Goal: Task Accomplishment & Management: Manage account settings

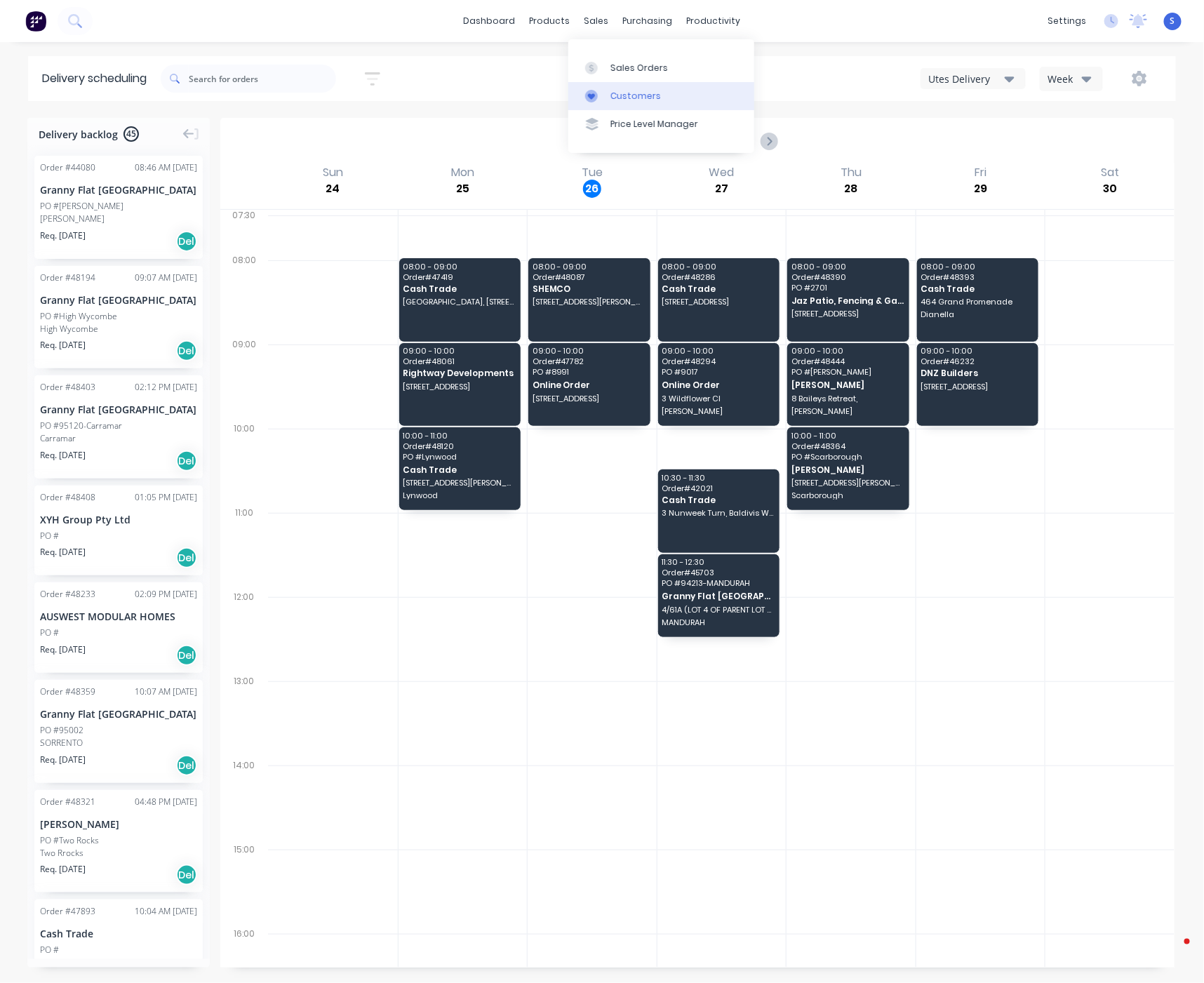
drag, startPoint x: 0, startPoint y: 0, endPoint x: 635, endPoint y: 94, distance: 641.9
click at [635, 94] on div "Customers" at bounding box center [635, 95] width 50 height 13
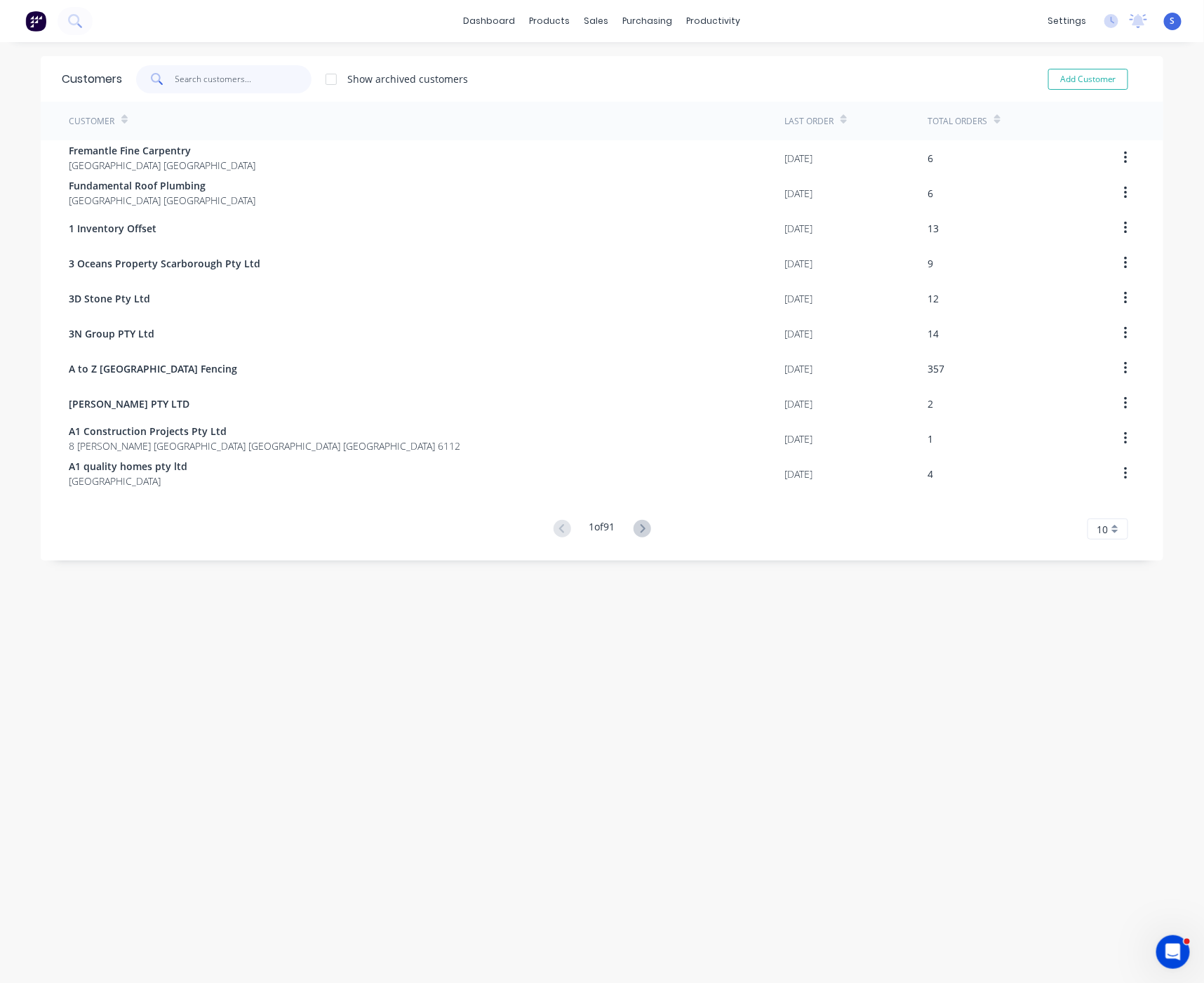
click at [264, 81] on input "text" at bounding box center [243, 79] width 137 height 29
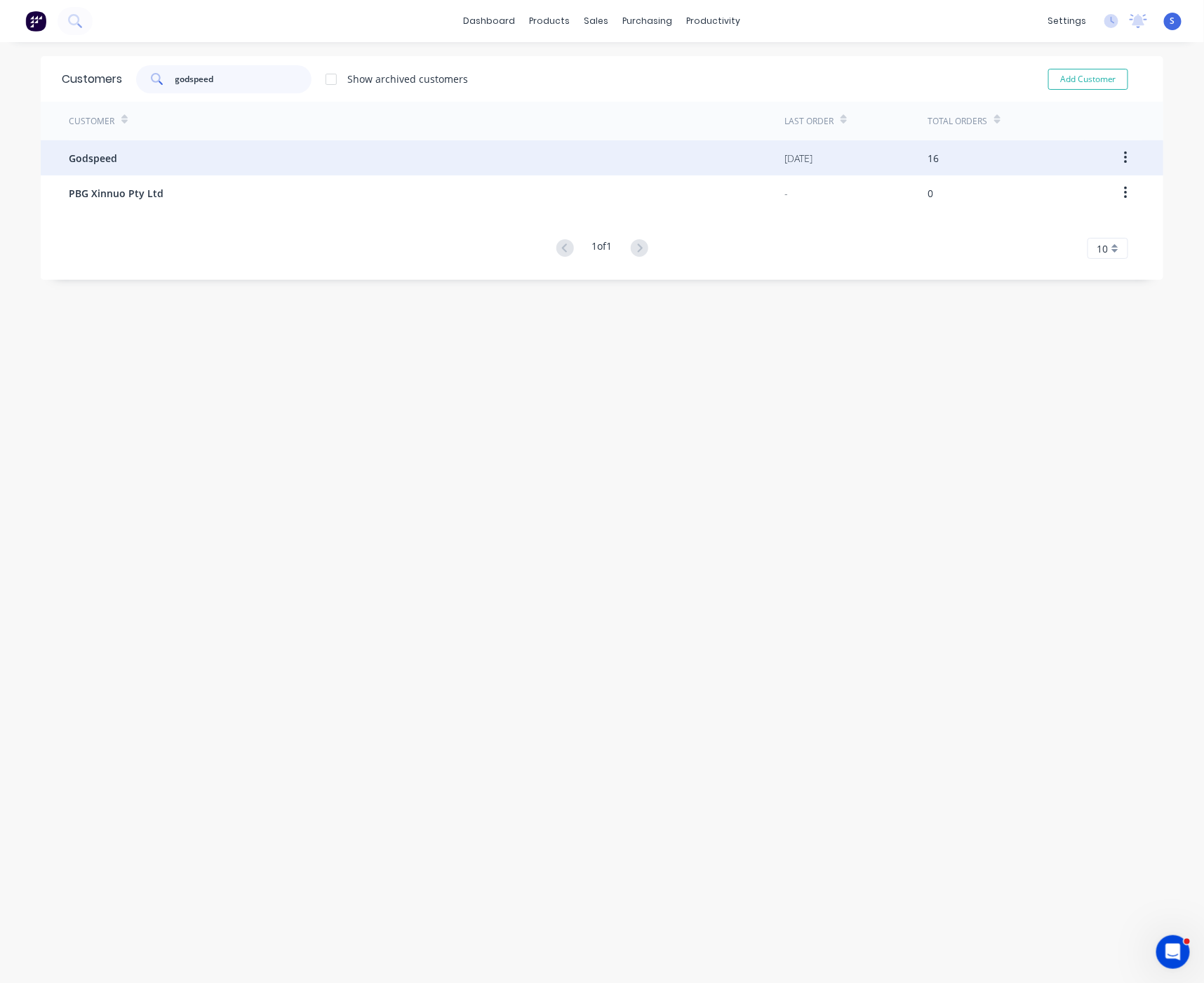
type input "godspeed"
click at [204, 148] on div "Godspeed" at bounding box center [427, 158] width 716 height 35
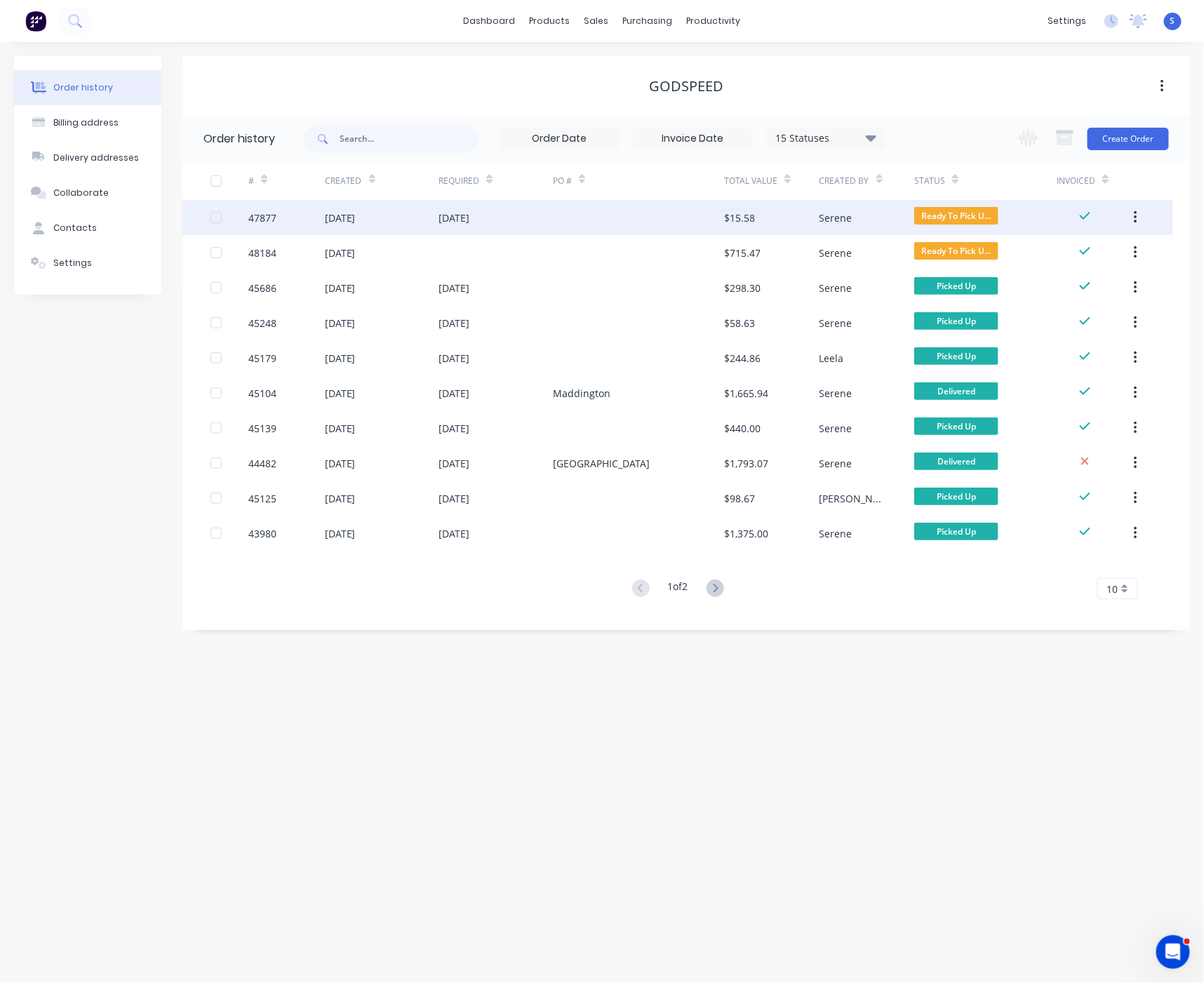
click at [687, 217] on div at bounding box center [638, 217] width 171 height 35
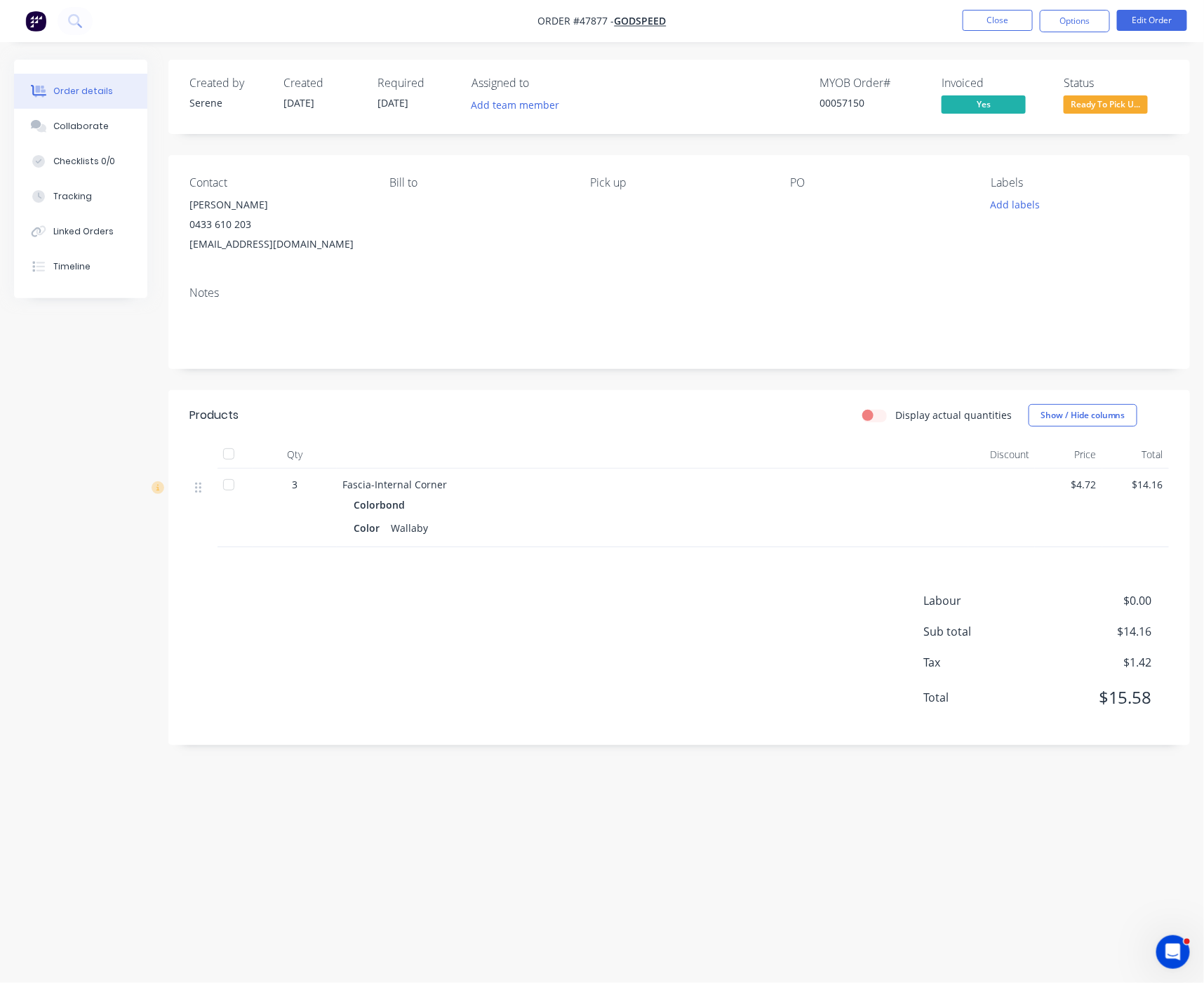
click at [555, 440] on header "Products Display actual quantities Show / Hide columns" at bounding box center [678, 415] width 1021 height 50
click at [1002, 21] on button "Close" at bounding box center [997, 20] width 70 height 21
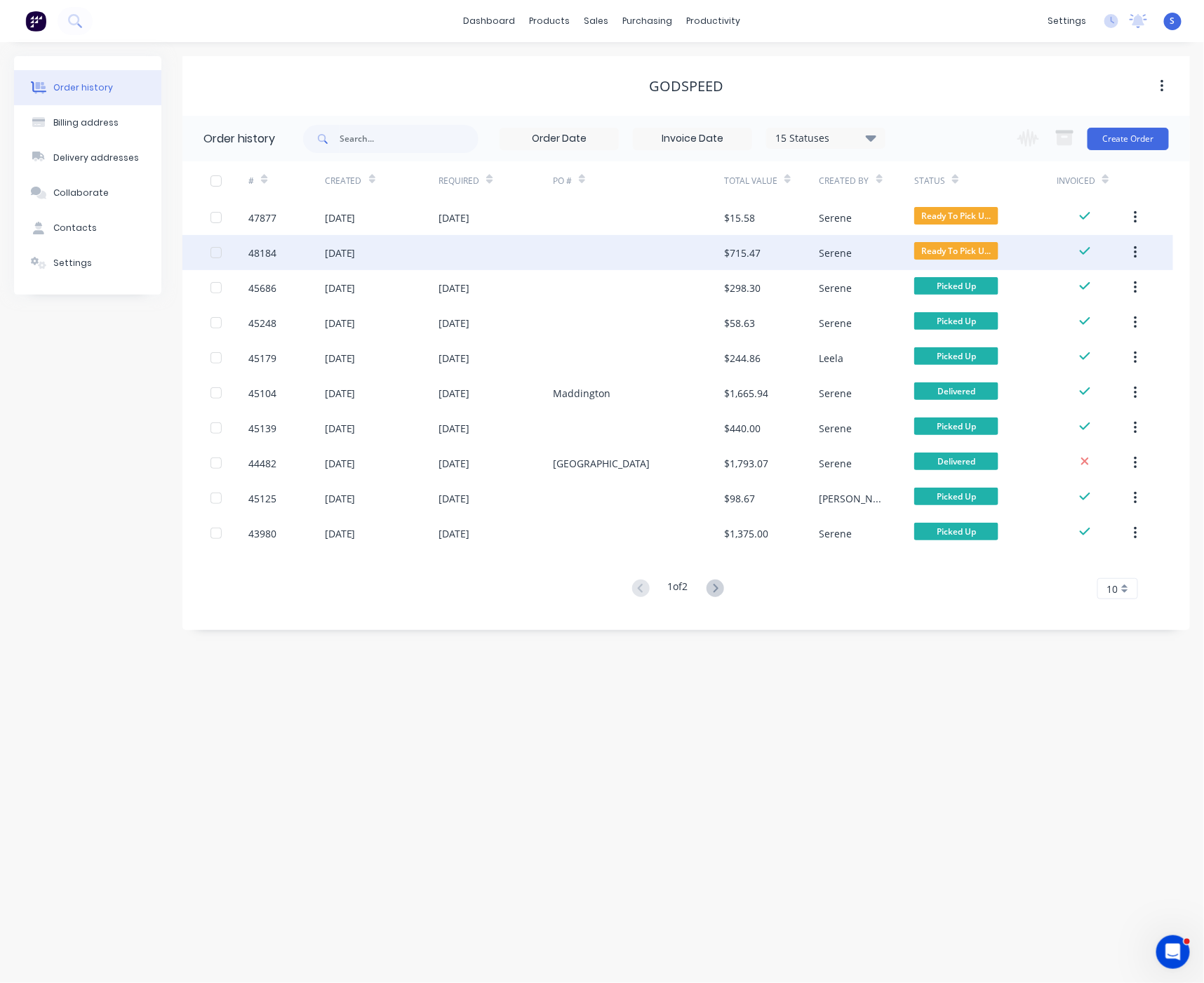
click at [516, 256] on div at bounding box center [495, 253] width 114 height 35
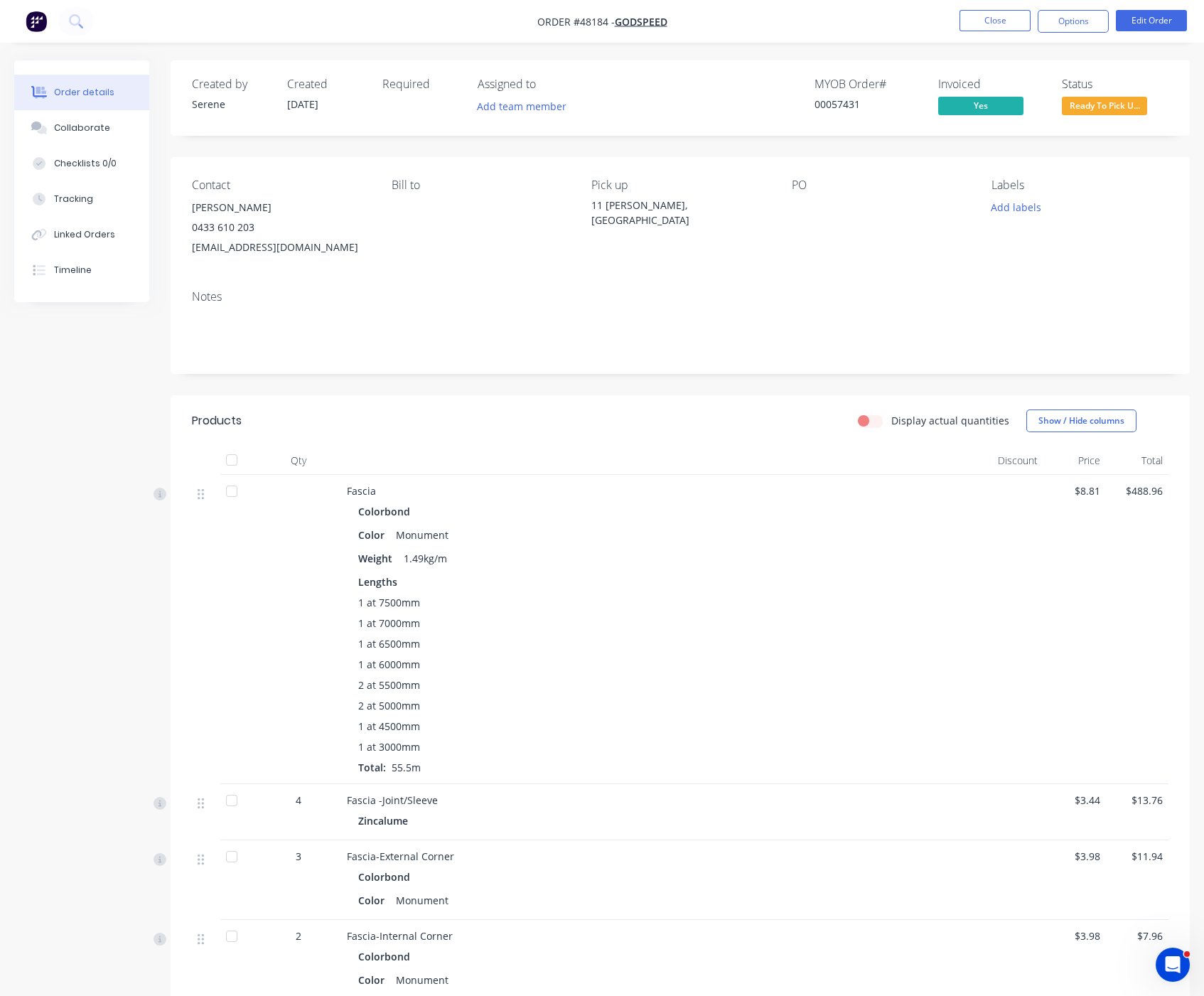
click at [1113, 109] on span "Ready To Pick U..." at bounding box center [1104, 106] width 86 height 18
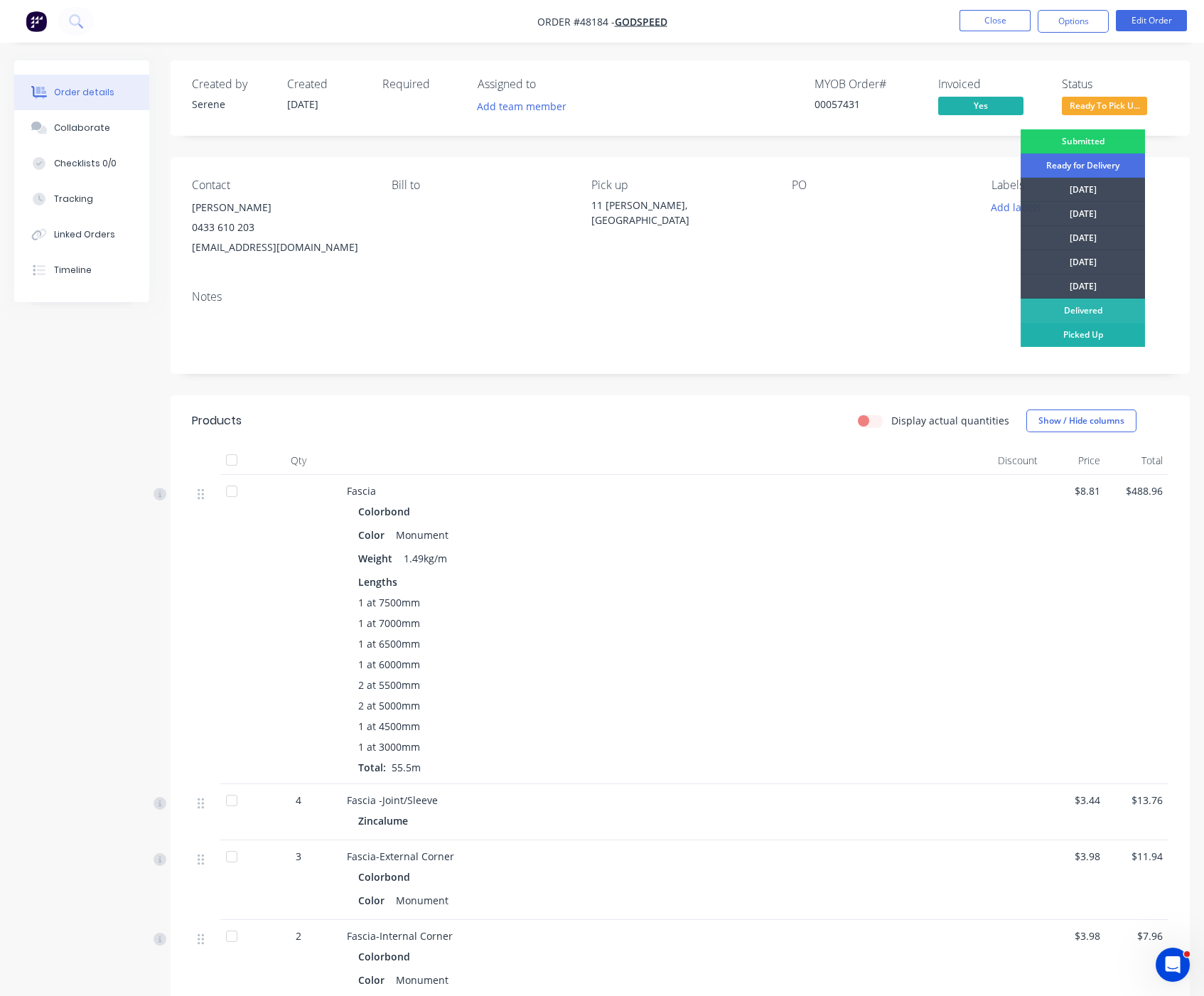
click at [1097, 337] on div "Picked Up" at bounding box center [1083, 335] width 124 height 24
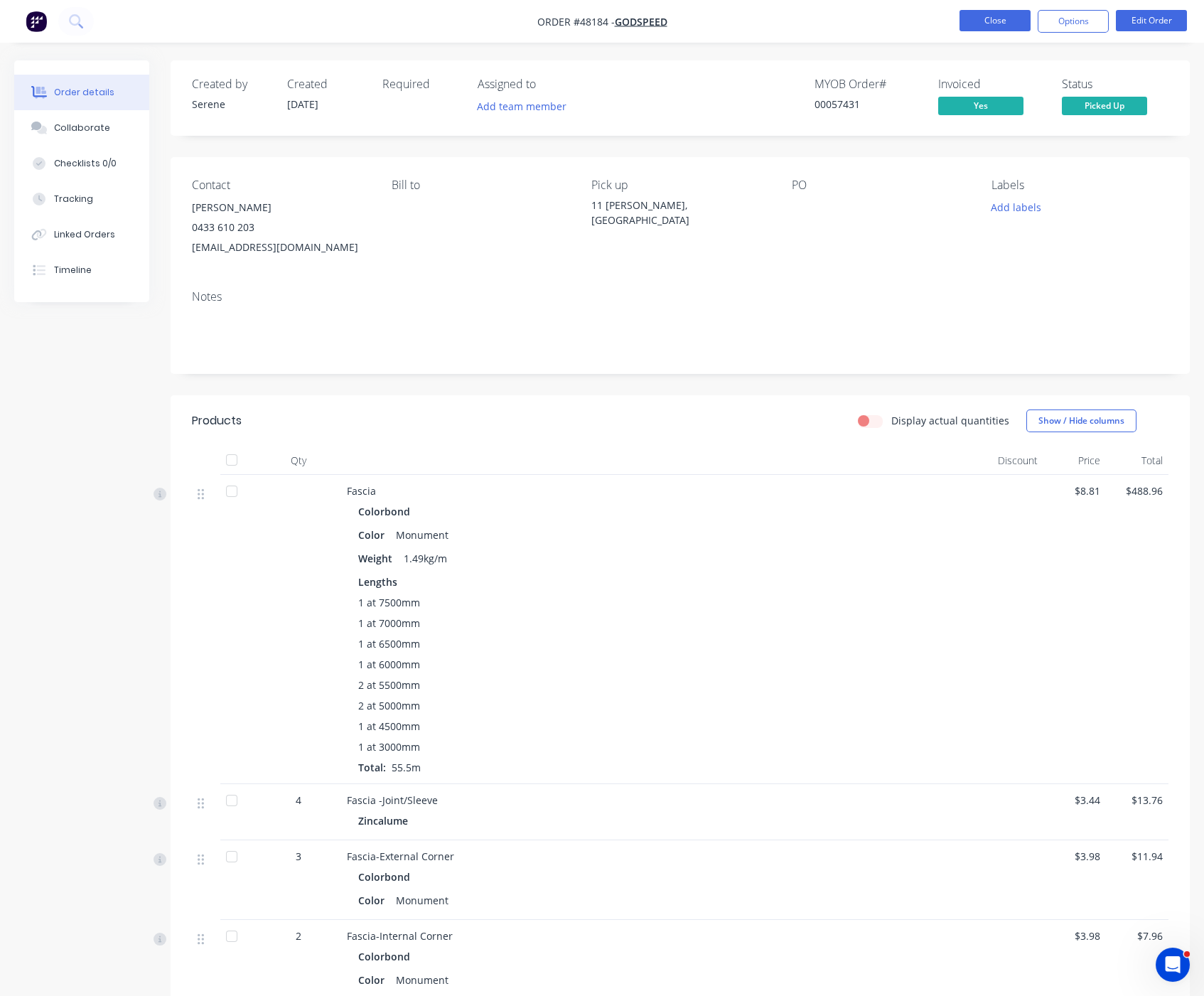
click at [981, 26] on button "Close" at bounding box center [995, 20] width 71 height 21
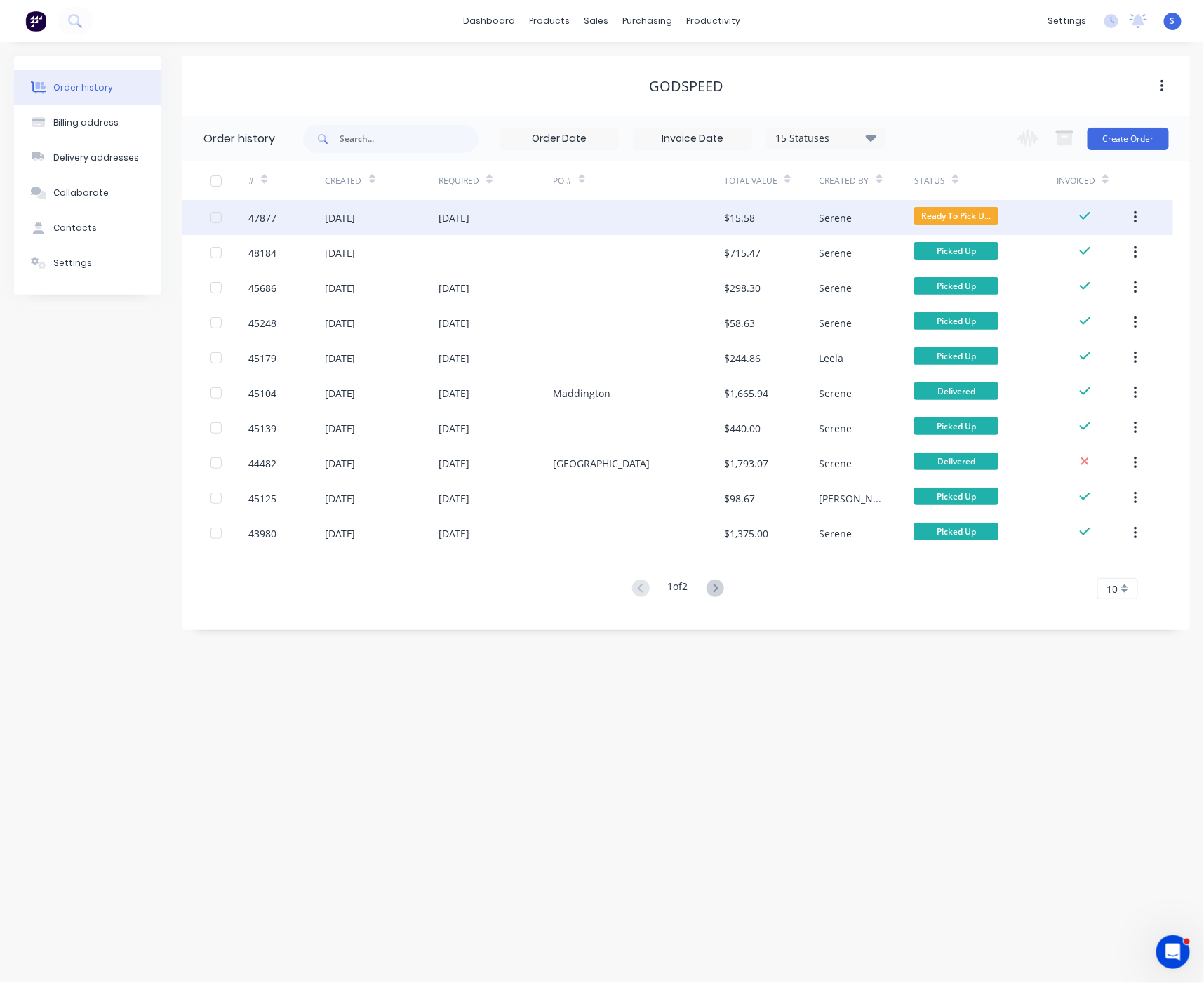
click at [541, 208] on div "[DATE]" at bounding box center [495, 217] width 114 height 35
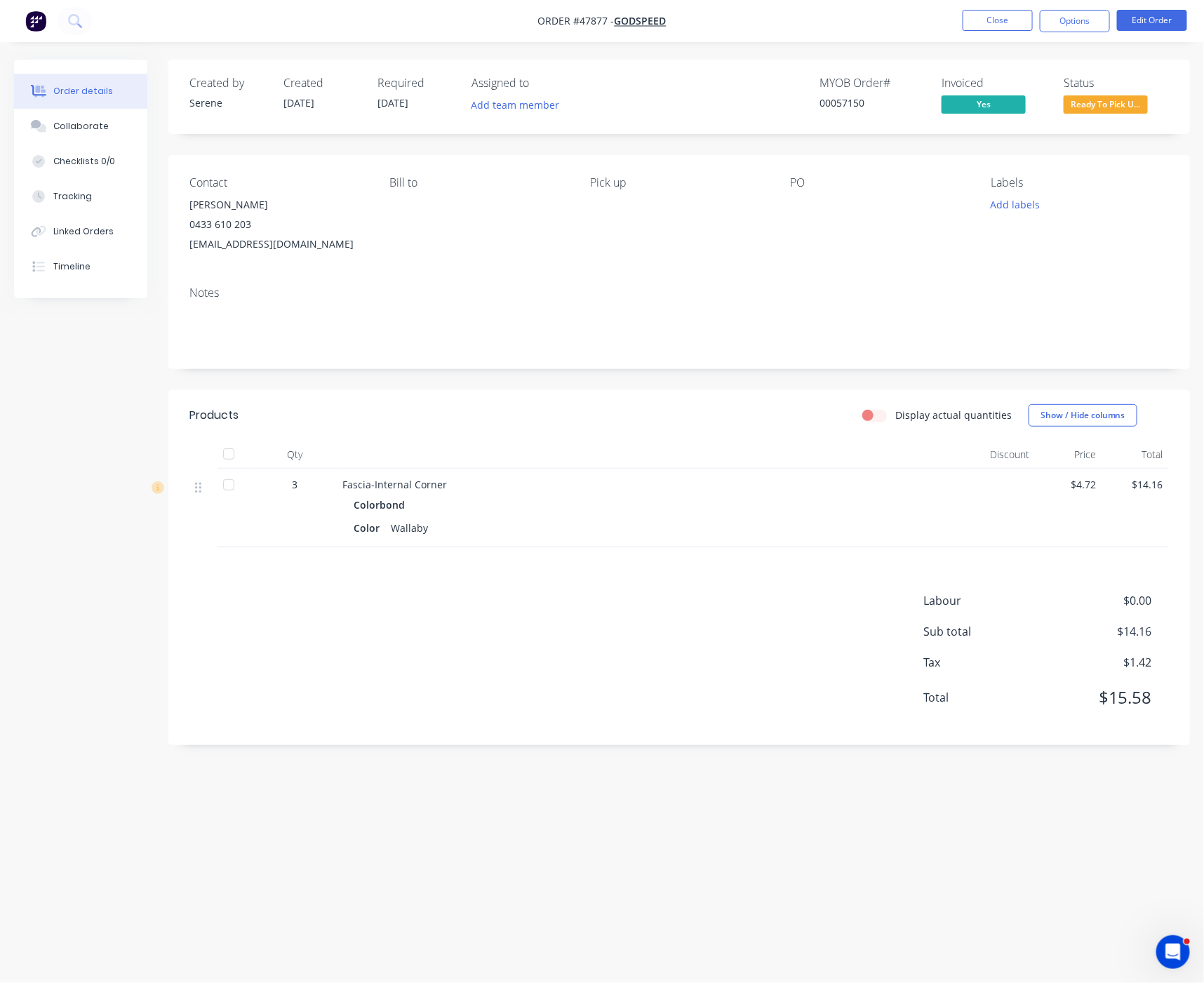
click at [1103, 109] on span "Ready To Pick U..." at bounding box center [1106, 104] width 85 height 18
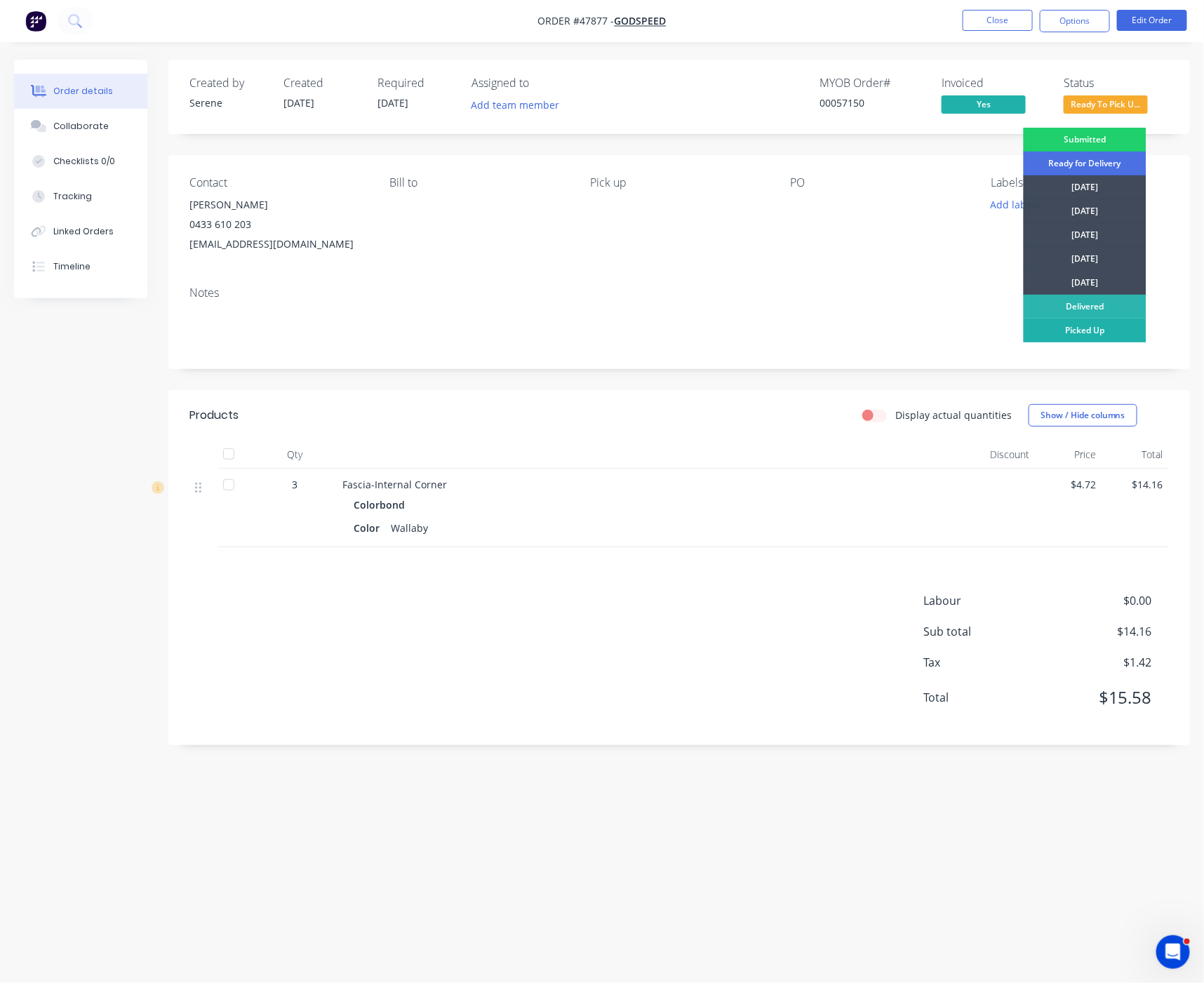
click at [1077, 327] on div "Picked Up" at bounding box center [1084, 330] width 123 height 24
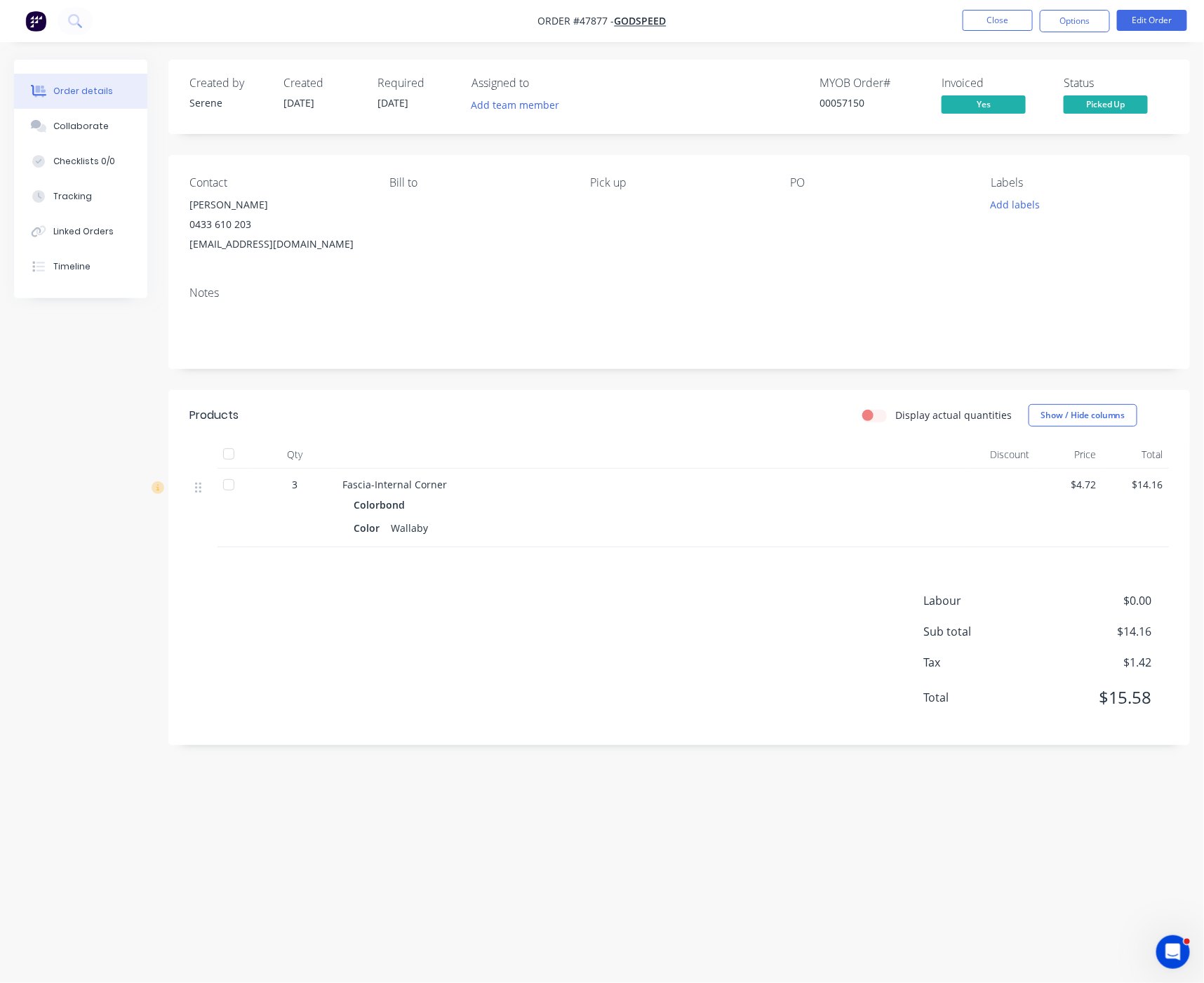
click at [656, 440] on header "Products Display actual quantities Show / Hide columns" at bounding box center [678, 415] width 1021 height 50
click at [977, 25] on button "Close" at bounding box center [997, 20] width 70 height 21
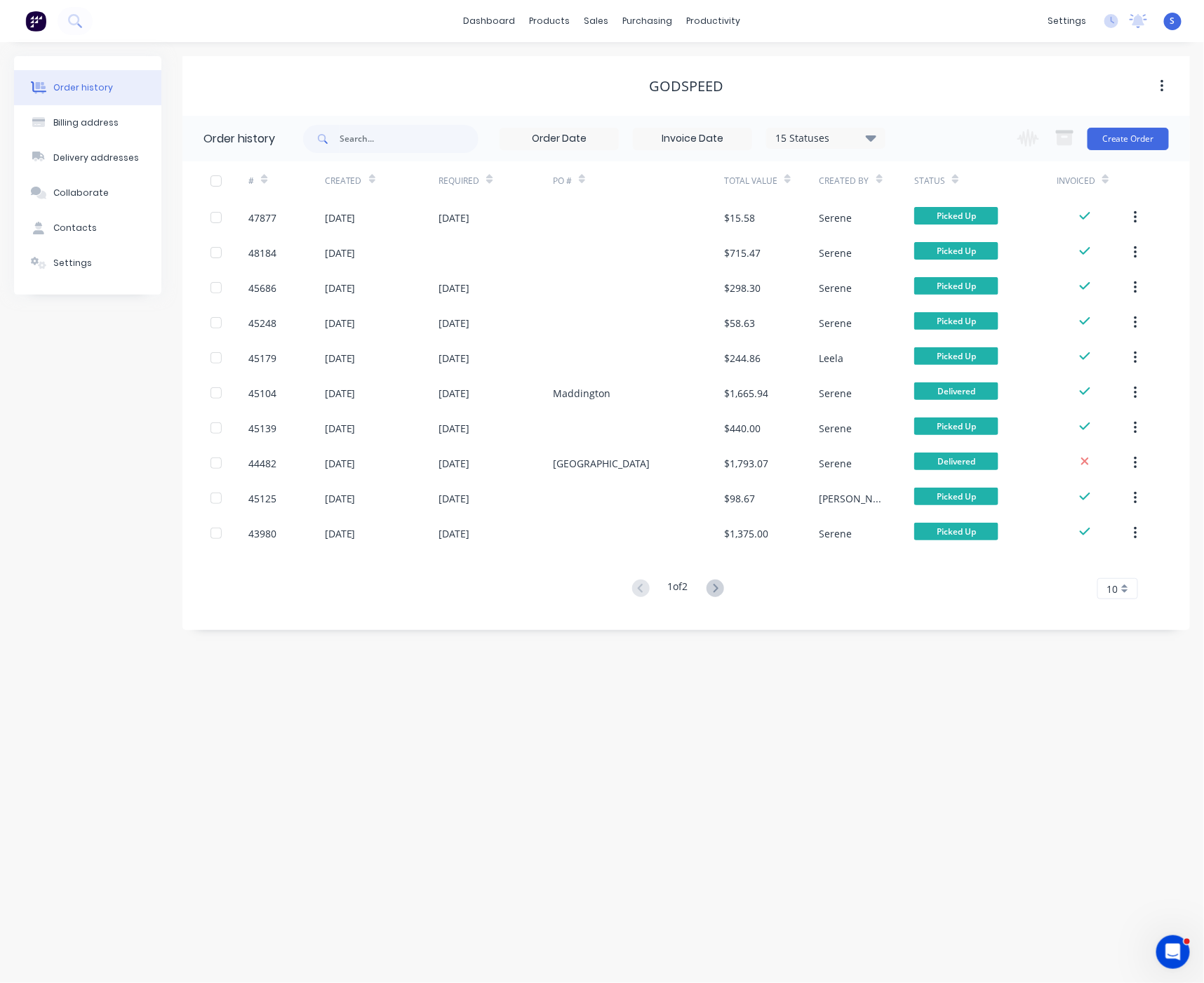
click at [737, 670] on div "Order history Billing address Delivery addresses Collaborate Contacts Settings …" at bounding box center [602, 512] width 1204 height 941
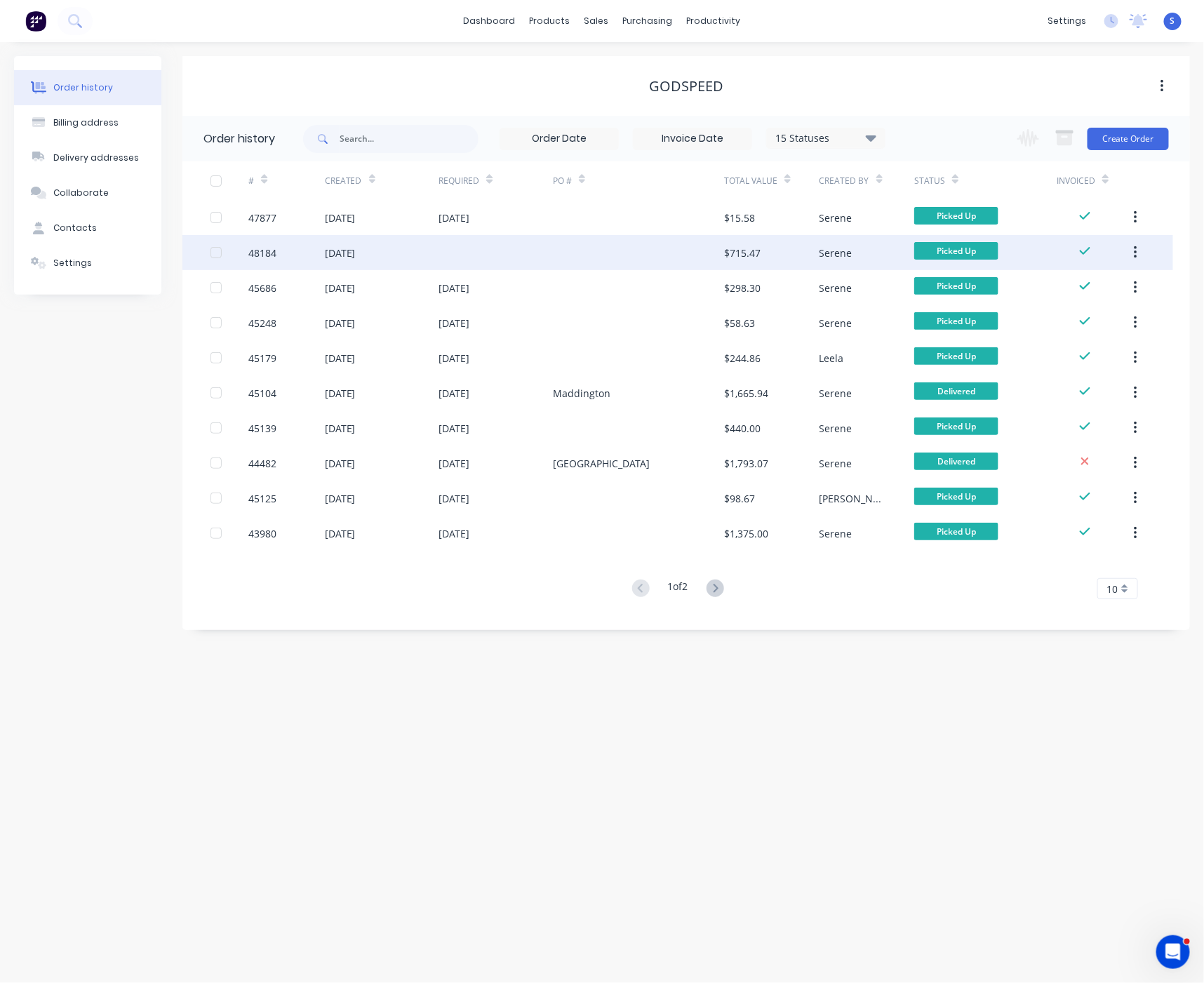
click at [635, 254] on div at bounding box center [638, 253] width 171 height 35
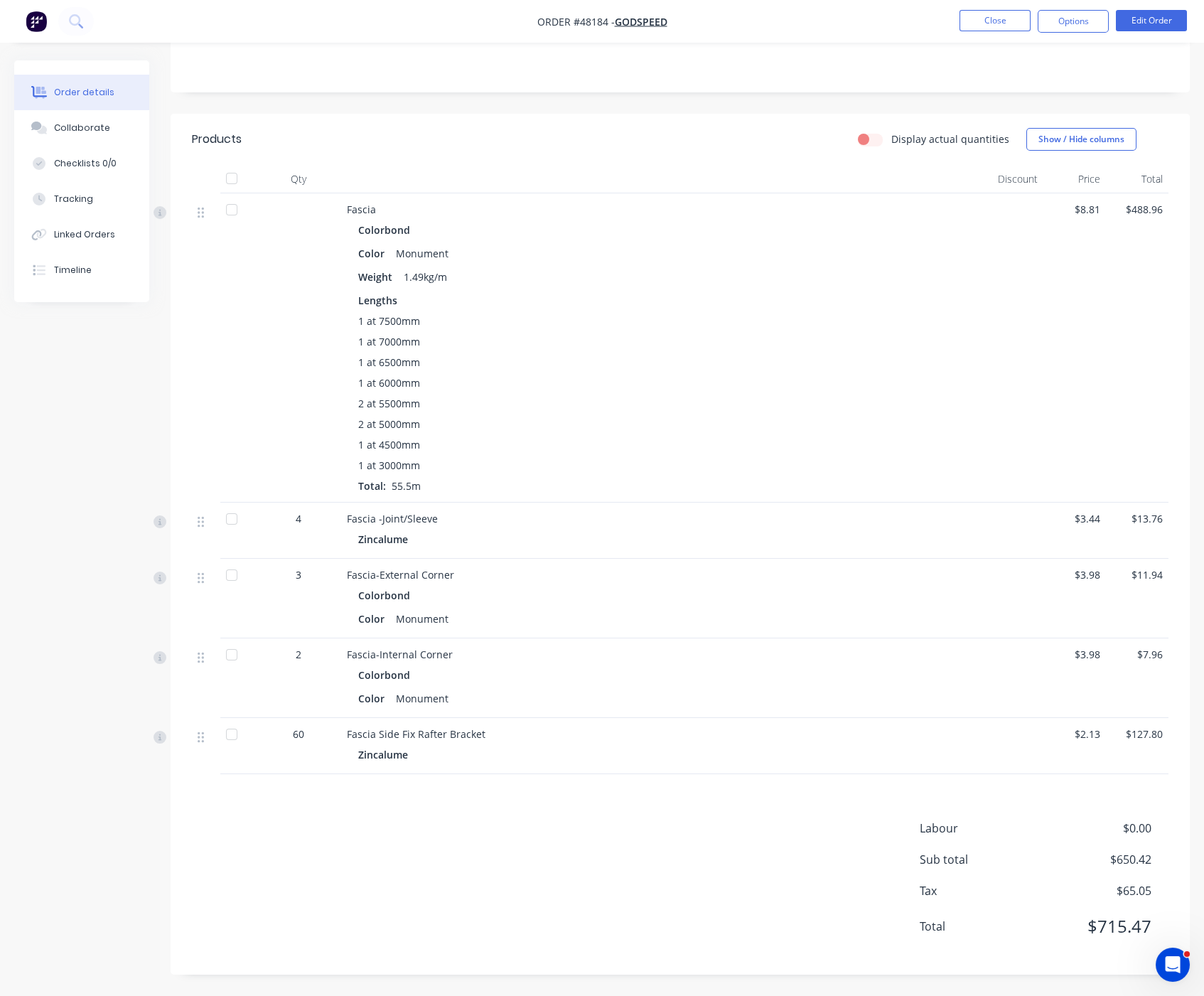
scroll to position [348, 0]
click at [1168, 19] on button "Edit Order" at bounding box center [1151, 20] width 71 height 21
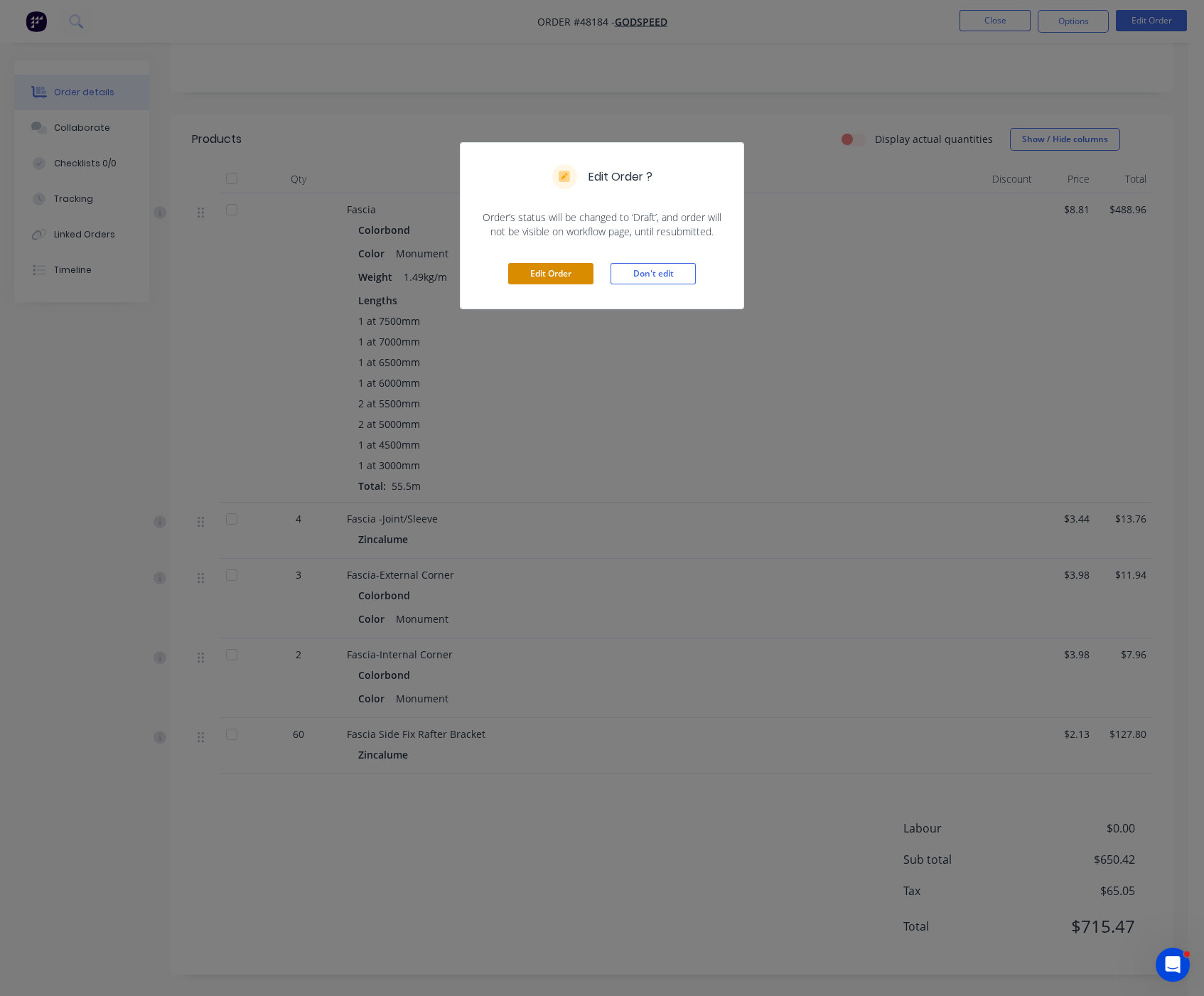
click at [554, 285] on button "Edit Order" at bounding box center [551, 273] width 86 height 21
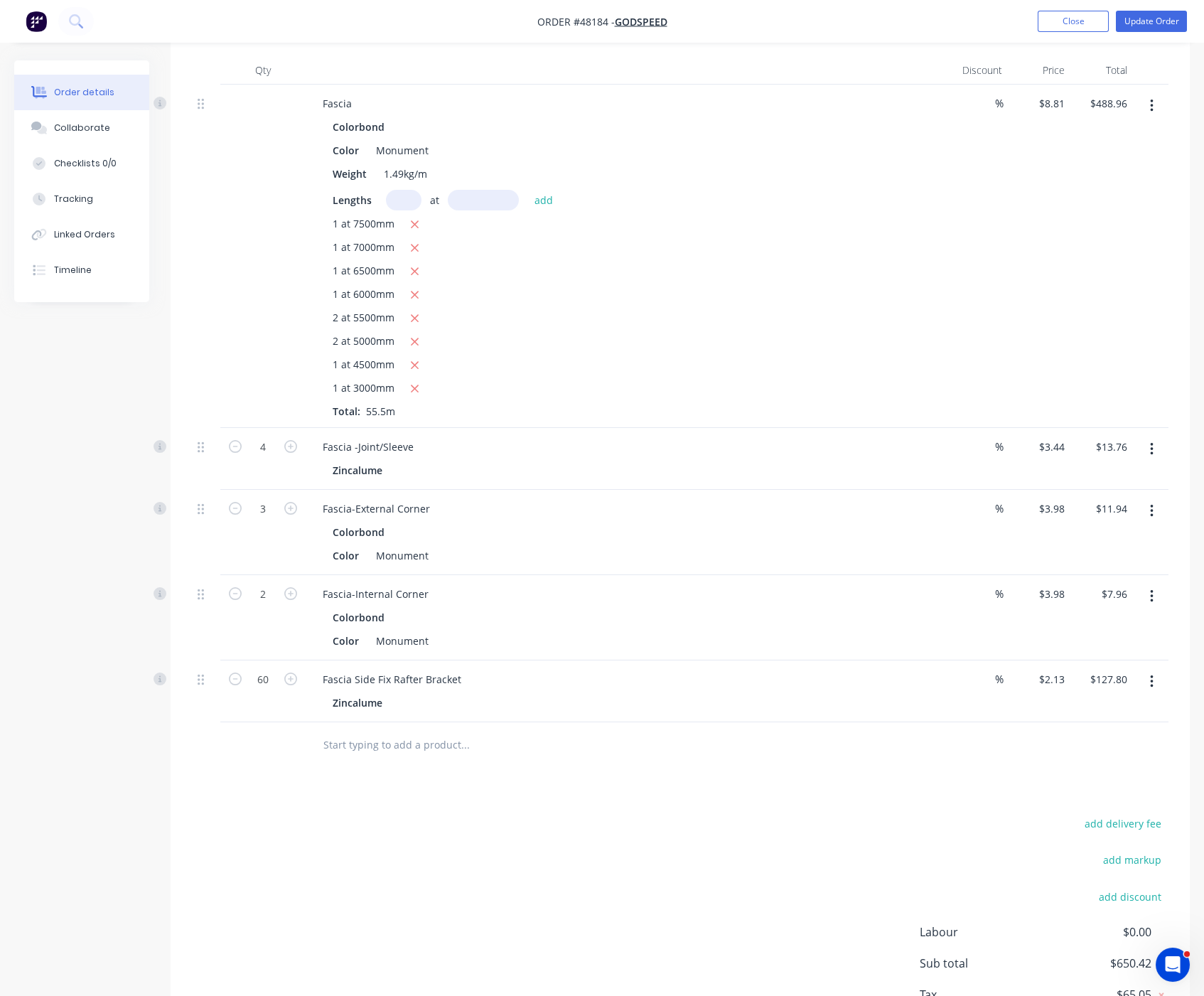
scroll to position [622, 0]
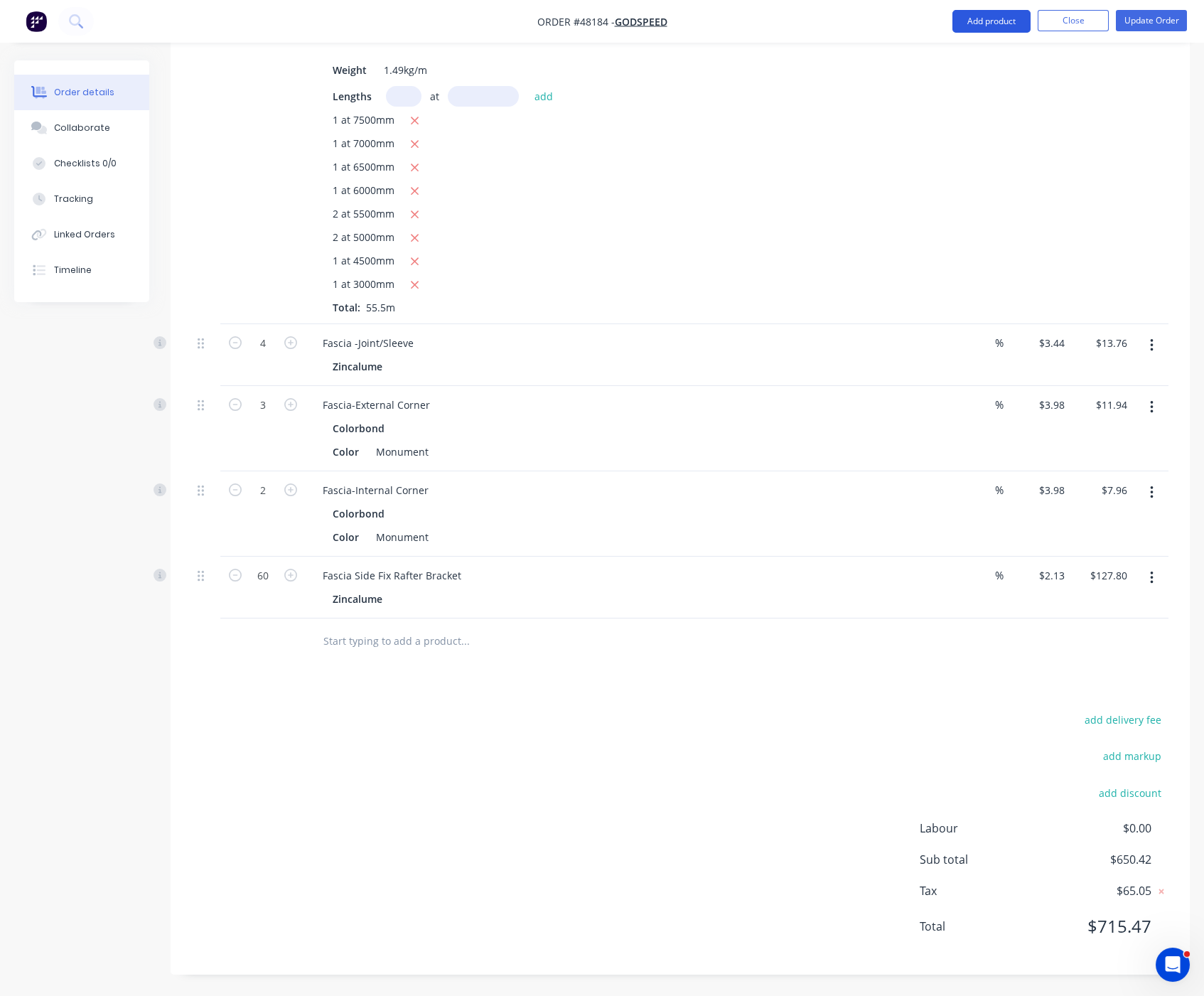
click at [994, 25] on button "Add product" at bounding box center [991, 21] width 79 height 23
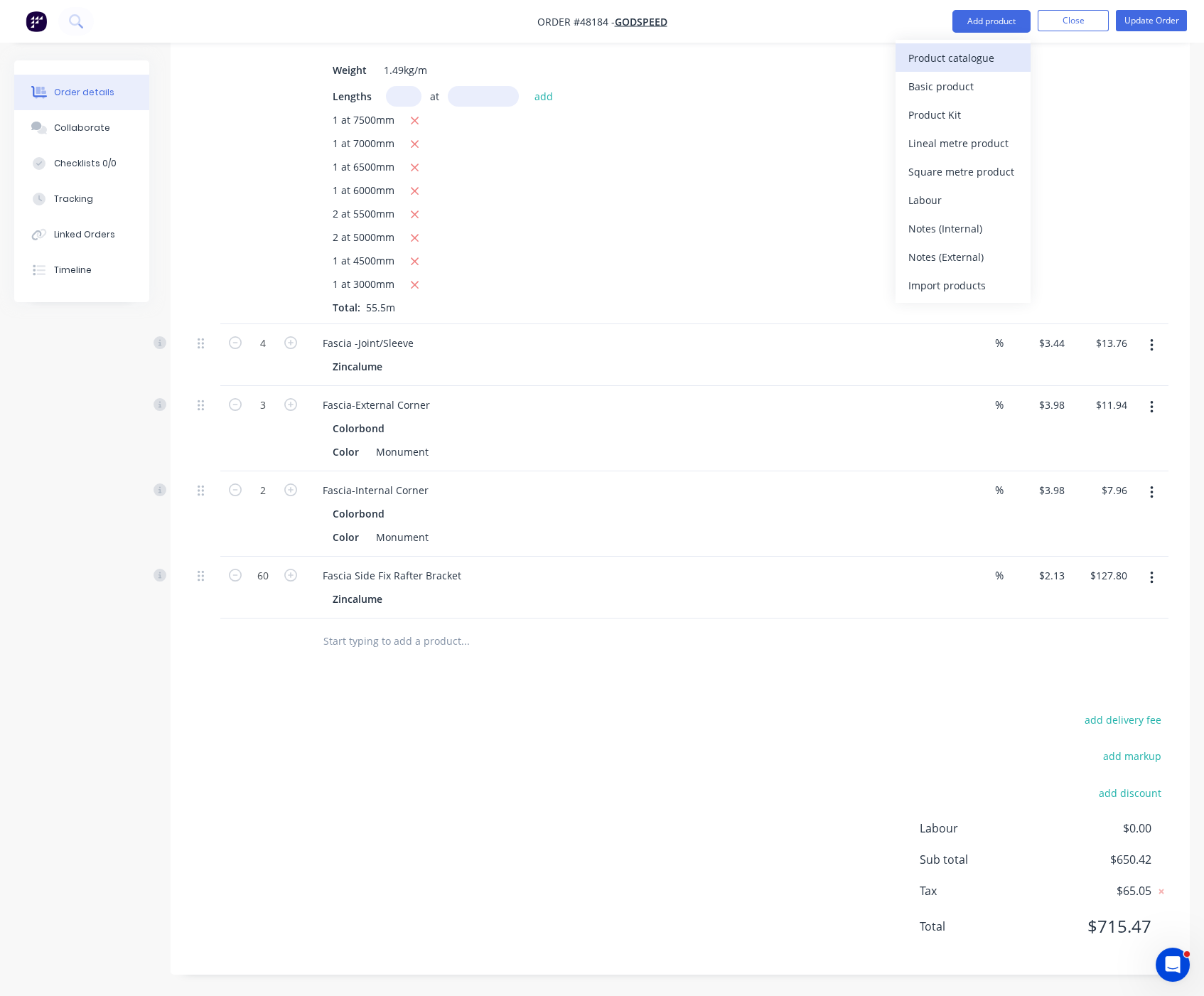
click at [985, 61] on div "Product catalogue" at bounding box center [963, 58] width 110 height 21
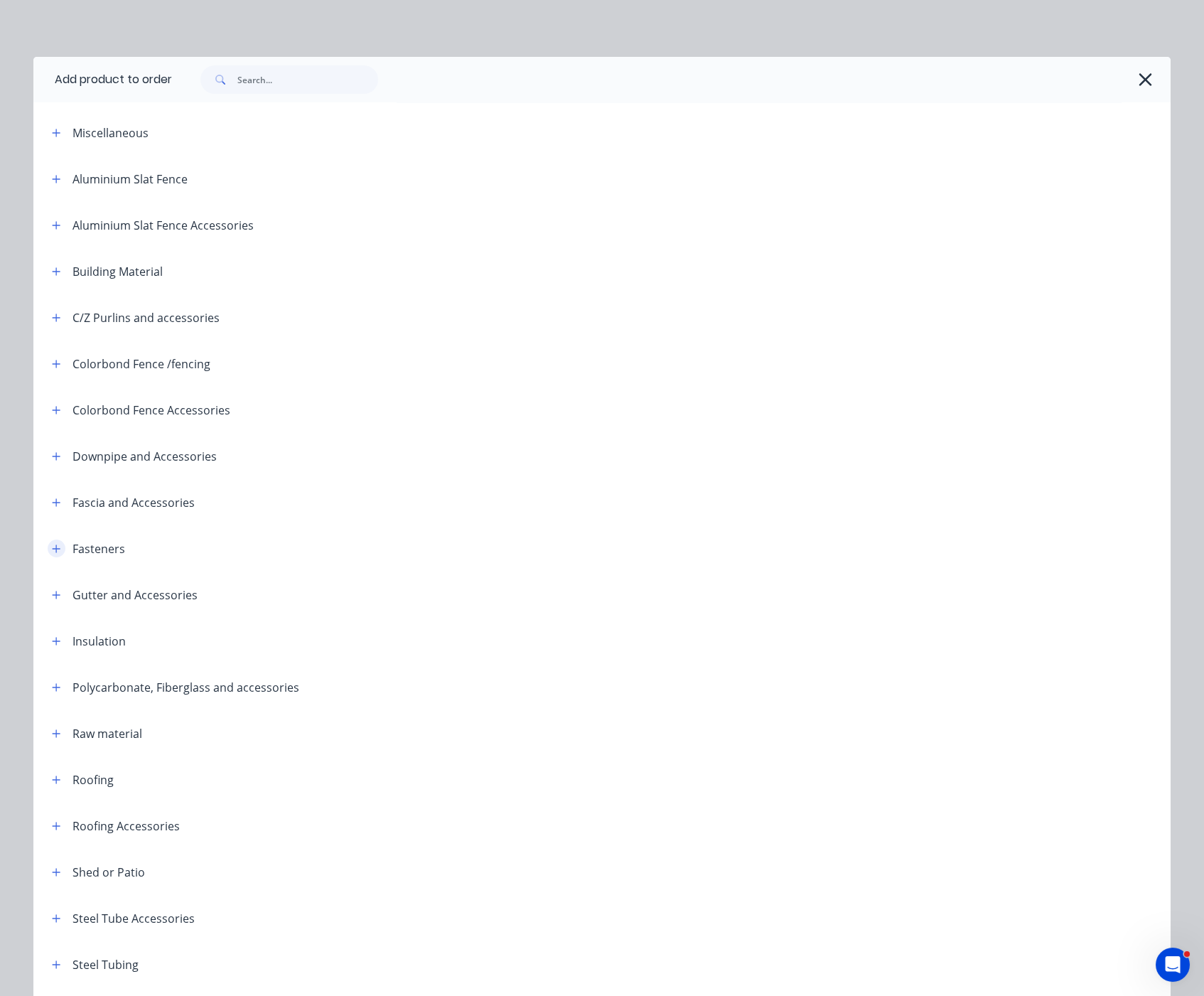
click at [53, 553] on icon "button" at bounding box center [57, 549] width 8 height 8
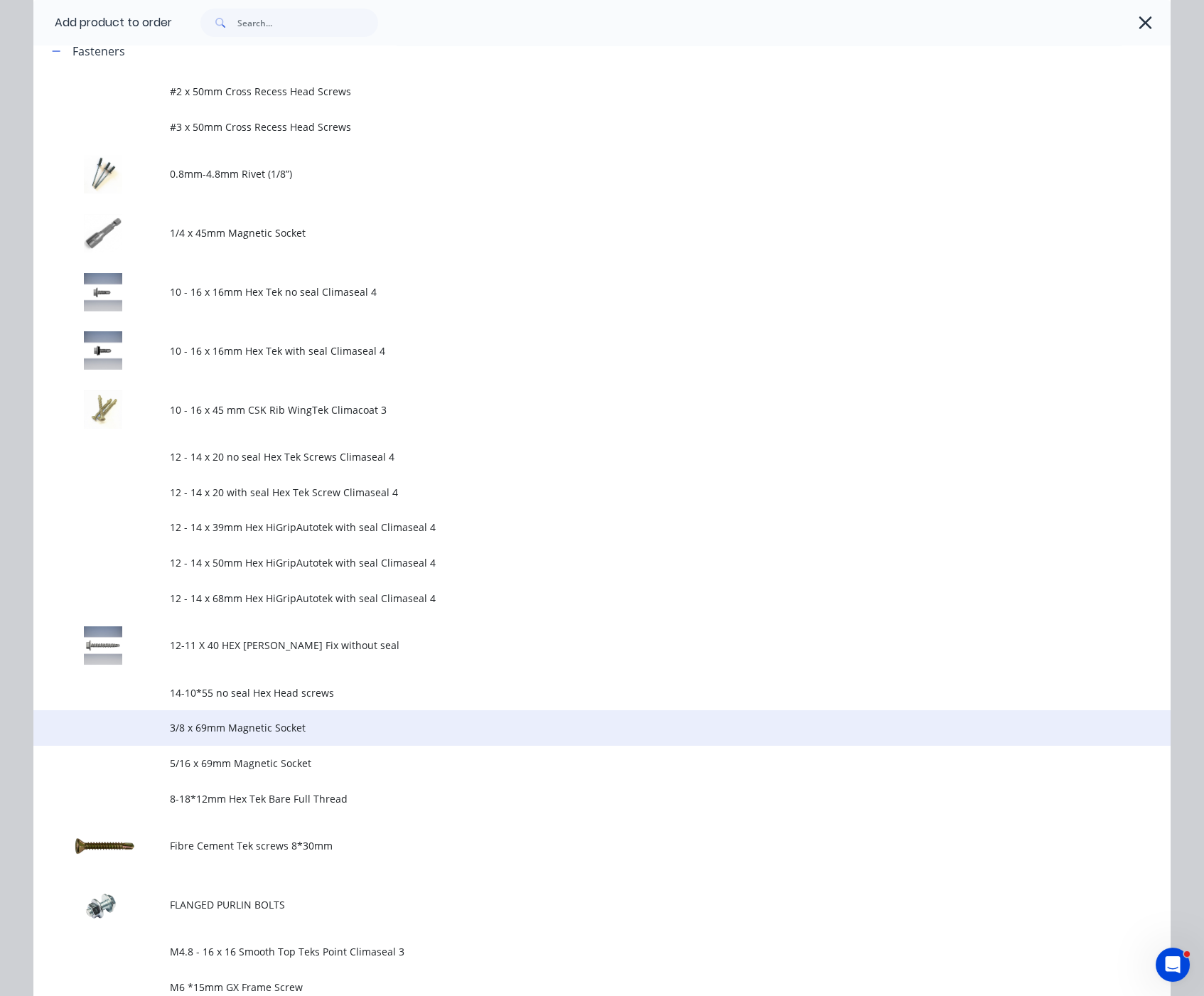
scroll to position [746, 0]
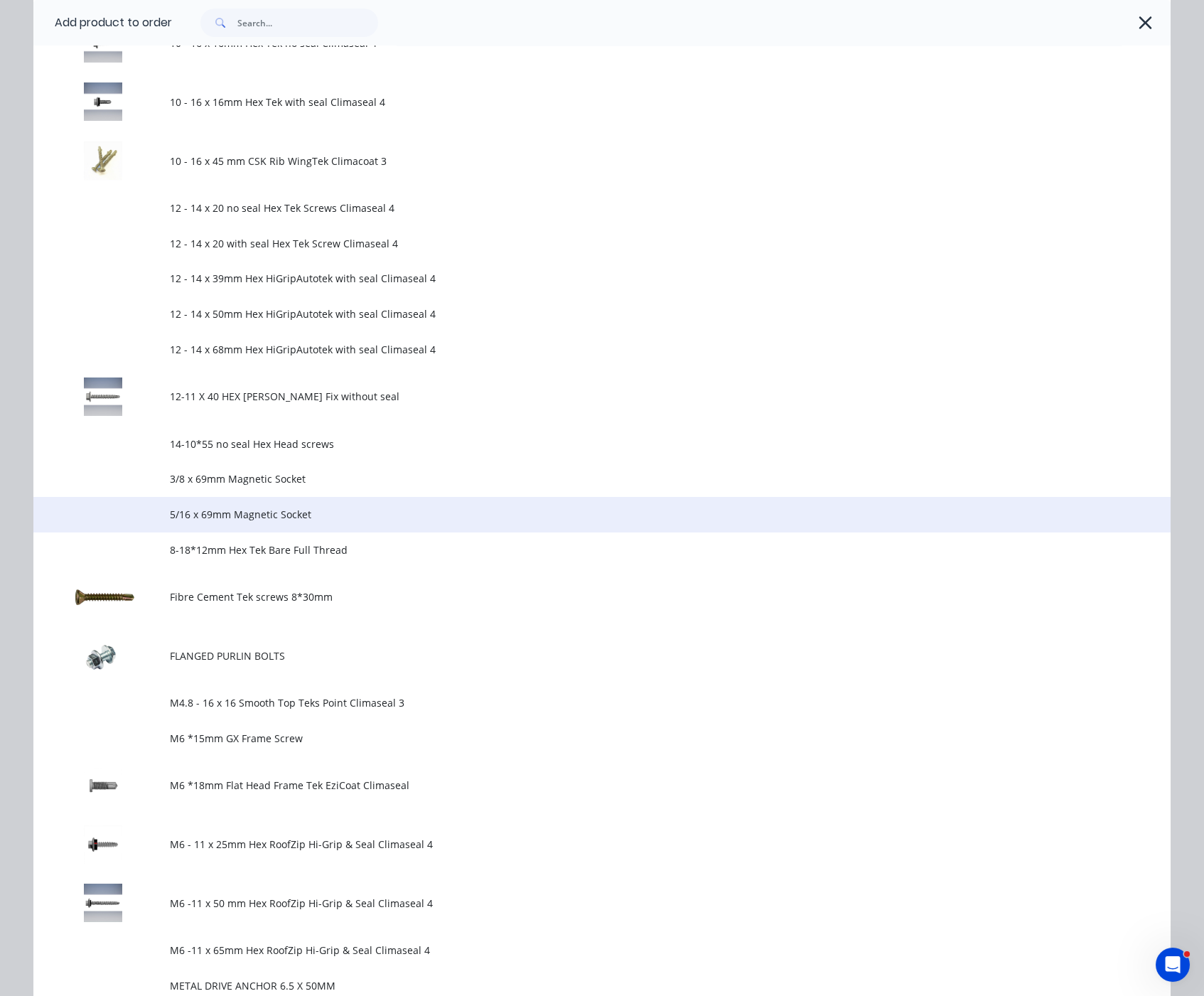
click at [309, 522] on span "5/16 x 69mm Magnetic Socket" at bounding box center [571, 514] width 801 height 15
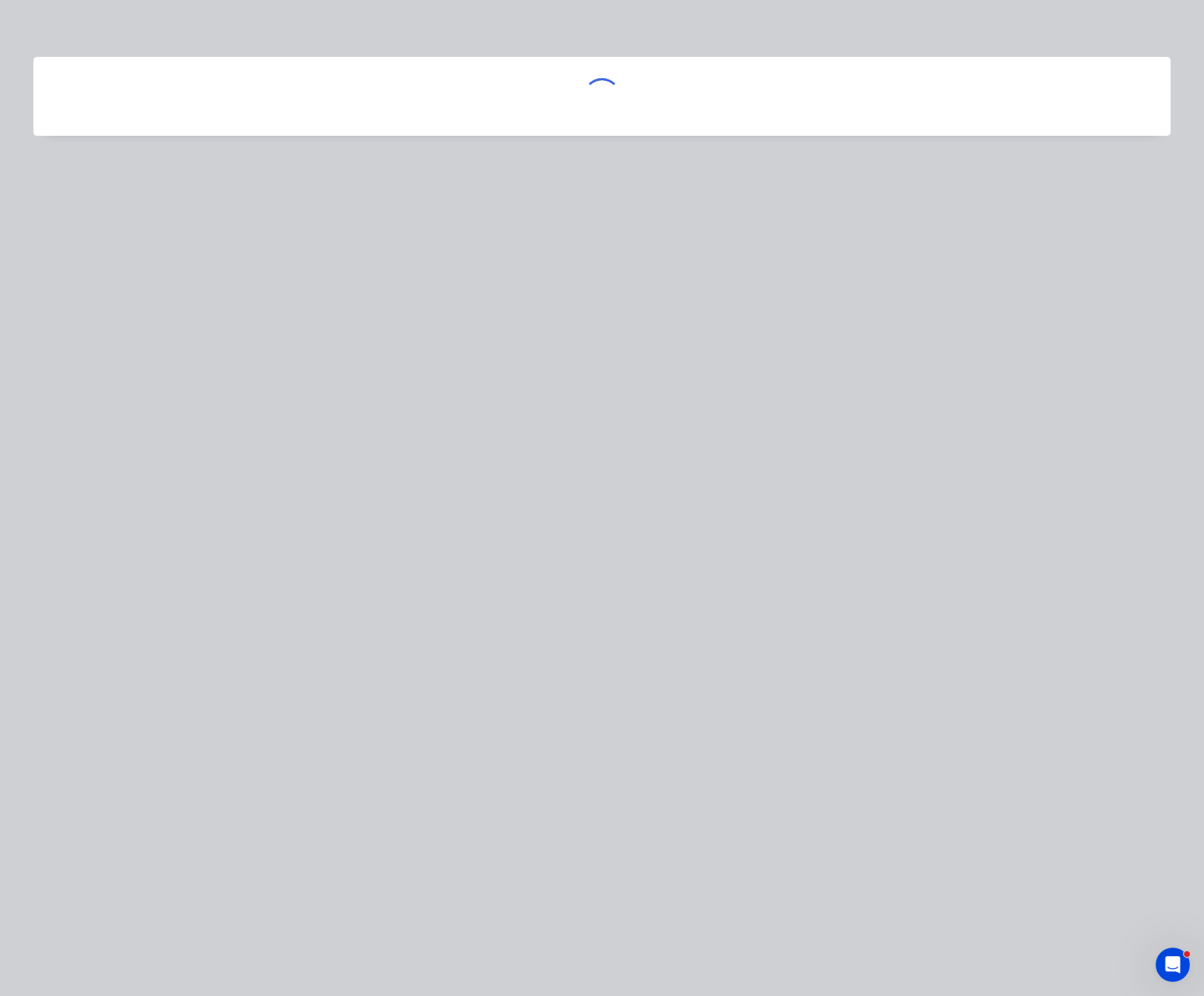
scroll to position [0, 0]
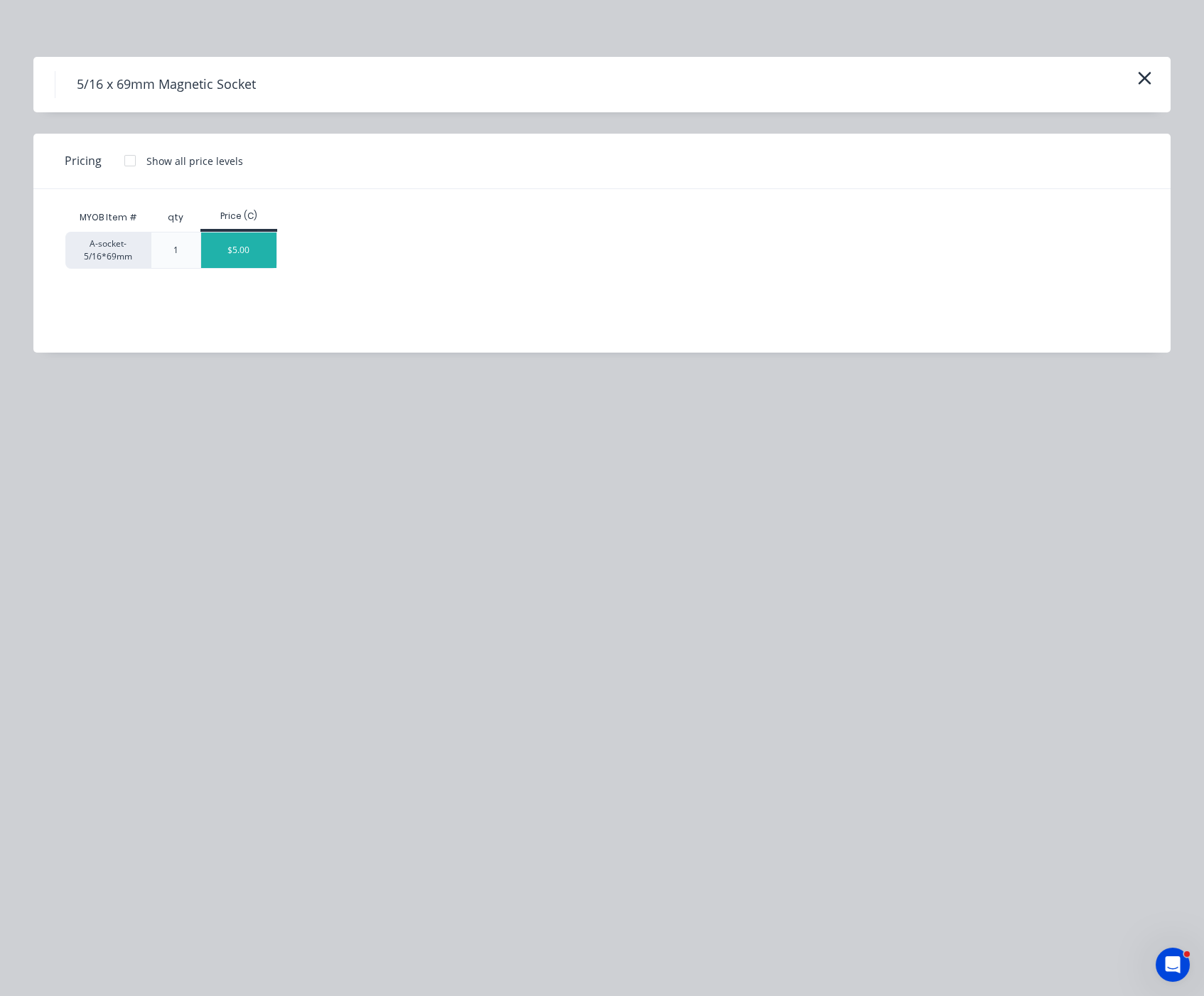
click at [239, 267] on div "$5.00" at bounding box center [239, 250] width 76 height 36
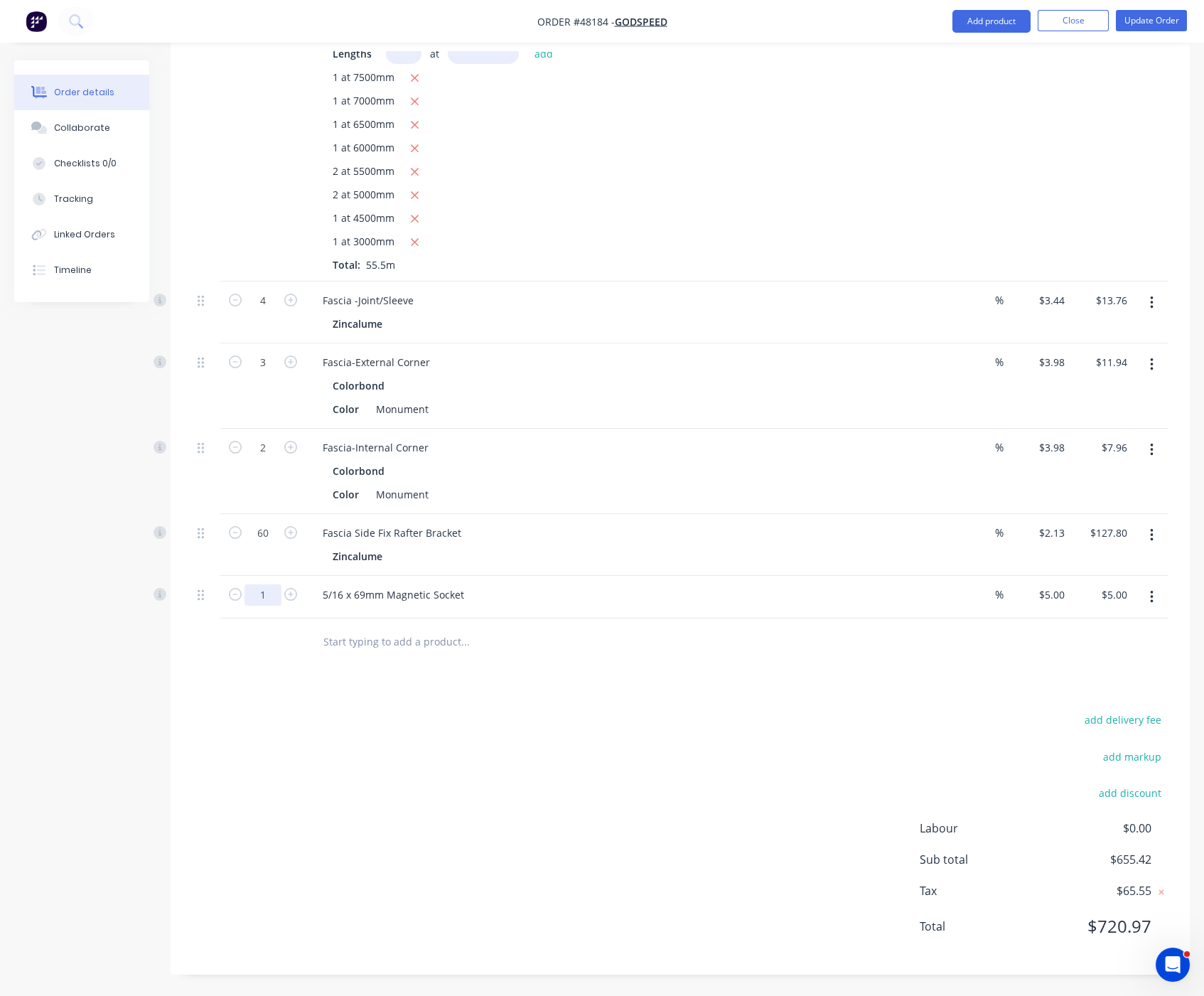
click at [267, 312] on input "1" at bounding box center [263, 300] width 37 height 21
type input "6"
type input "$30.00"
drag, startPoint x: 705, startPoint y: 746, endPoint x: 705, endPoint y: 736, distance: 10.0
click at [705, 746] on div "add delivery fee add markup add discount Labour $0.00 Sub total $655.42 Tax $65…" at bounding box center [680, 832] width 977 height 243
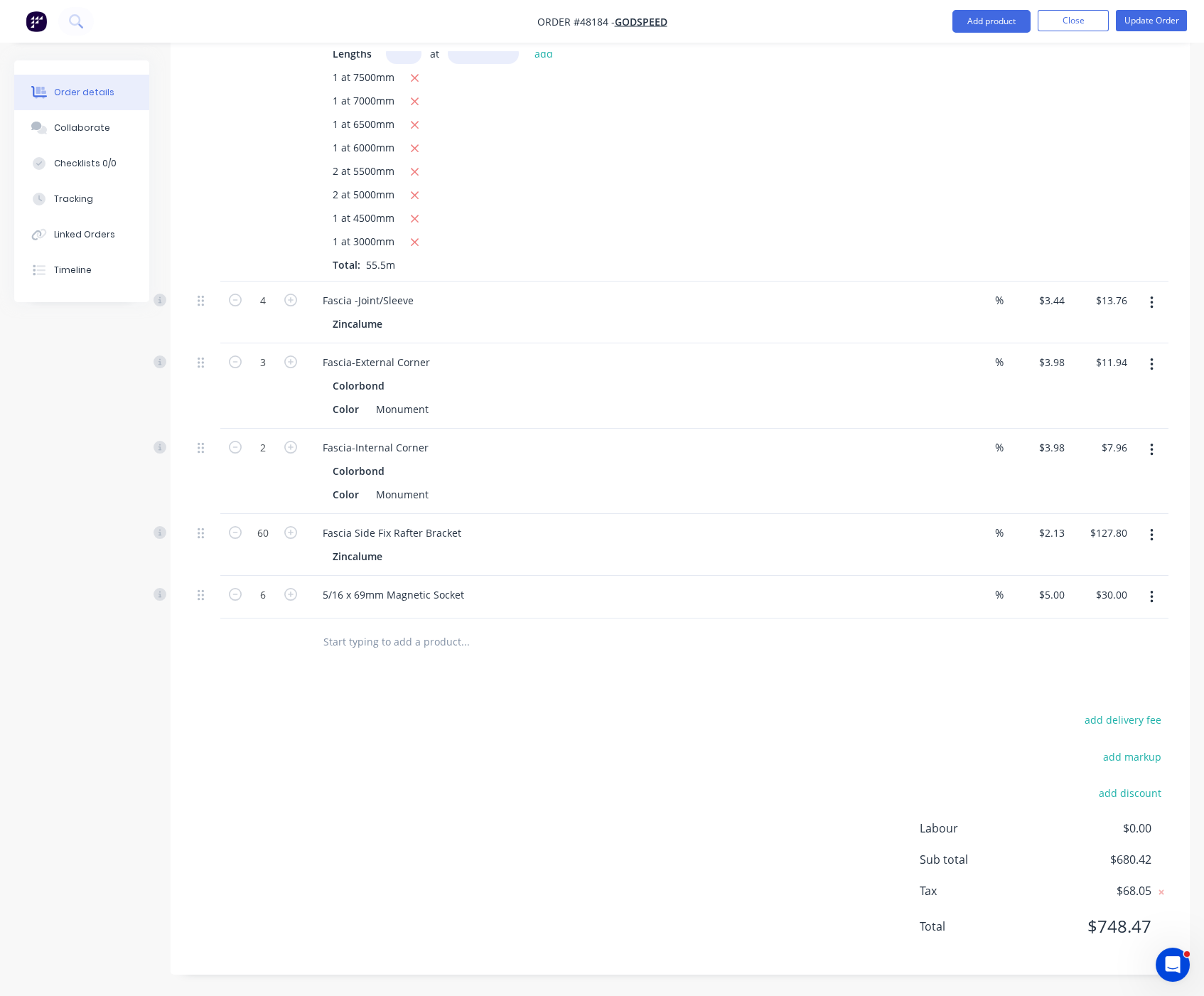
scroll to position [668, 0]
click at [1054, 585] on input "5" at bounding box center [1054, 595] width 33 height 21
type input "$0.00"
click at [995, 749] on div "add markup" at bounding box center [1080, 765] width 177 height 36
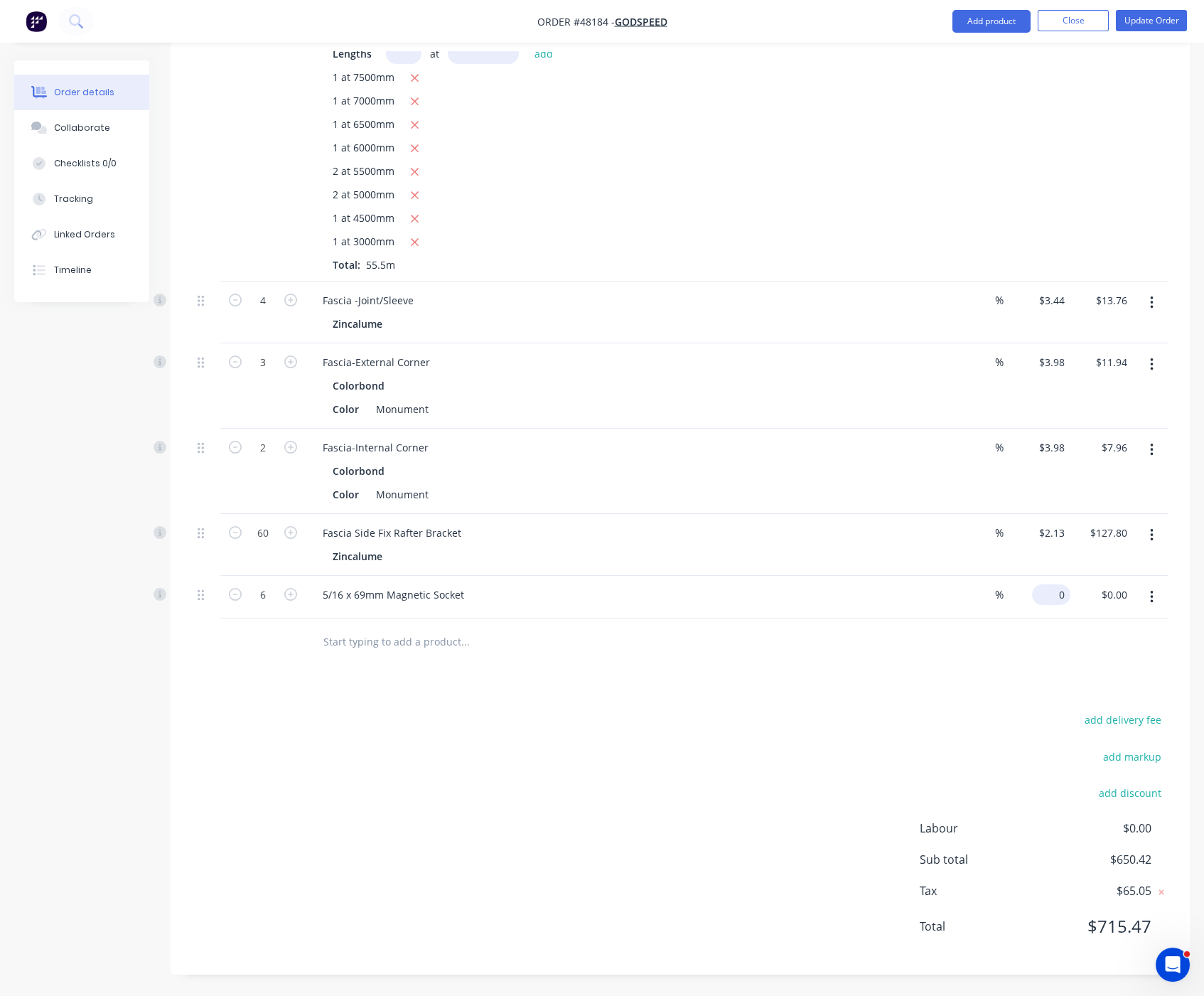
click at [1064, 585] on input "0" at bounding box center [1054, 595] width 33 height 21
type input "$5.00"
type input "$30.00"
click at [1049, 639] on div at bounding box center [680, 641] width 977 height 46
click at [1150, 529] on icon "button" at bounding box center [1151, 535] width 3 height 13
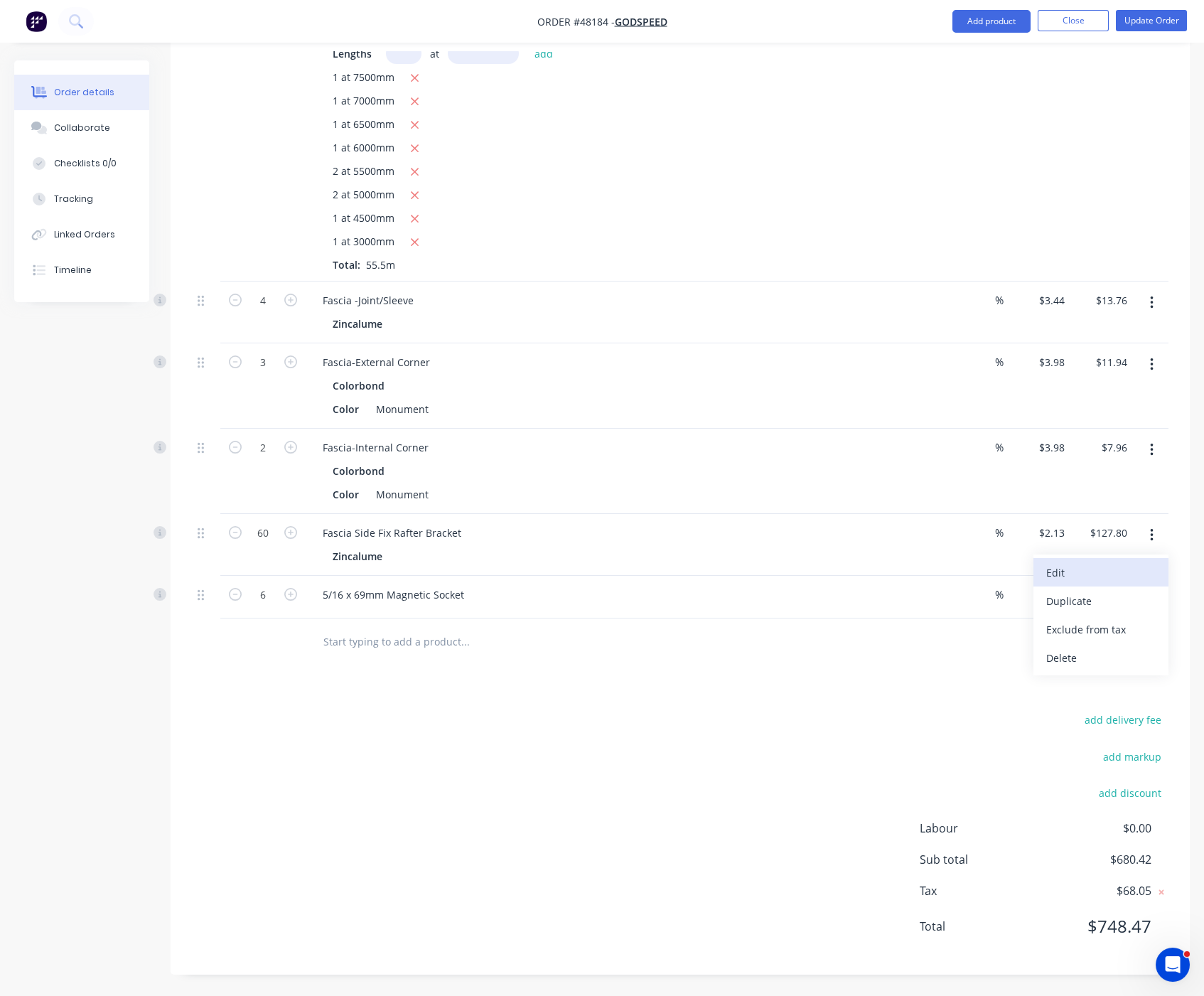
click at [1098, 563] on div "Edit" at bounding box center [1101, 573] width 110 height 21
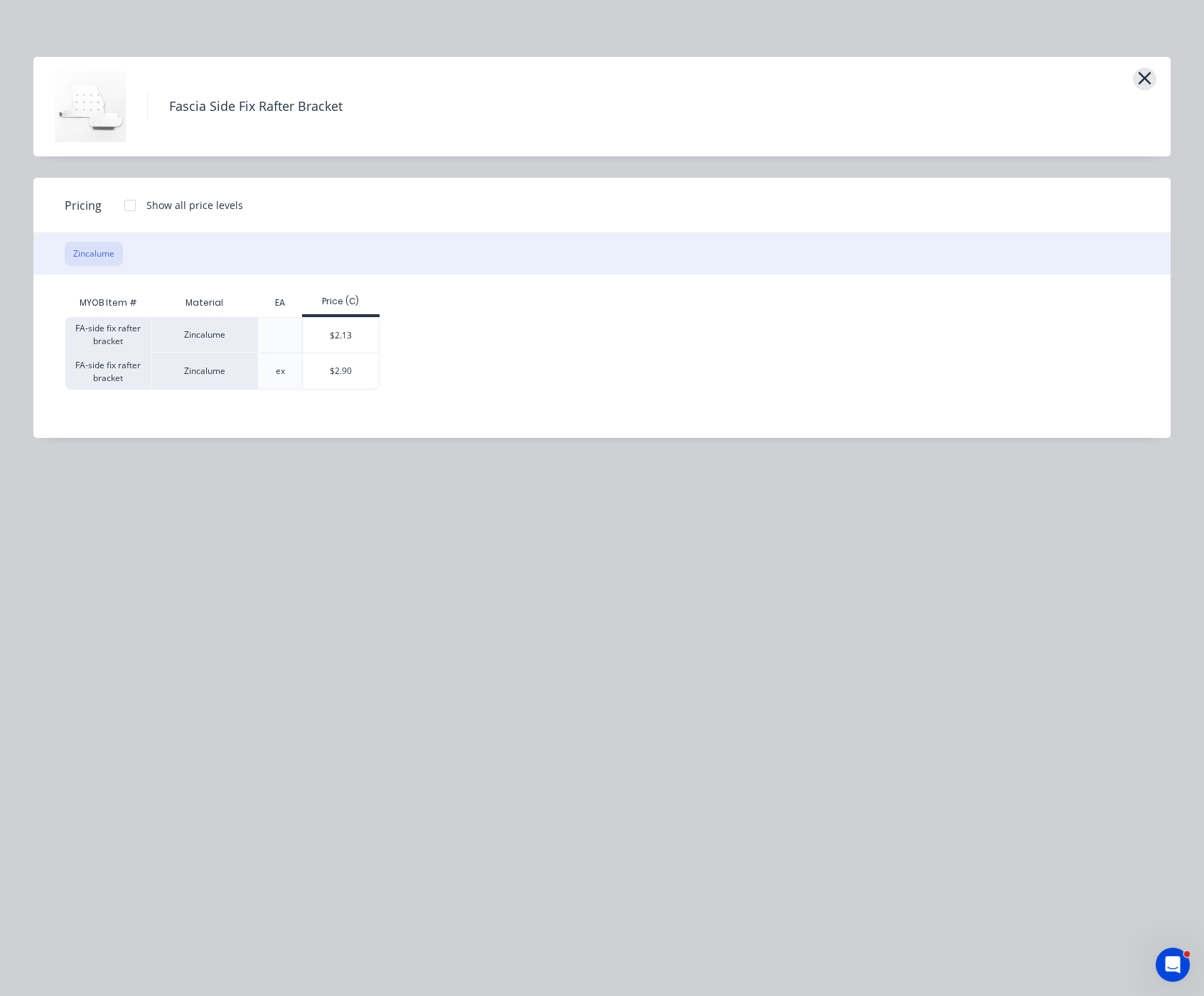
click at [1146, 87] on icon "button" at bounding box center [1144, 79] width 15 height 20
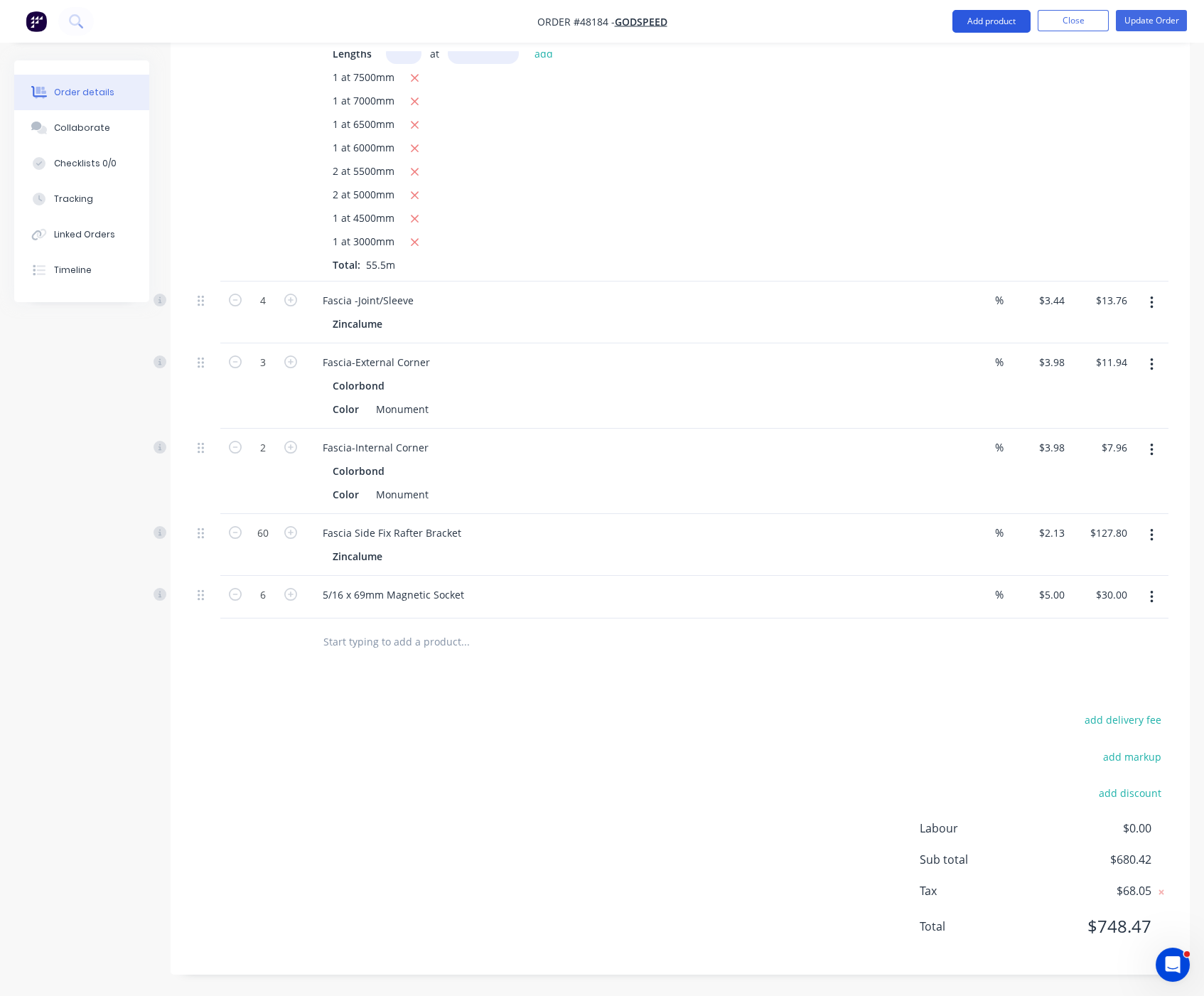
click at [988, 29] on button "Add product" at bounding box center [991, 21] width 79 height 23
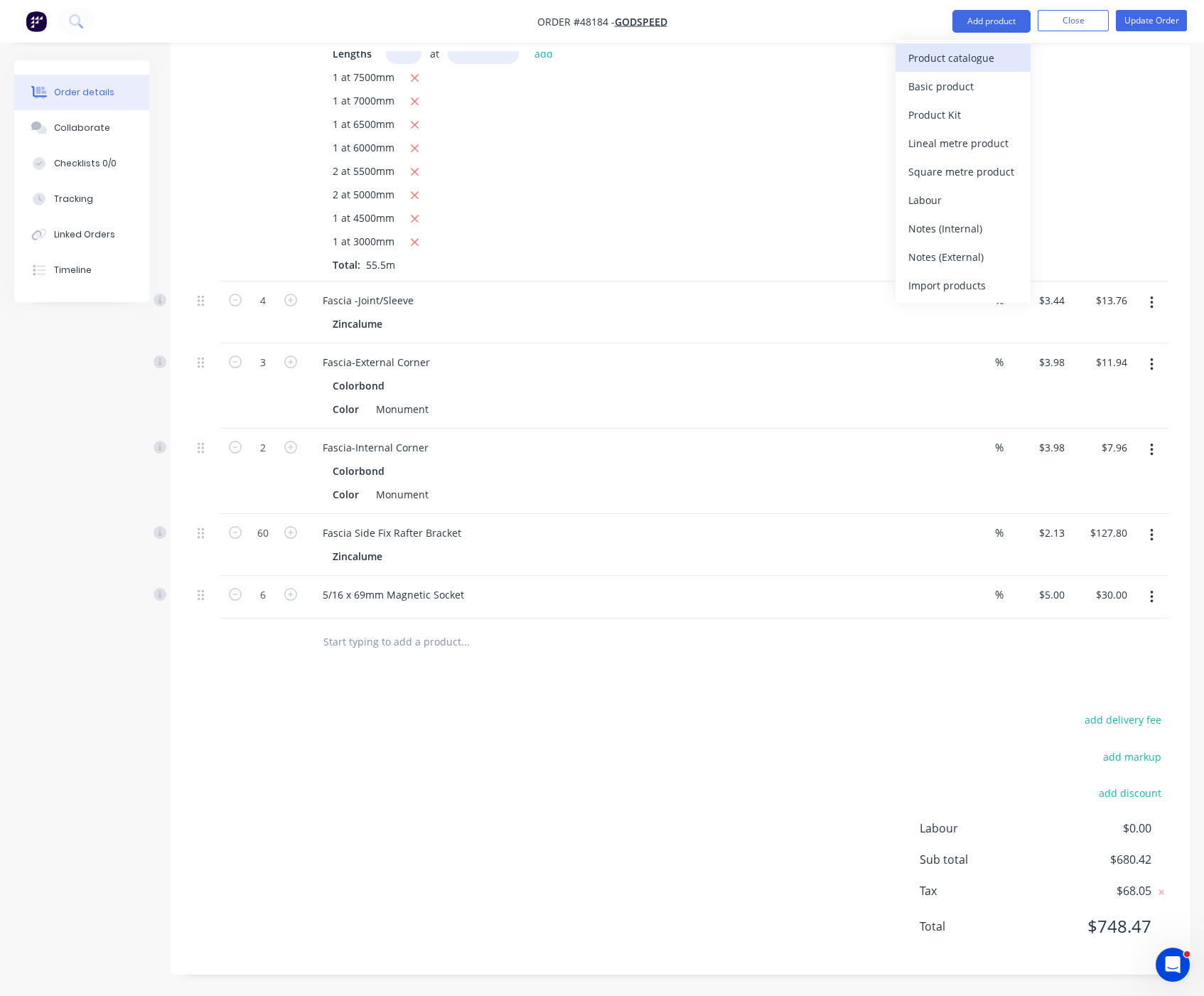
click at [985, 58] on div "Product catalogue" at bounding box center [963, 58] width 110 height 21
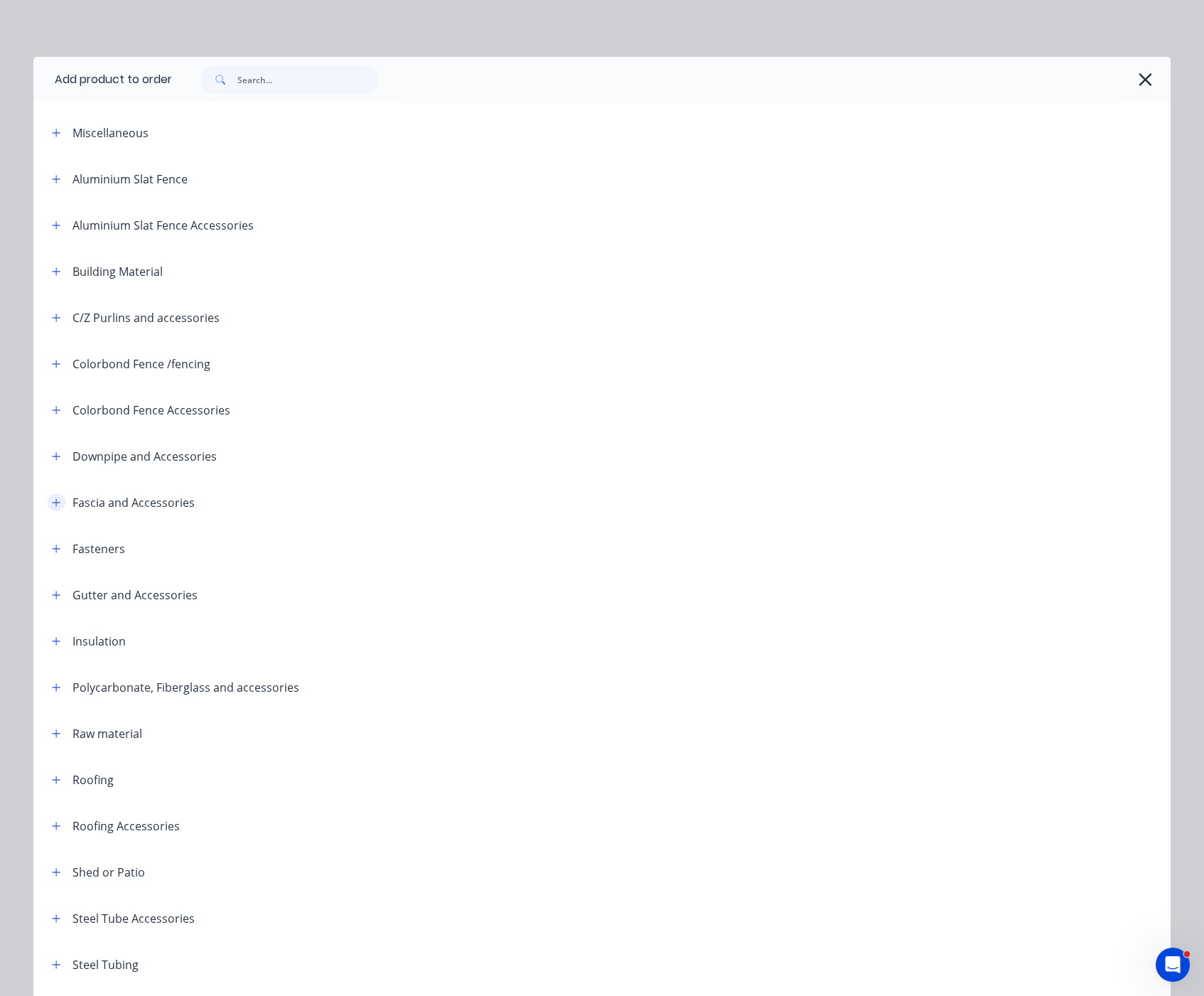
click at [52, 508] on icon "button" at bounding box center [56, 503] width 9 height 10
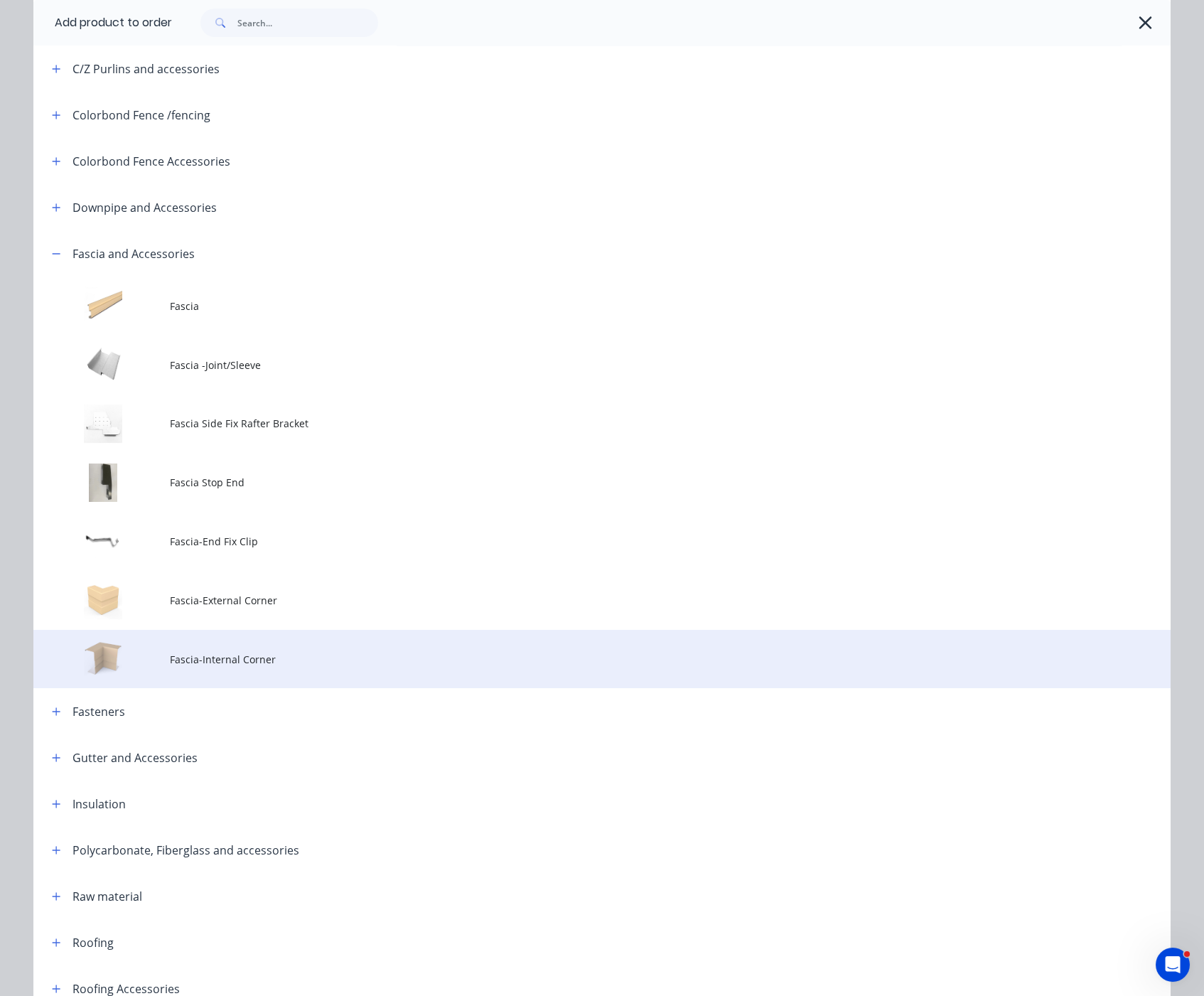
scroll to position [498, 0]
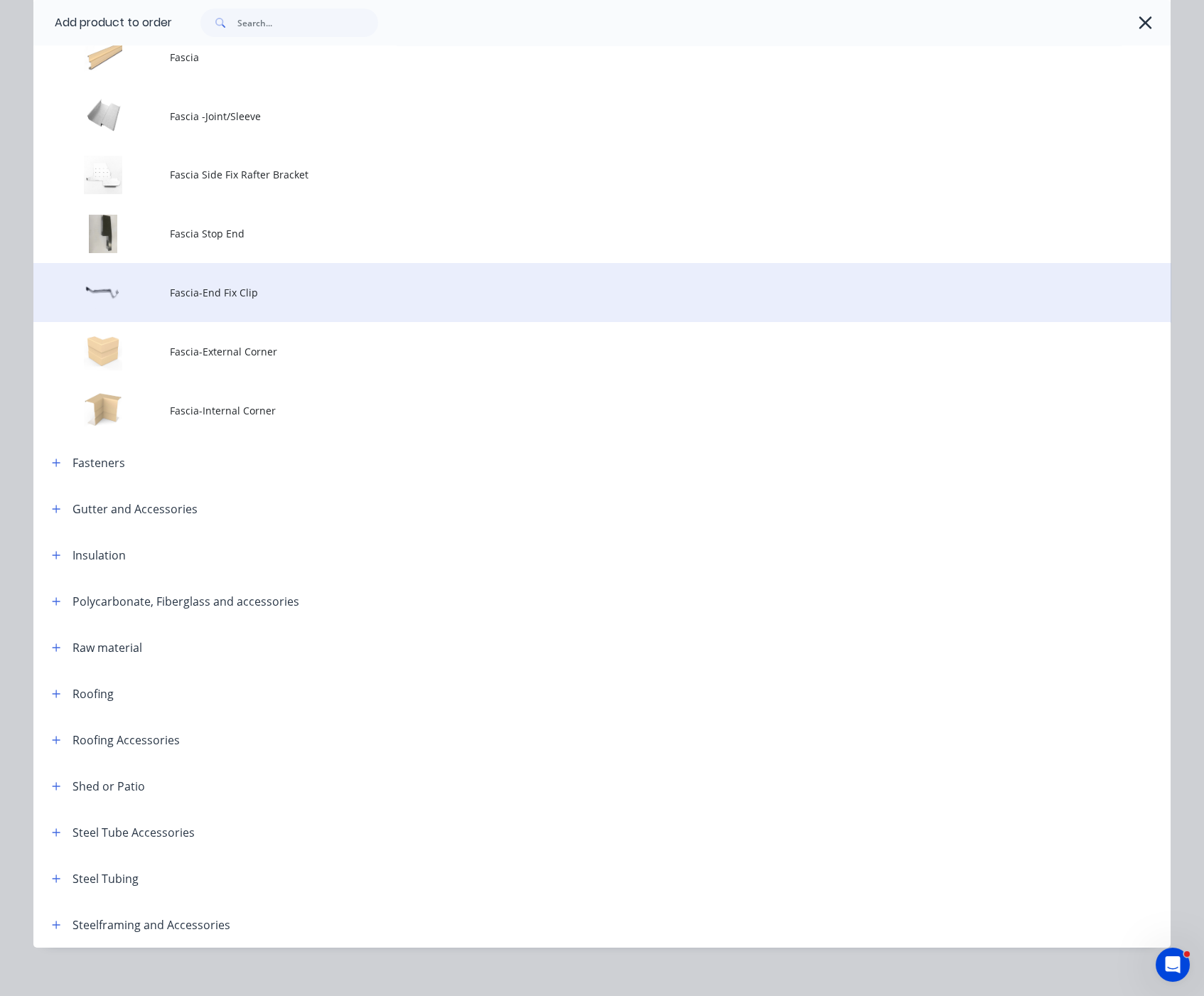
click at [317, 320] on td "Fascia-End Fix Clip" at bounding box center [670, 292] width 1001 height 59
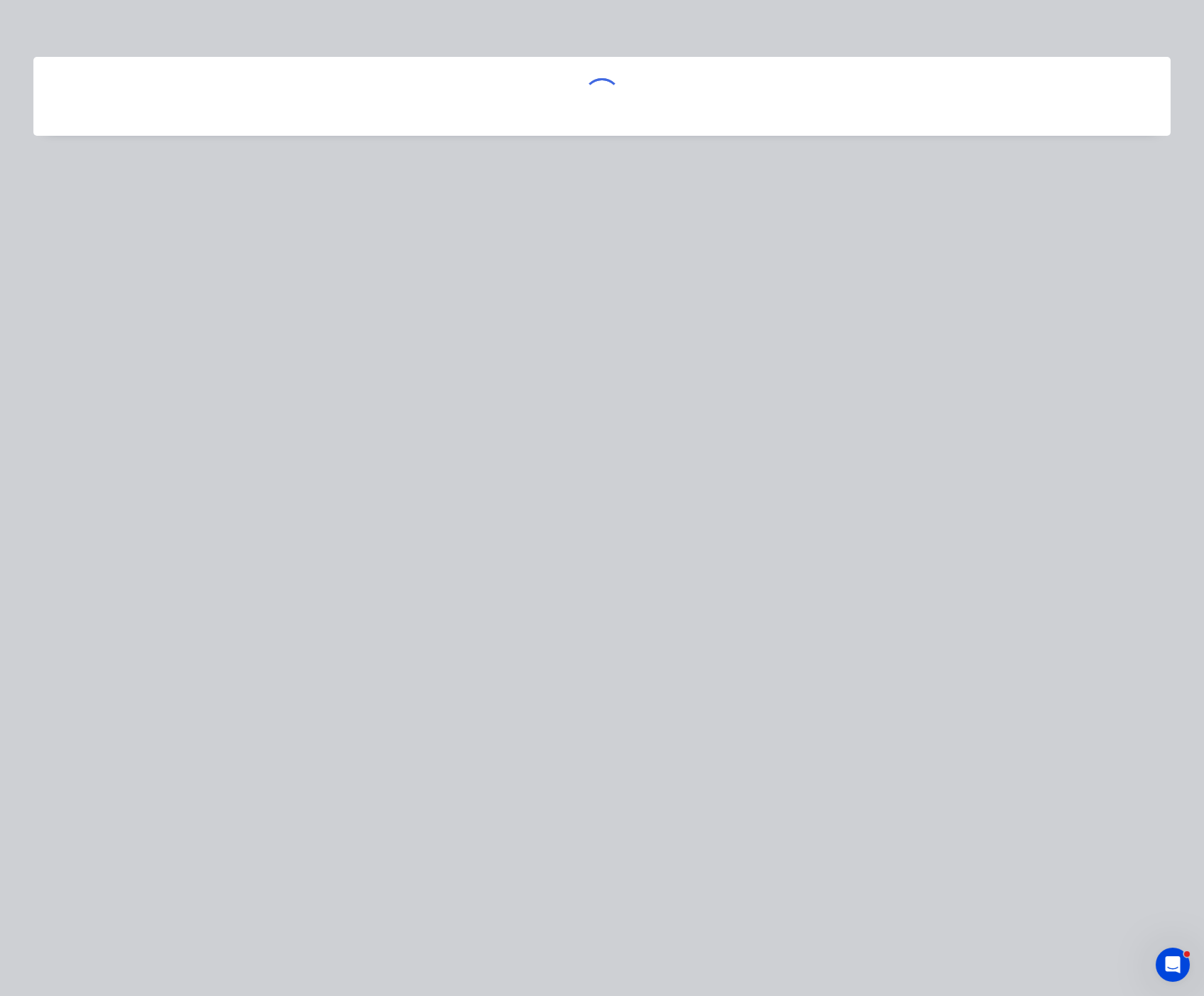
scroll to position [0, 0]
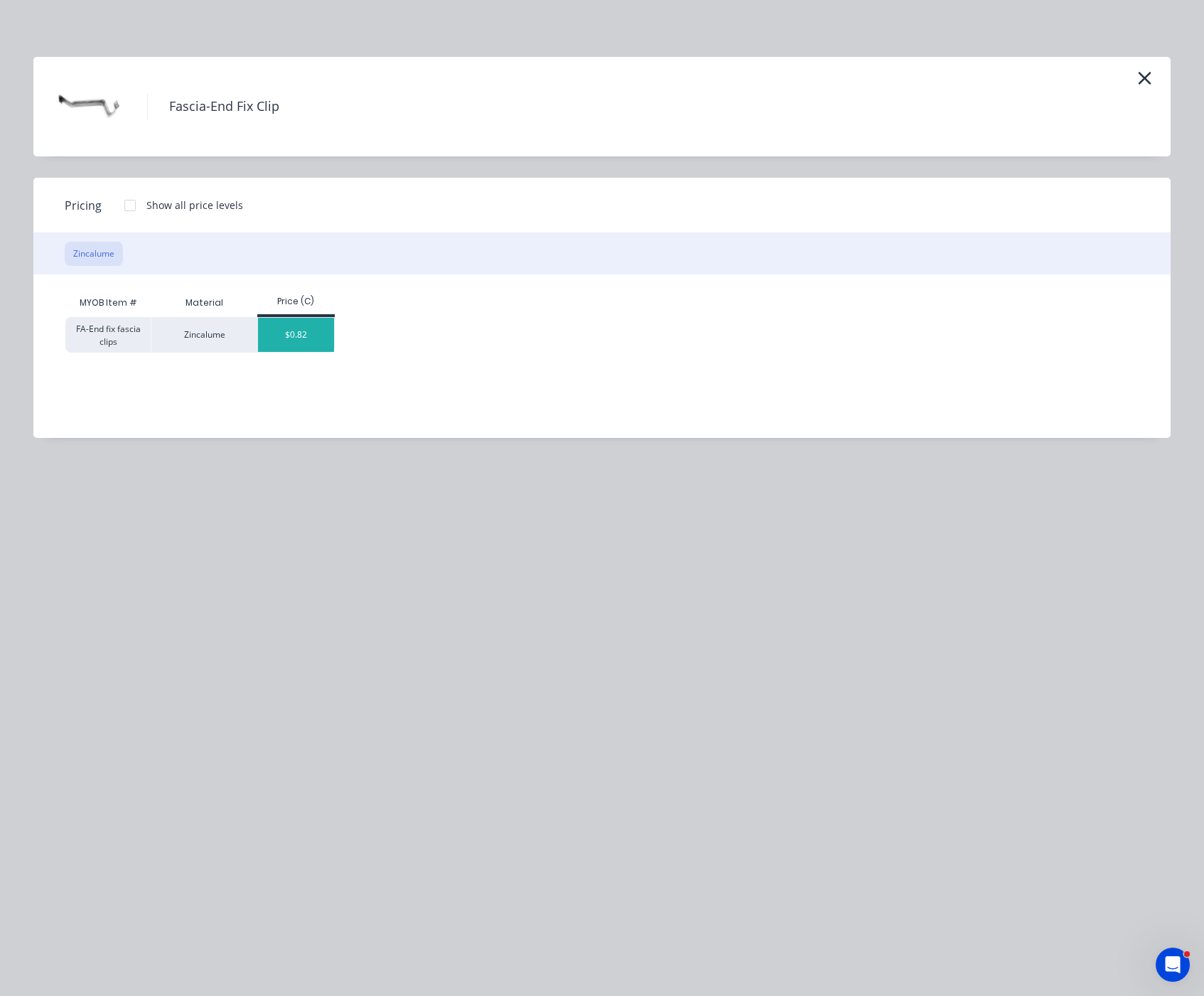
click at [300, 347] on div "$0.82" at bounding box center [296, 335] width 76 height 34
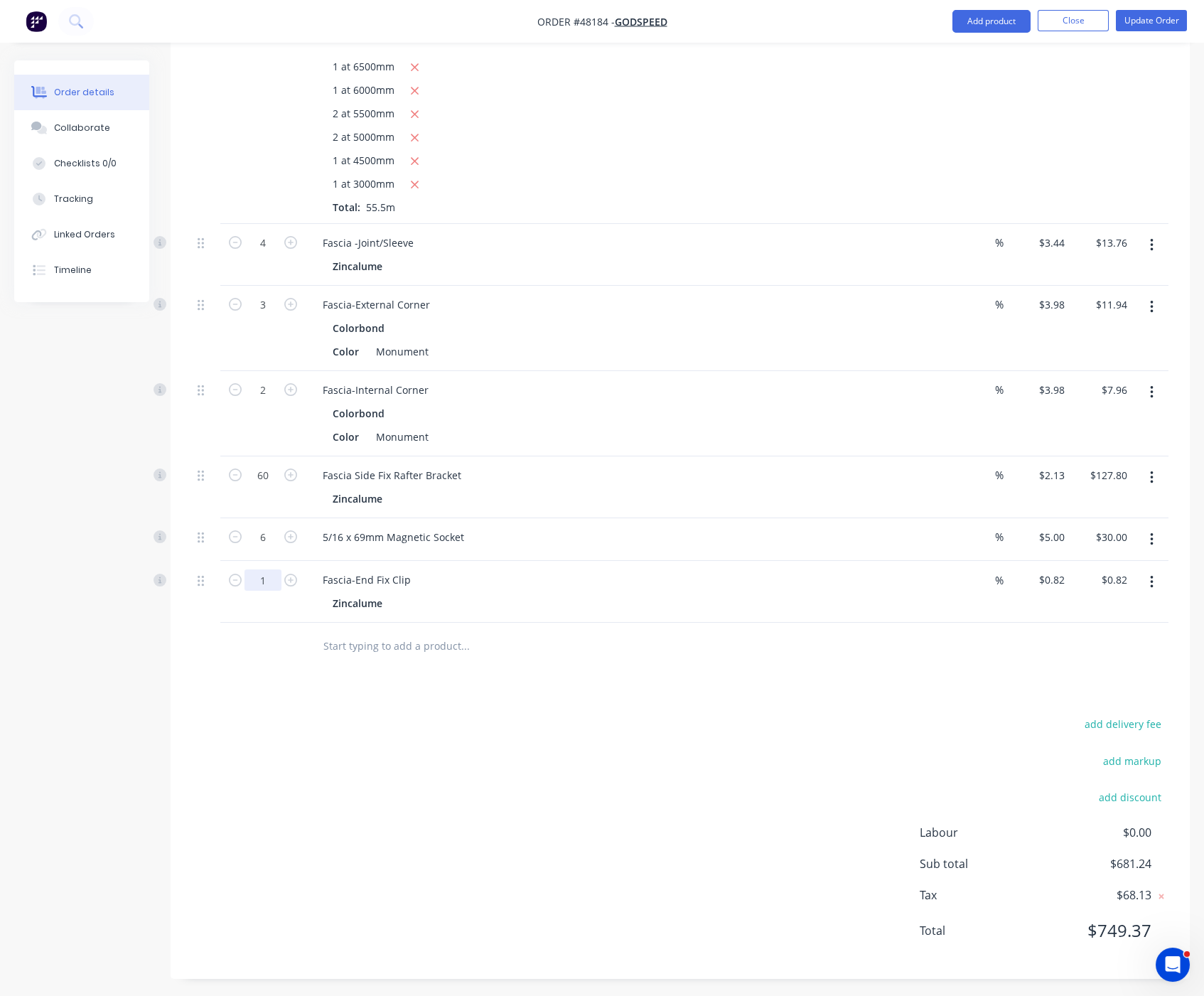
click at [276, 254] on input "1" at bounding box center [263, 242] width 37 height 21
type input "60"
type input "$49.20"
click at [697, 807] on div "add delivery fee add markup add discount Labour $0.00 Sub total $681.24 Tax $68…" at bounding box center [680, 836] width 977 height 243
click at [1150, 486] on icon "button" at bounding box center [1152, 478] width 4 height 16
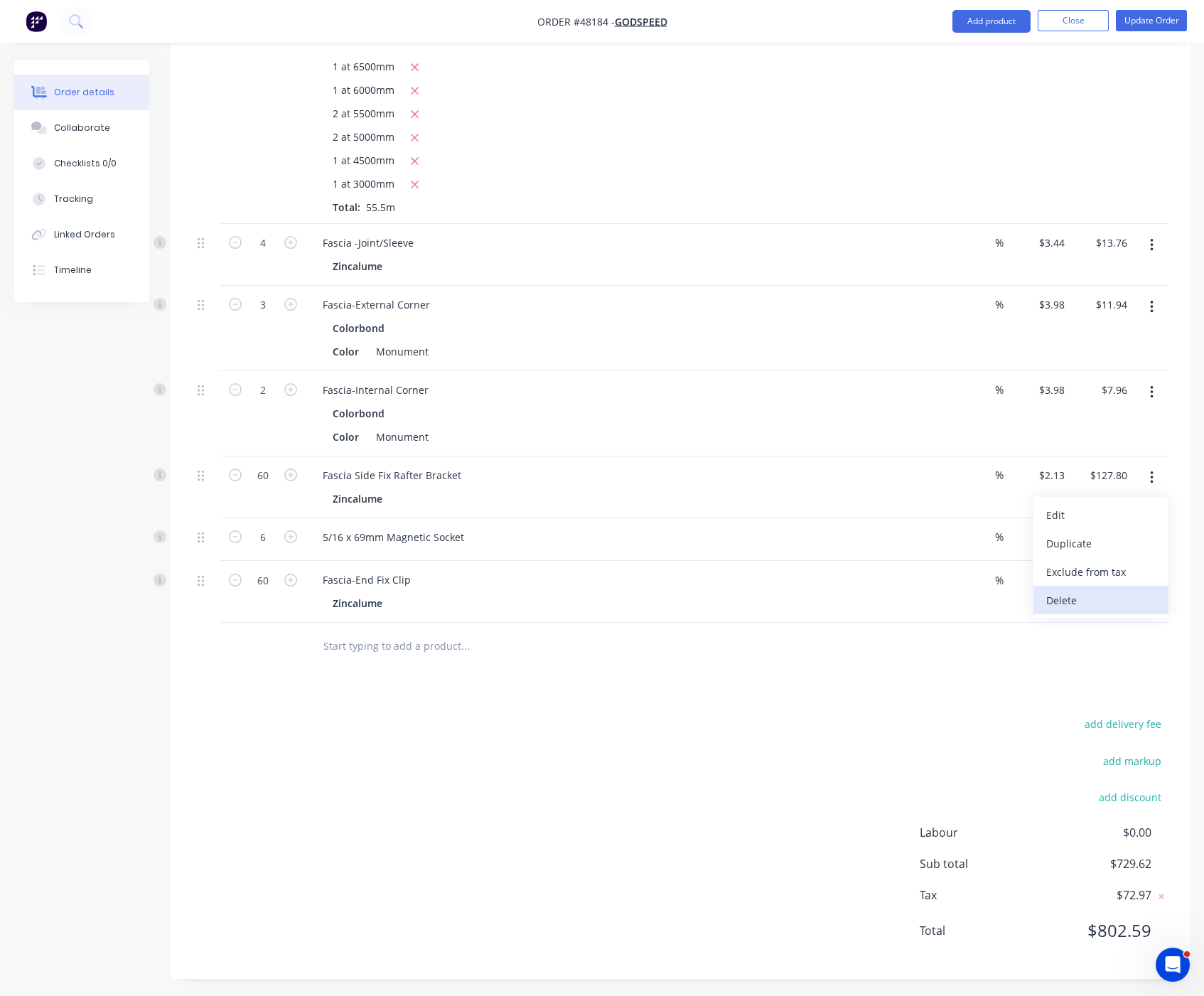
click at [1106, 611] on div "Delete" at bounding box center [1101, 600] width 110 height 21
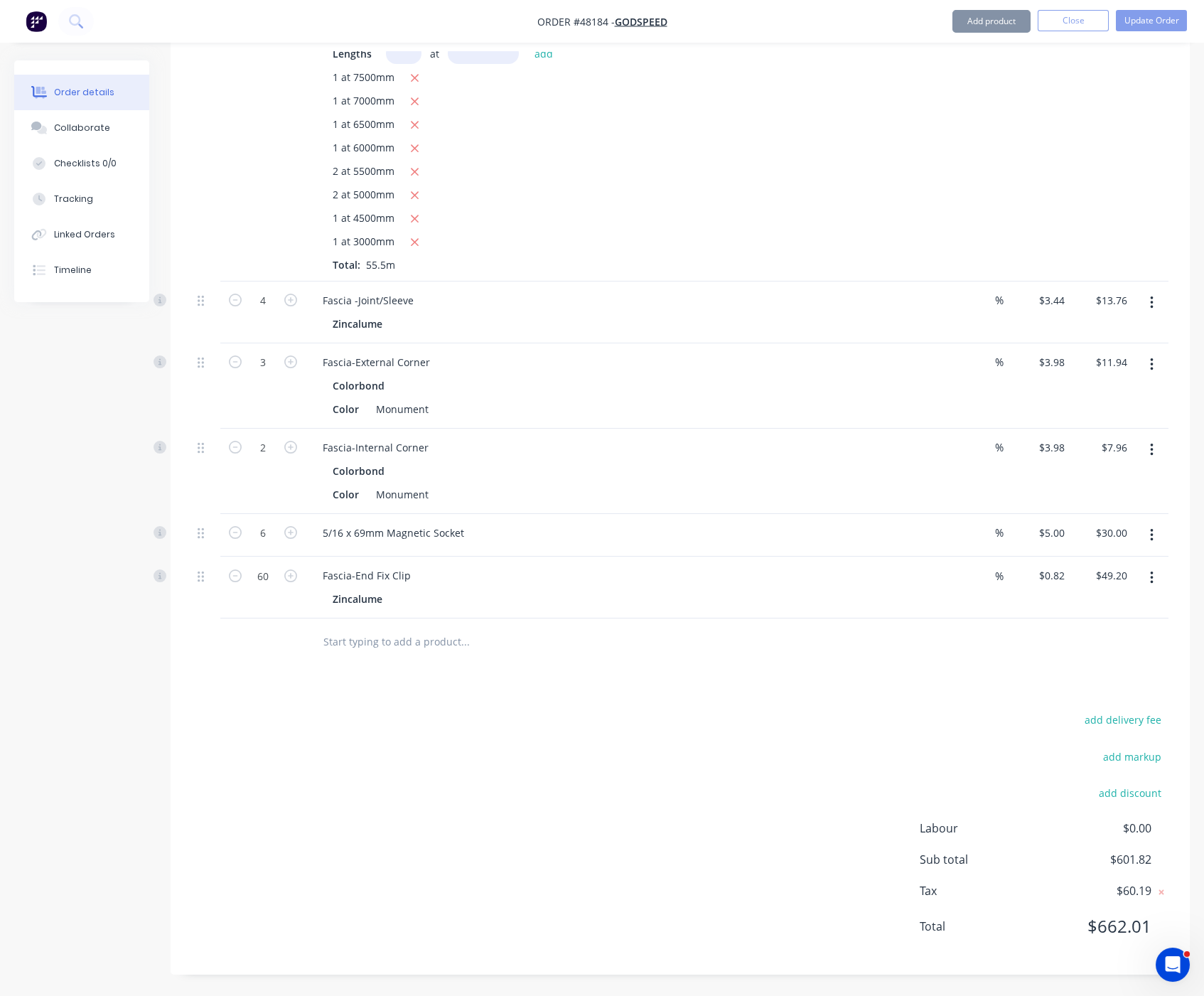
click at [758, 773] on div "add delivery fee add markup add discount Labour $0.00 Sub total $601.82 Tax $60…" at bounding box center [680, 832] width 977 height 243
click at [1163, 21] on button "Update Order" at bounding box center [1151, 20] width 71 height 21
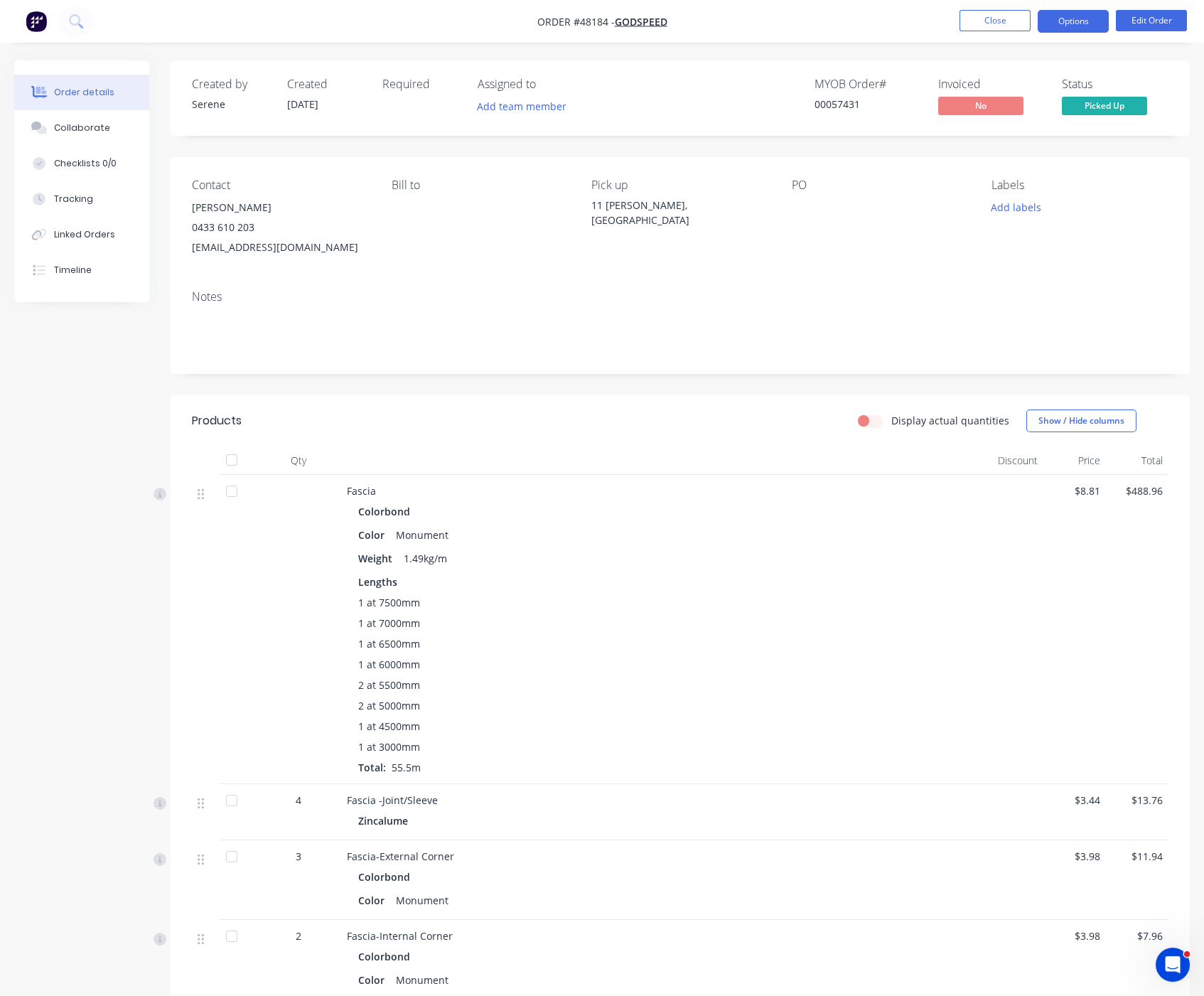
click at [1062, 22] on button "Options" at bounding box center [1073, 21] width 71 height 23
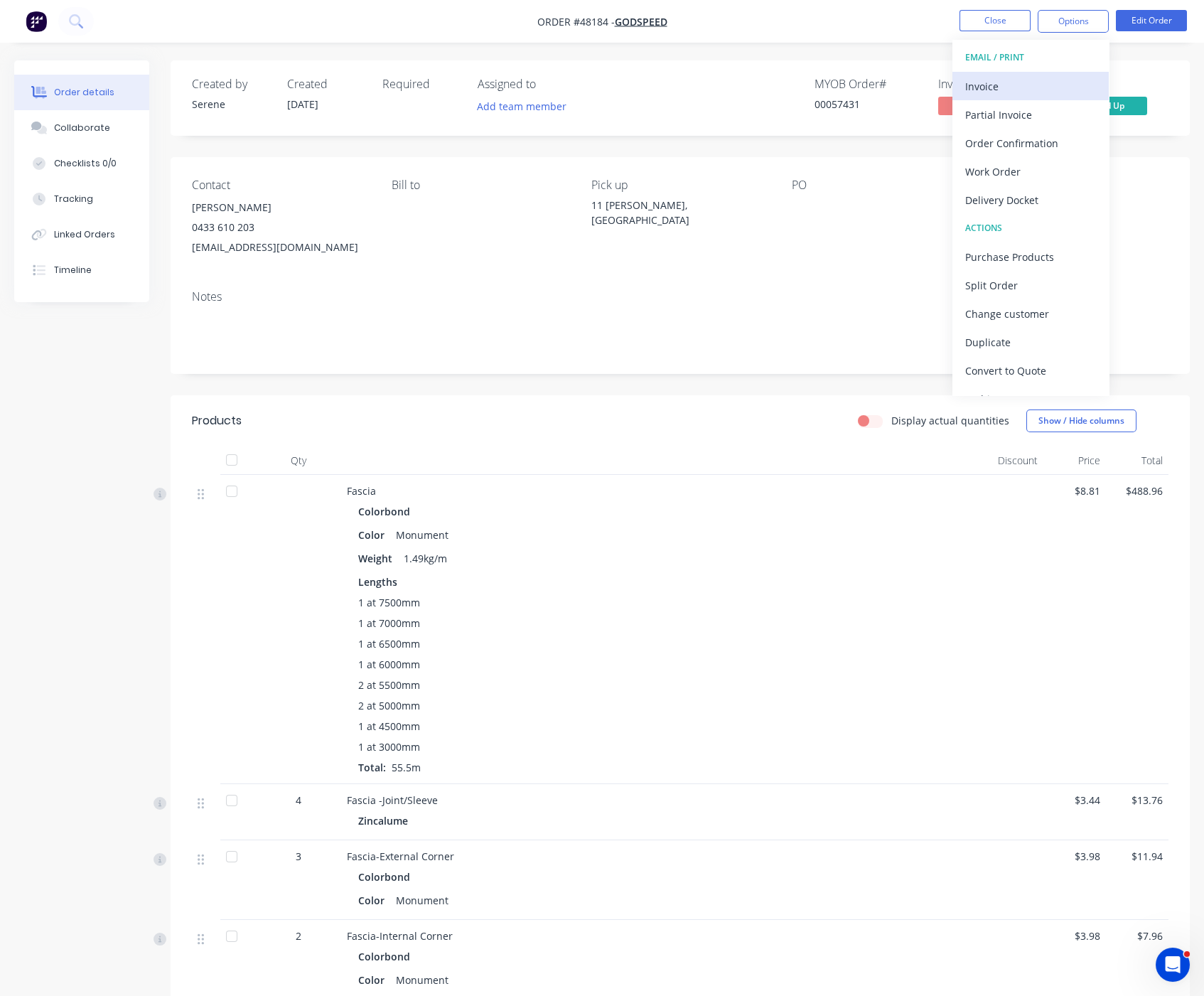
click at [1010, 76] on div "Invoice" at bounding box center [1030, 86] width 130 height 21
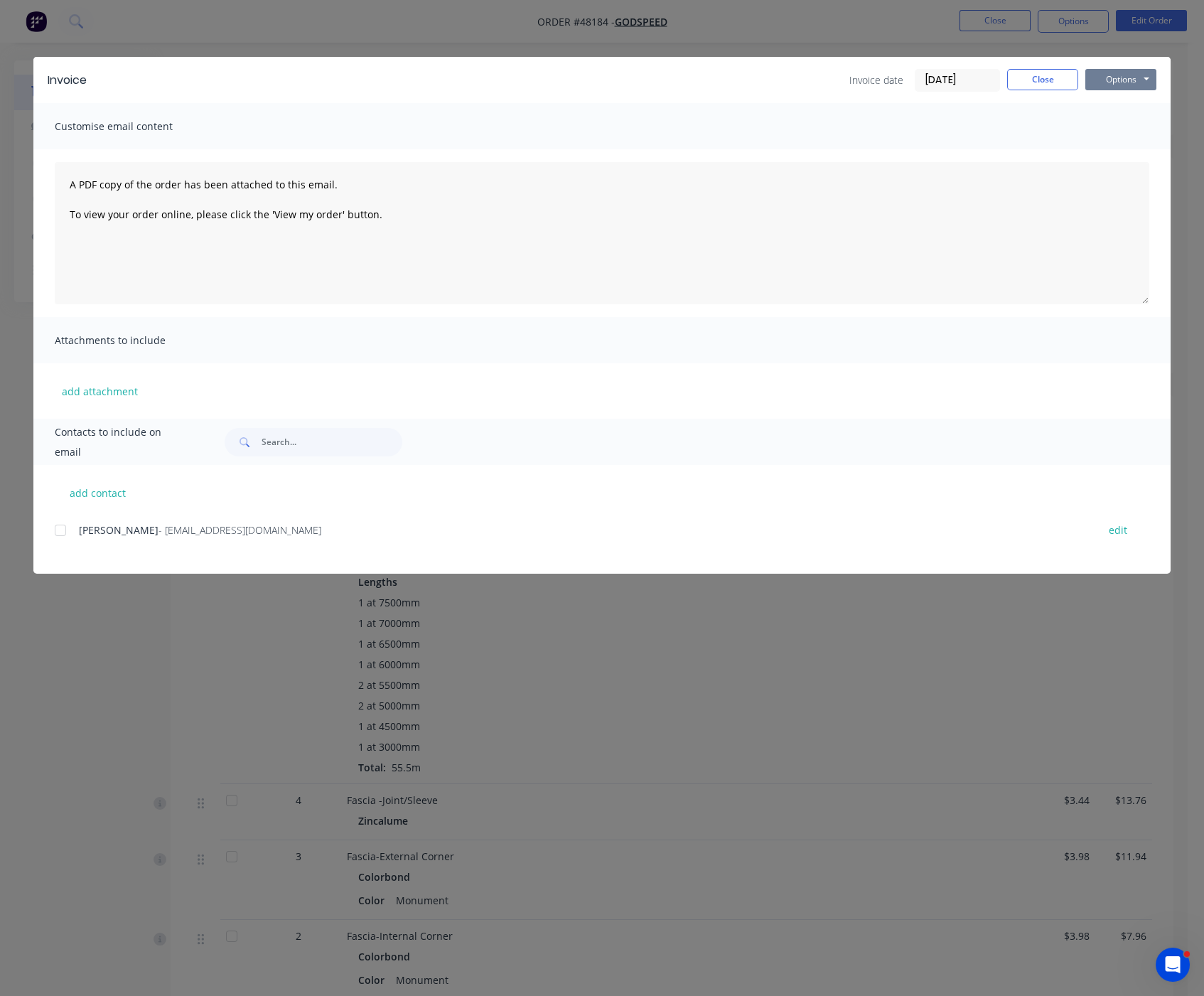
click at [1130, 83] on button "Options" at bounding box center [1120, 79] width 71 height 21
click at [1128, 137] on button "Print" at bounding box center [1130, 127] width 91 height 24
click at [1034, 78] on button "Close" at bounding box center [1042, 79] width 71 height 21
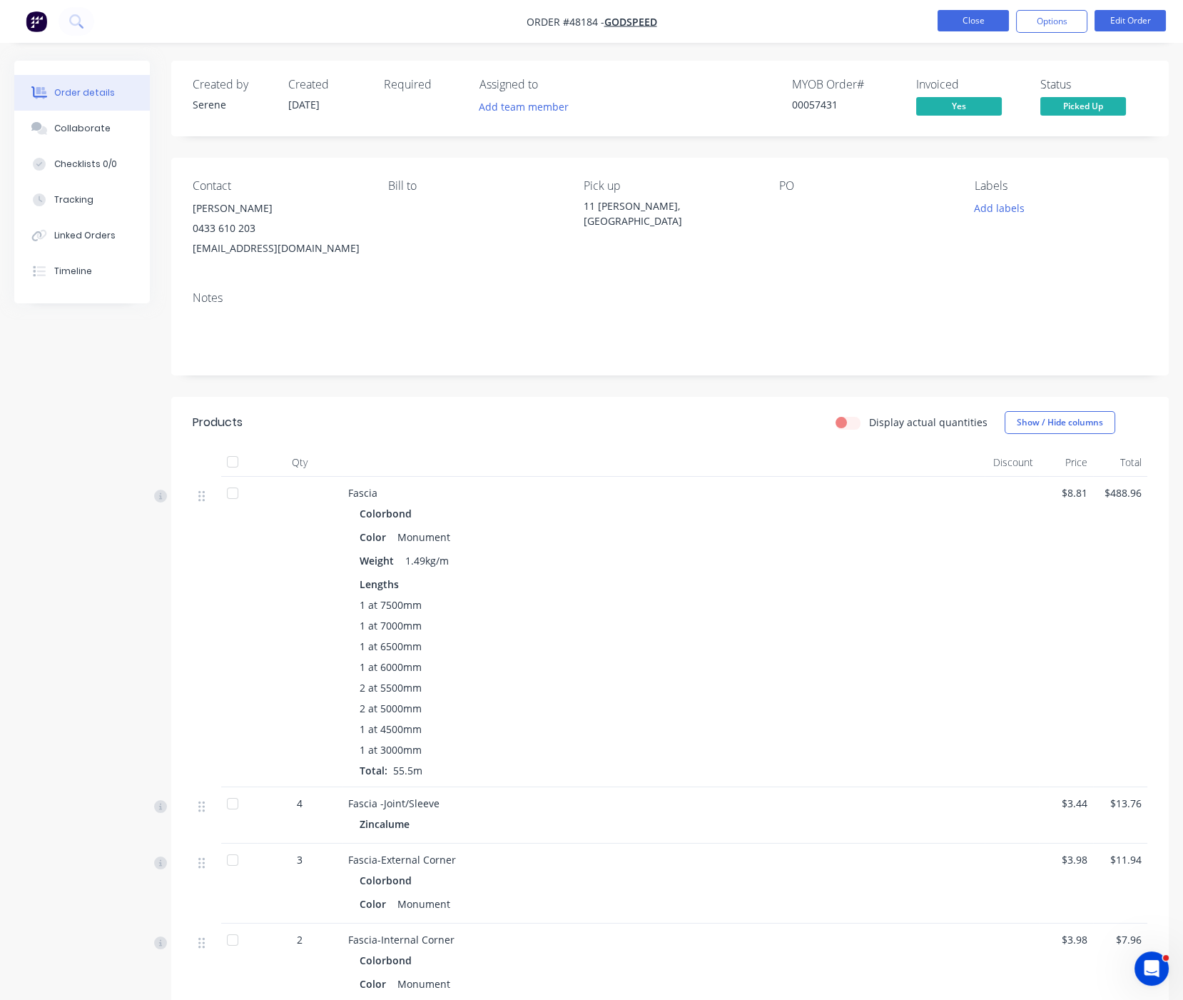
click at [969, 27] on button "Close" at bounding box center [973, 20] width 71 height 21
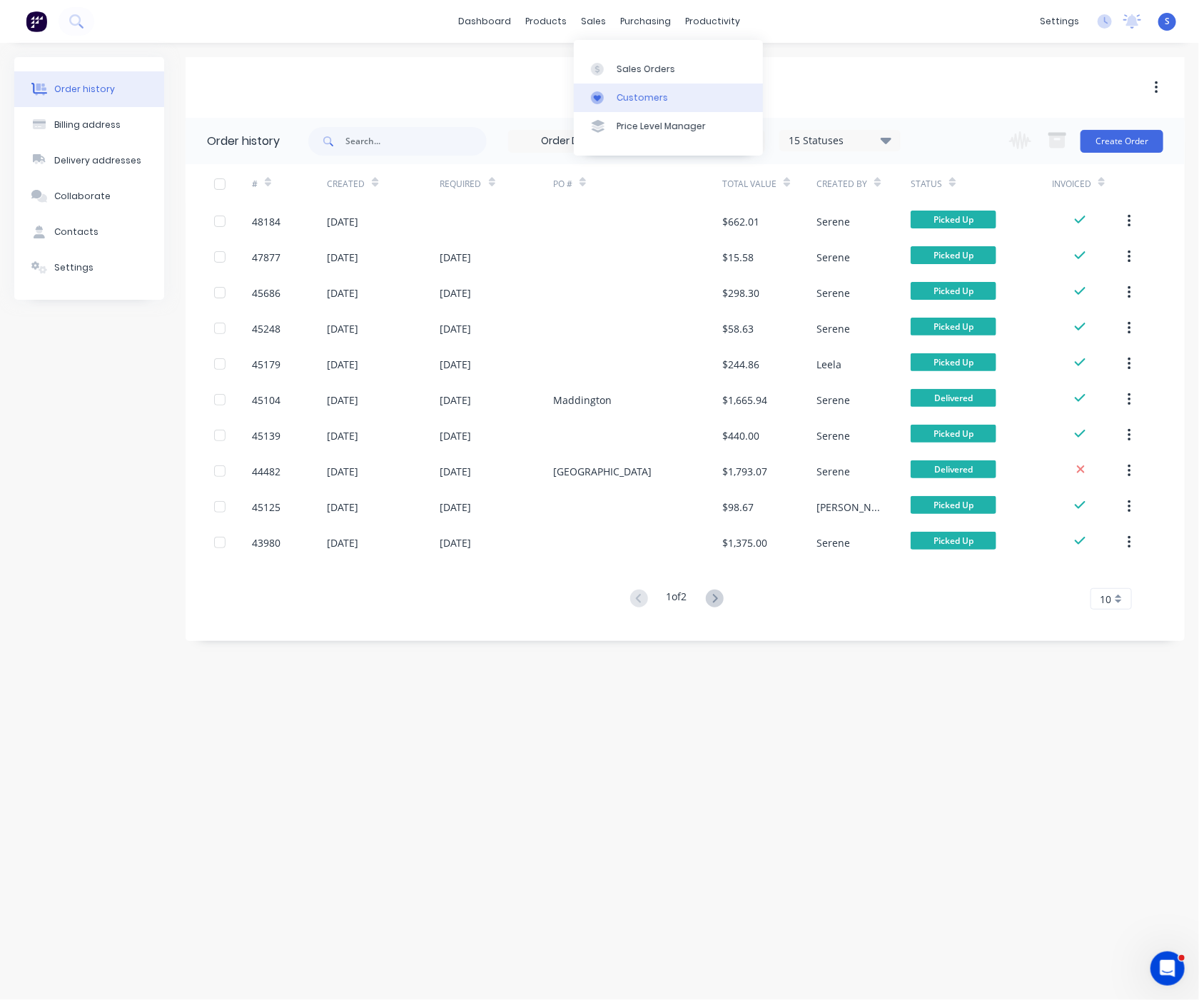
click at [616, 94] on link "Customers" at bounding box center [668, 98] width 189 height 29
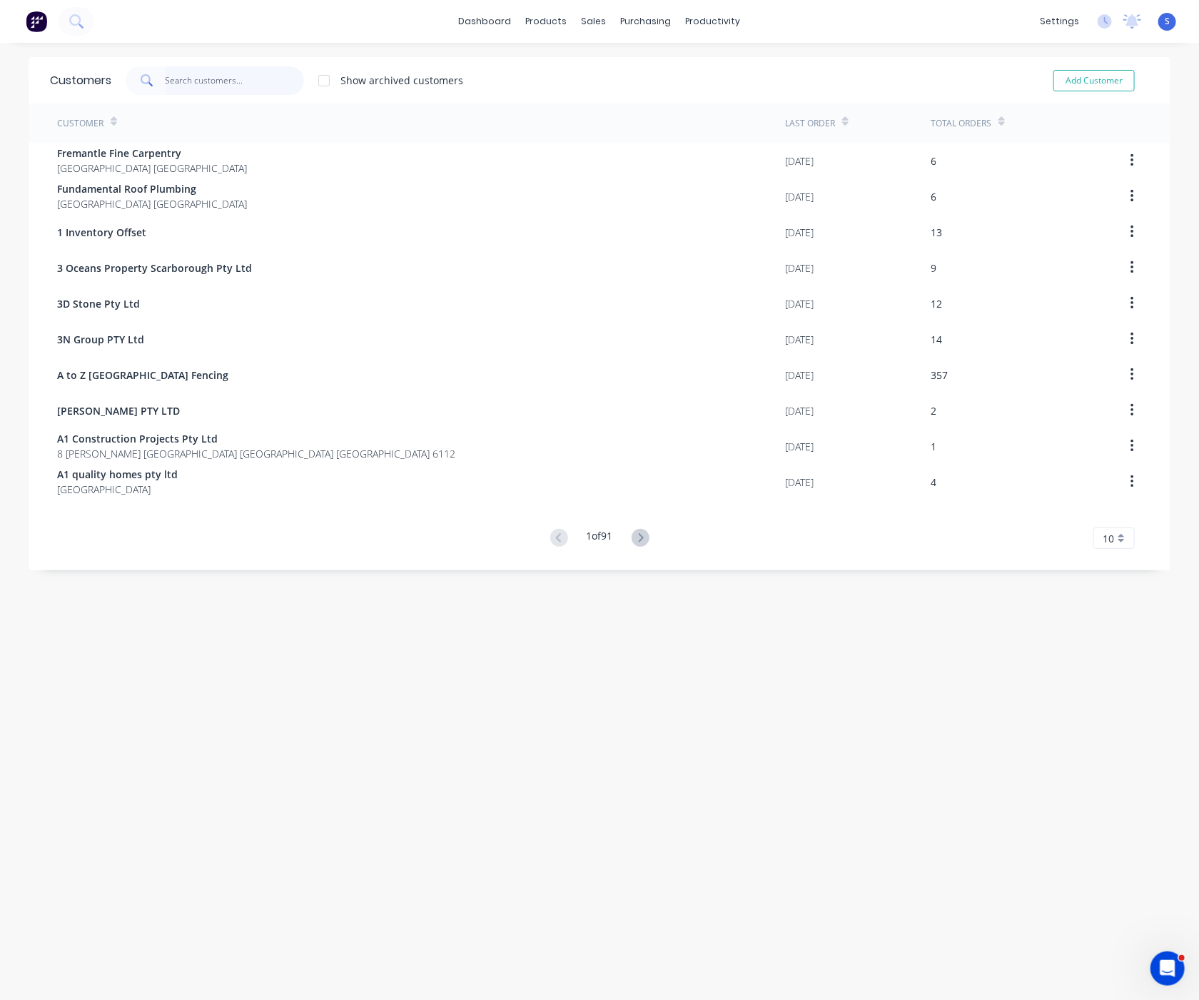
click at [226, 72] on input "text" at bounding box center [235, 80] width 139 height 29
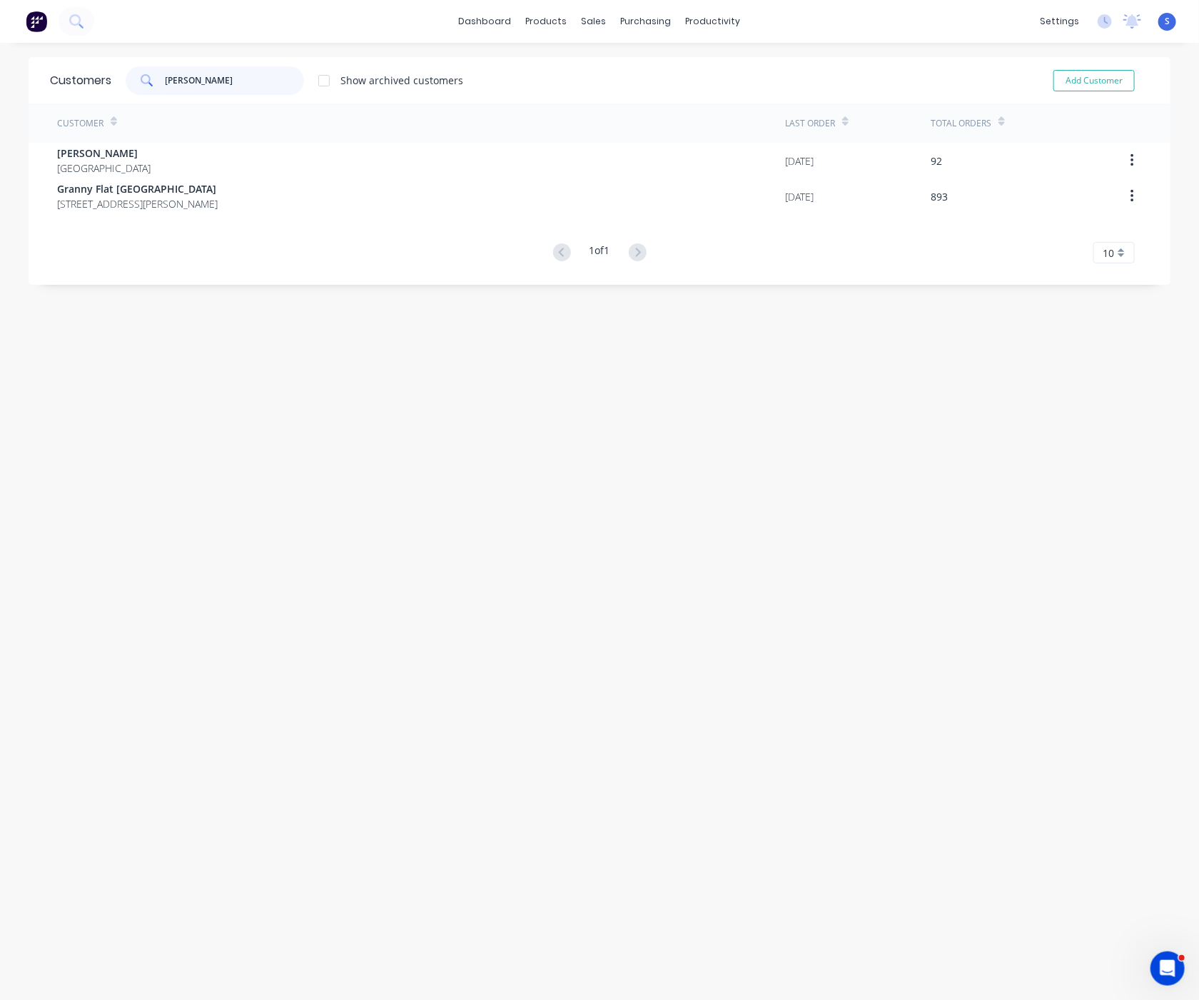
type input "[PERSON_NAME]"
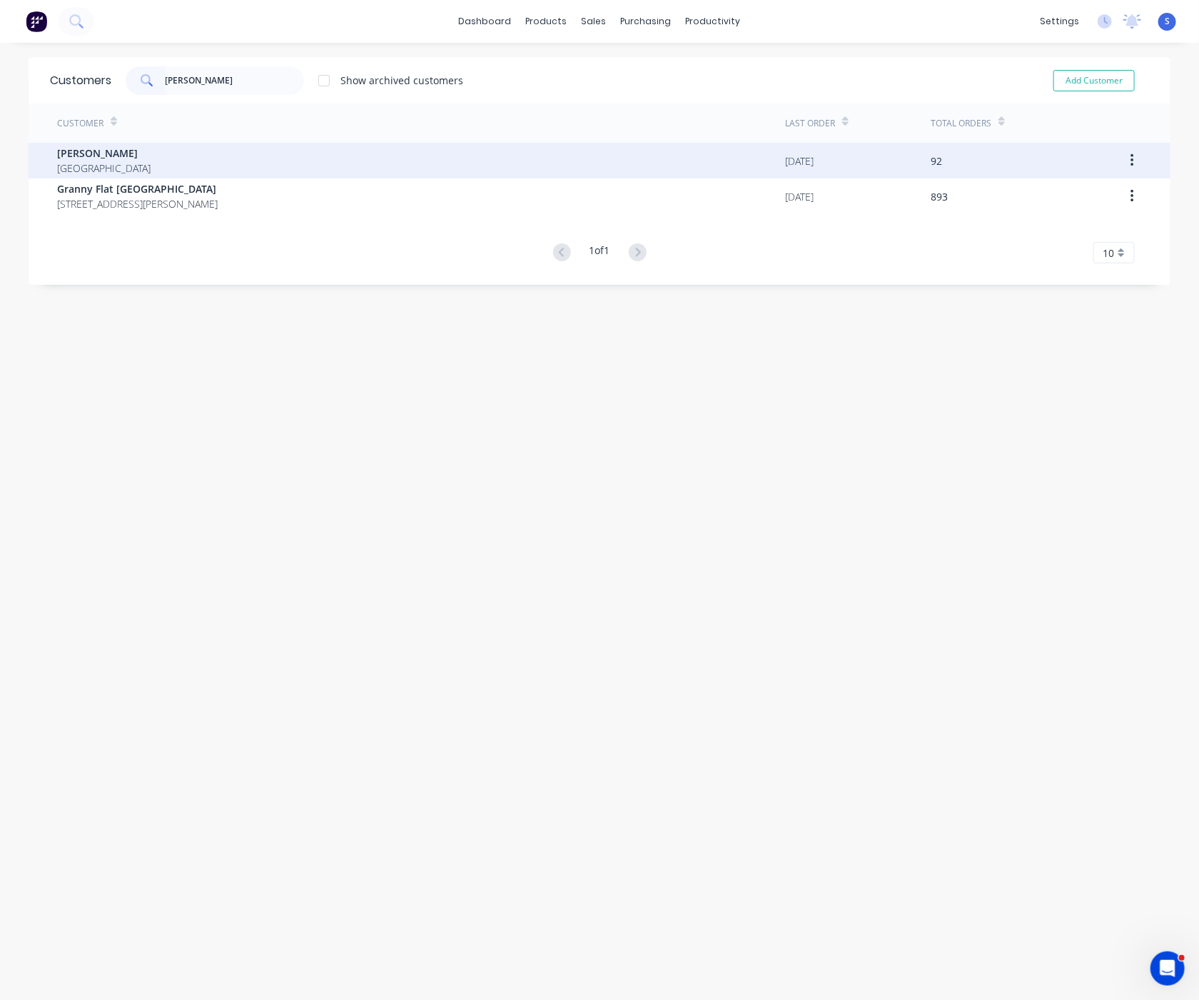
click at [181, 154] on div "[PERSON_NAME] [GEOGRAPHIC_DATA]" at bounding box center [421, 161] width 728 height 36
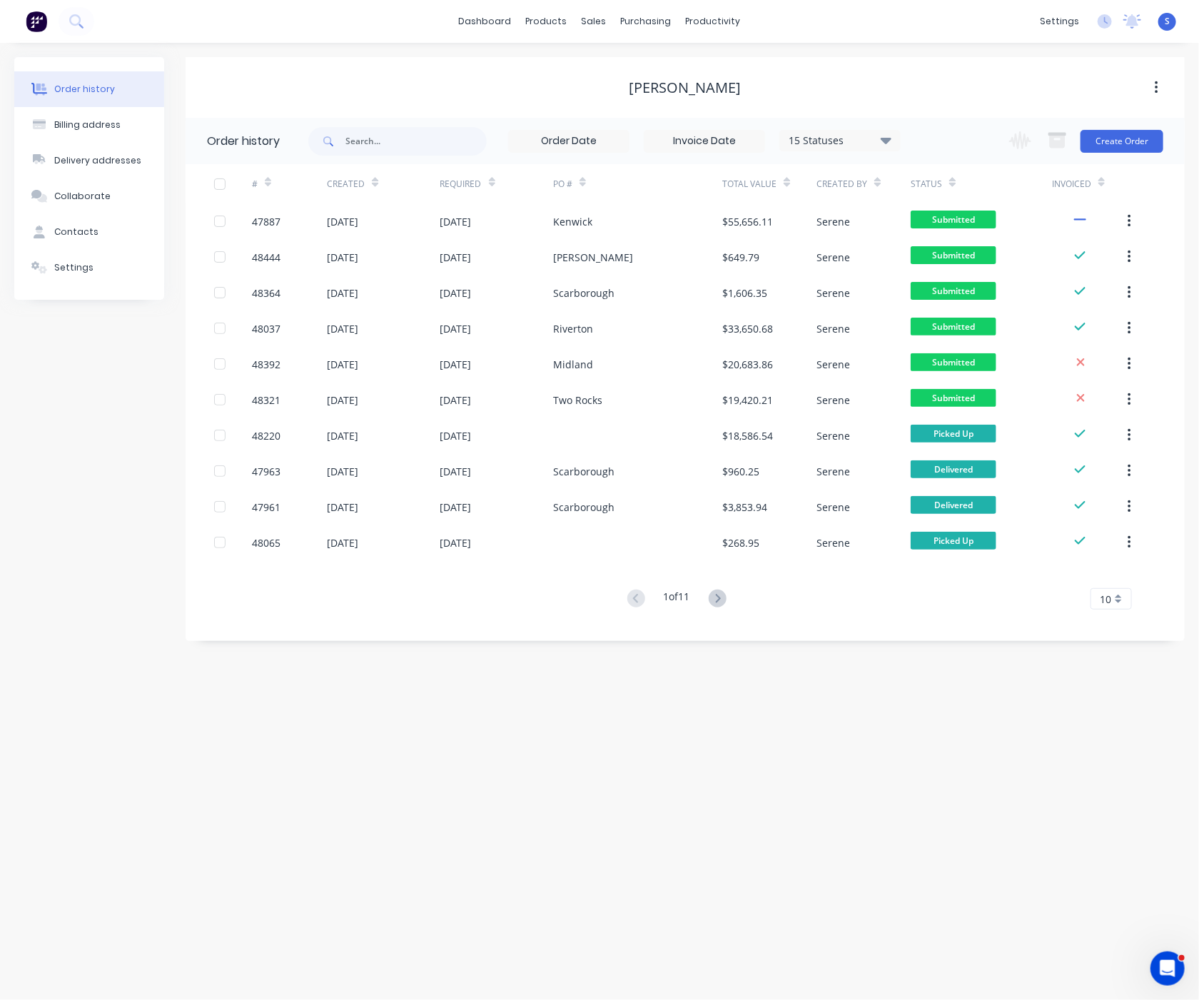
drag, startPoint x: 482, startPoint y: 88, endPoint x: 629, endPoint y: 89, distance: 147.0
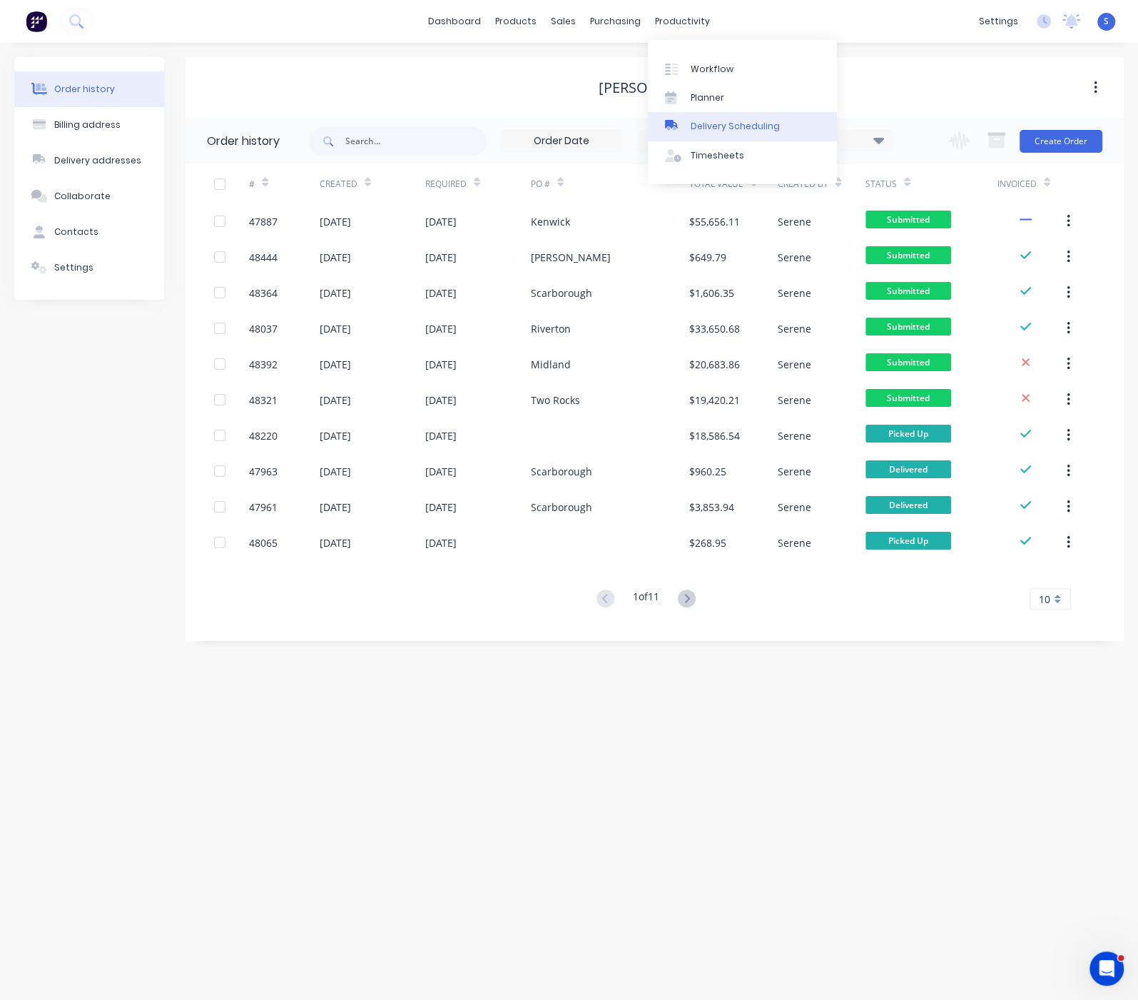
click at [707, 126] on div "Delivery Scheduling" at bounding box center [735, 126] width 89 height 13
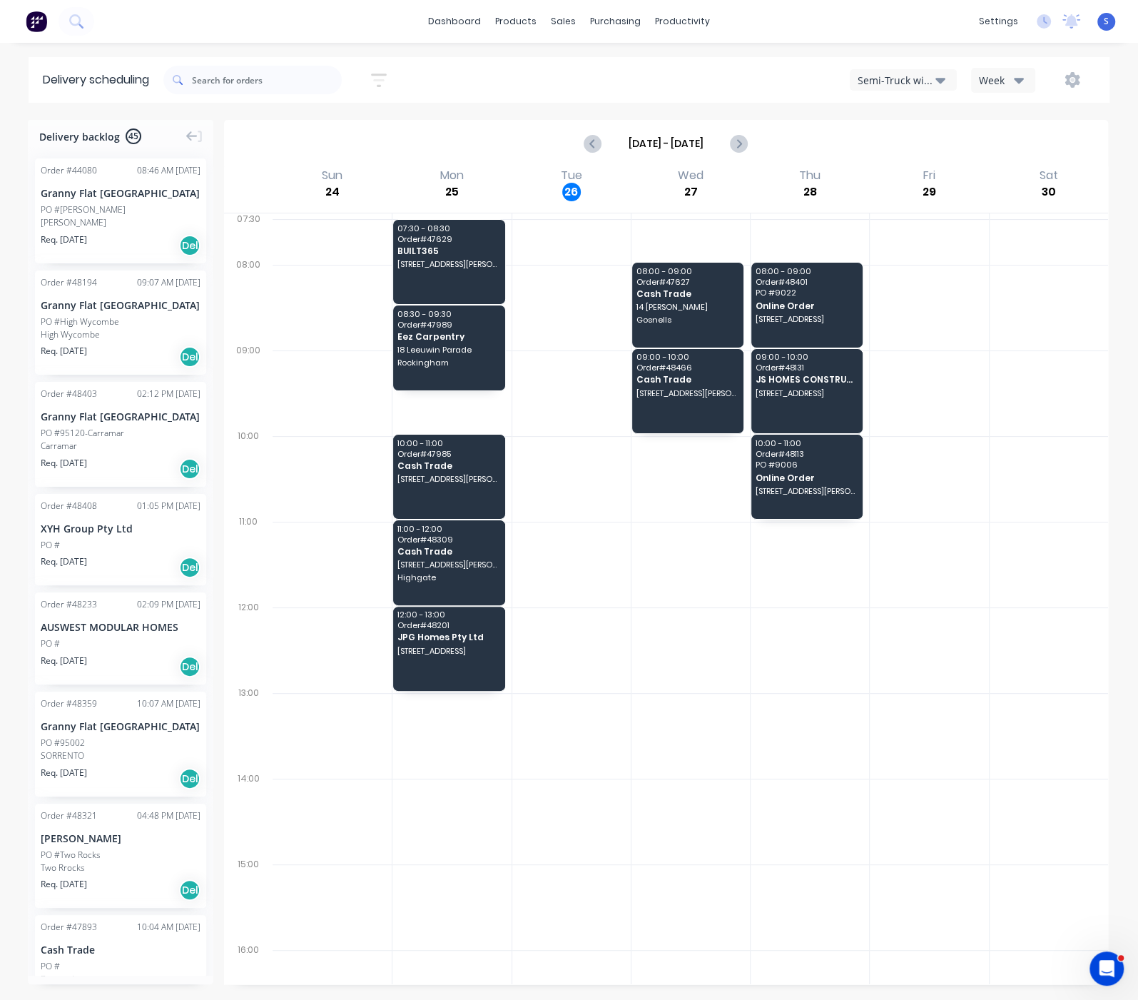
drag, startPoint x: 627, startPoint y: 598, endPoint x: 750, endPoint y: 622, distance: 125.7
click at [909, 85] on div "Semi-Truck with Hiab" at bounding box center [897, 80] width 78 height 15
click at [893, 174] on div "Utes Delivery" at bounding box center [921, 172] width 141 height 29
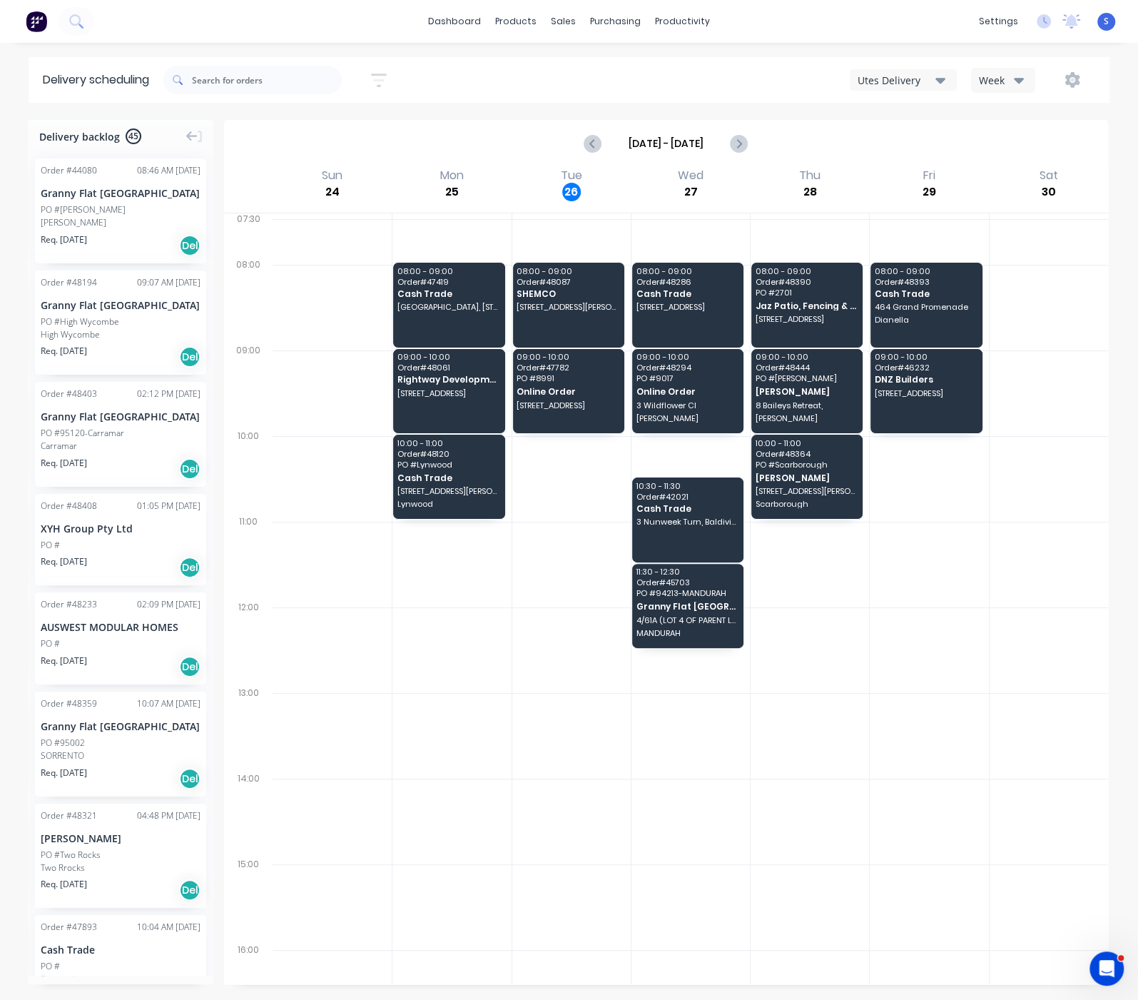
drag, startPoint x: 873, startPoint y: 706, endPoint x: 887, endPoint y: 692, distance: 19.2
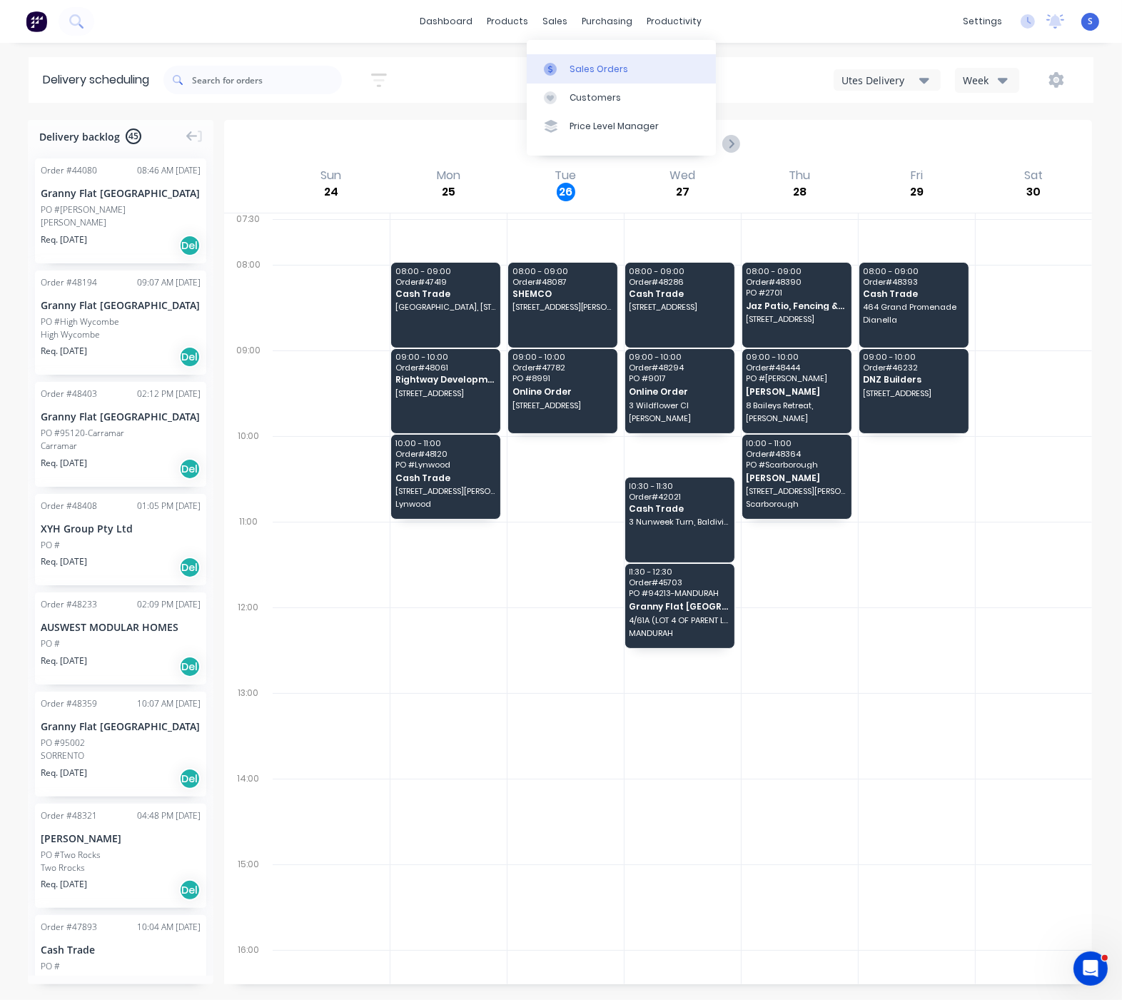
click at [578, 74] on div "Sales Orders" at bounding box center [599, 69] width 59 height 13
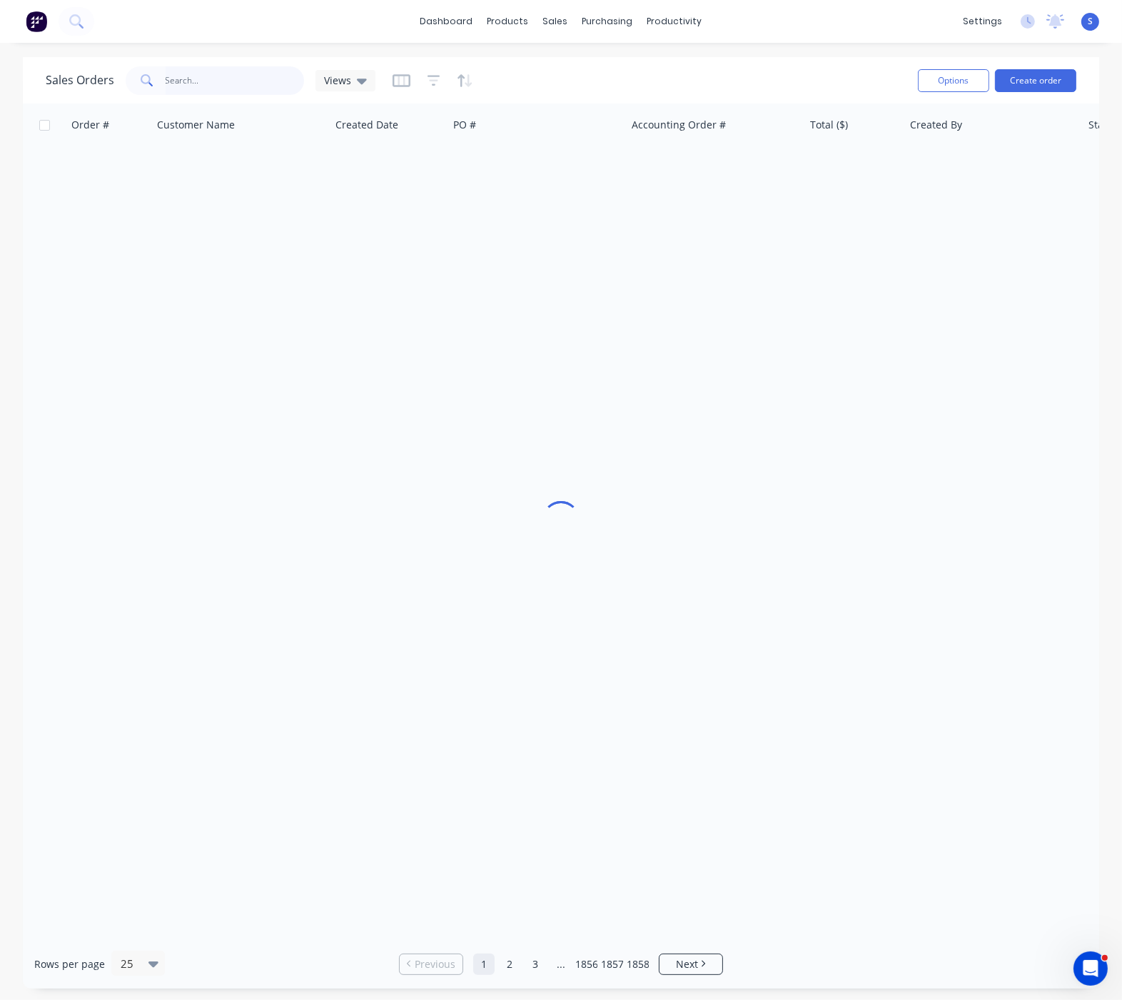
click at [202, 79] on input "text" at bounding box center [235, 80] width 139 height 29
type input "44023"
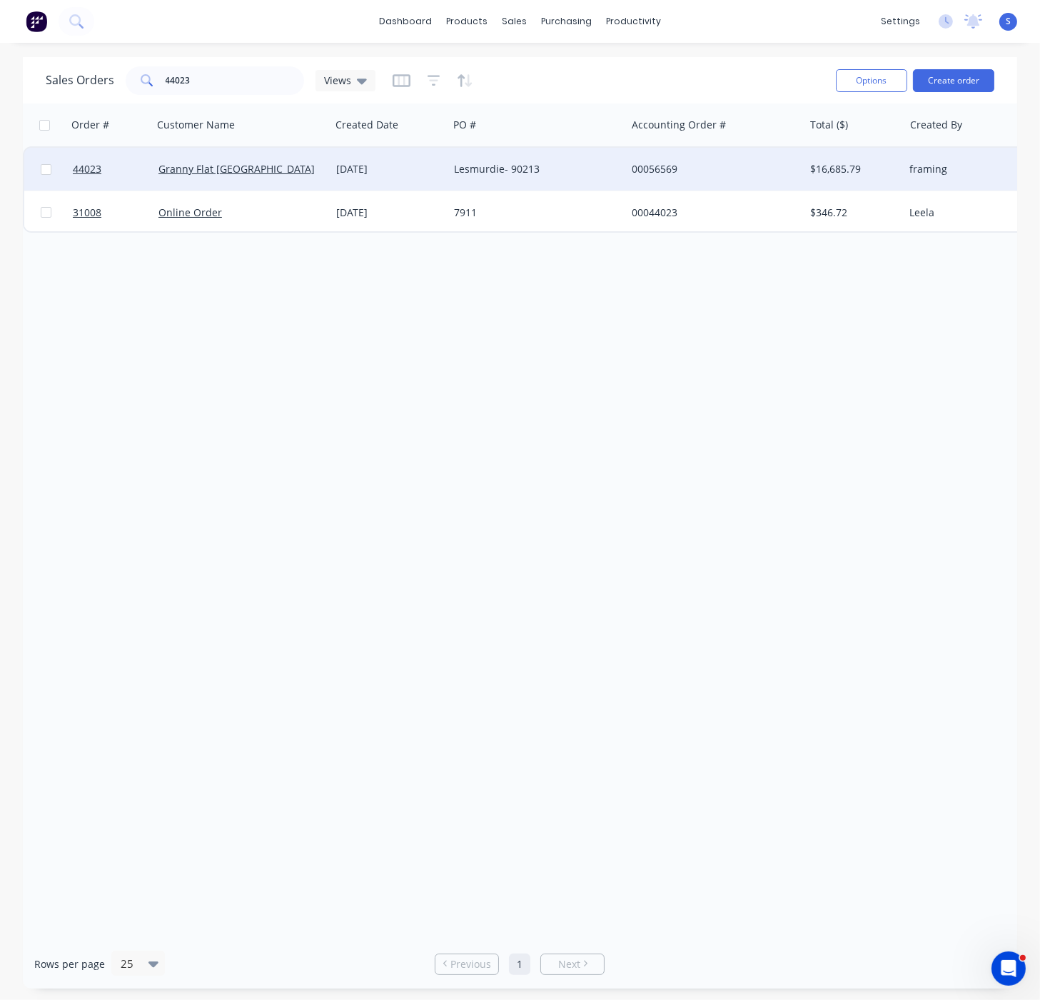
click at [348, 170] on div "[DATE]" at bounding box center [389, 169] width 106 height 14
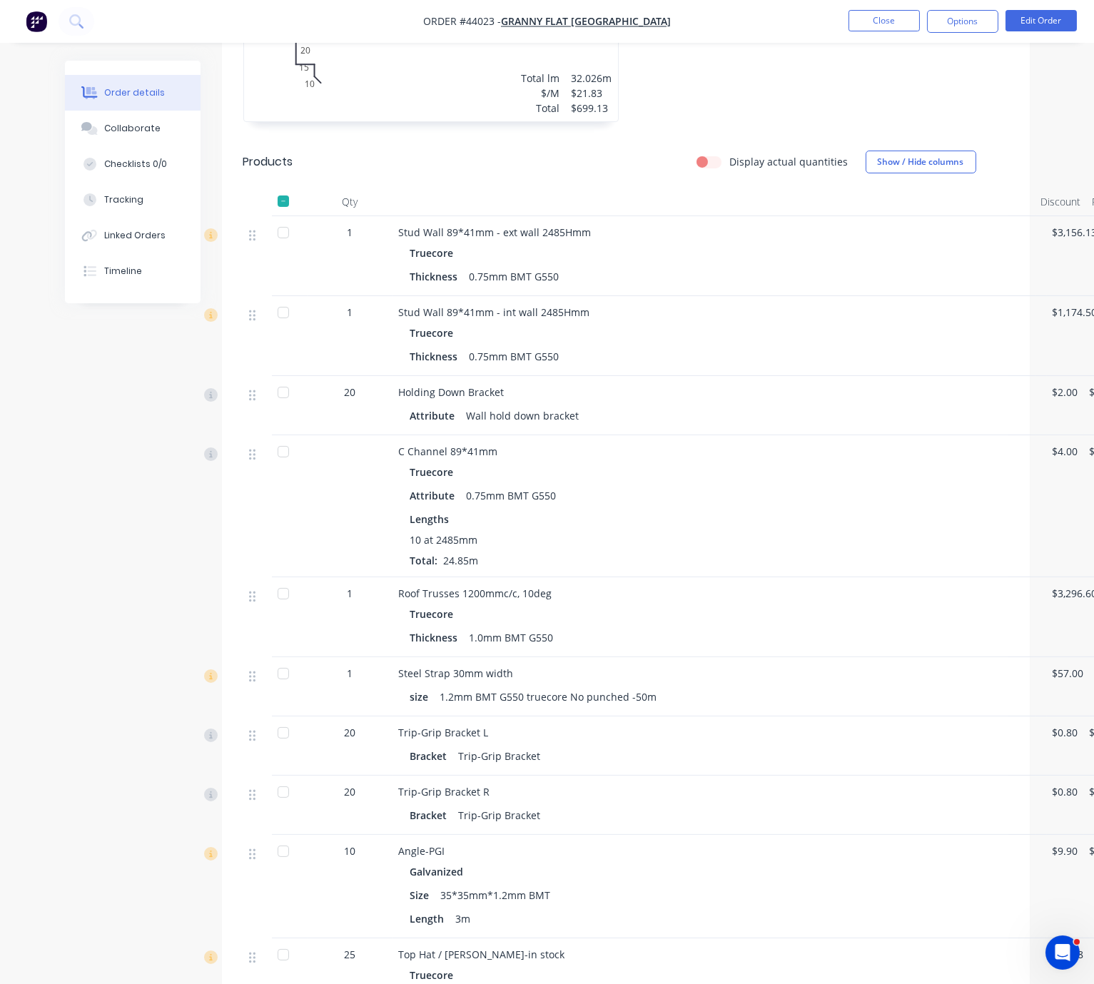
scroll to position [250, 0]
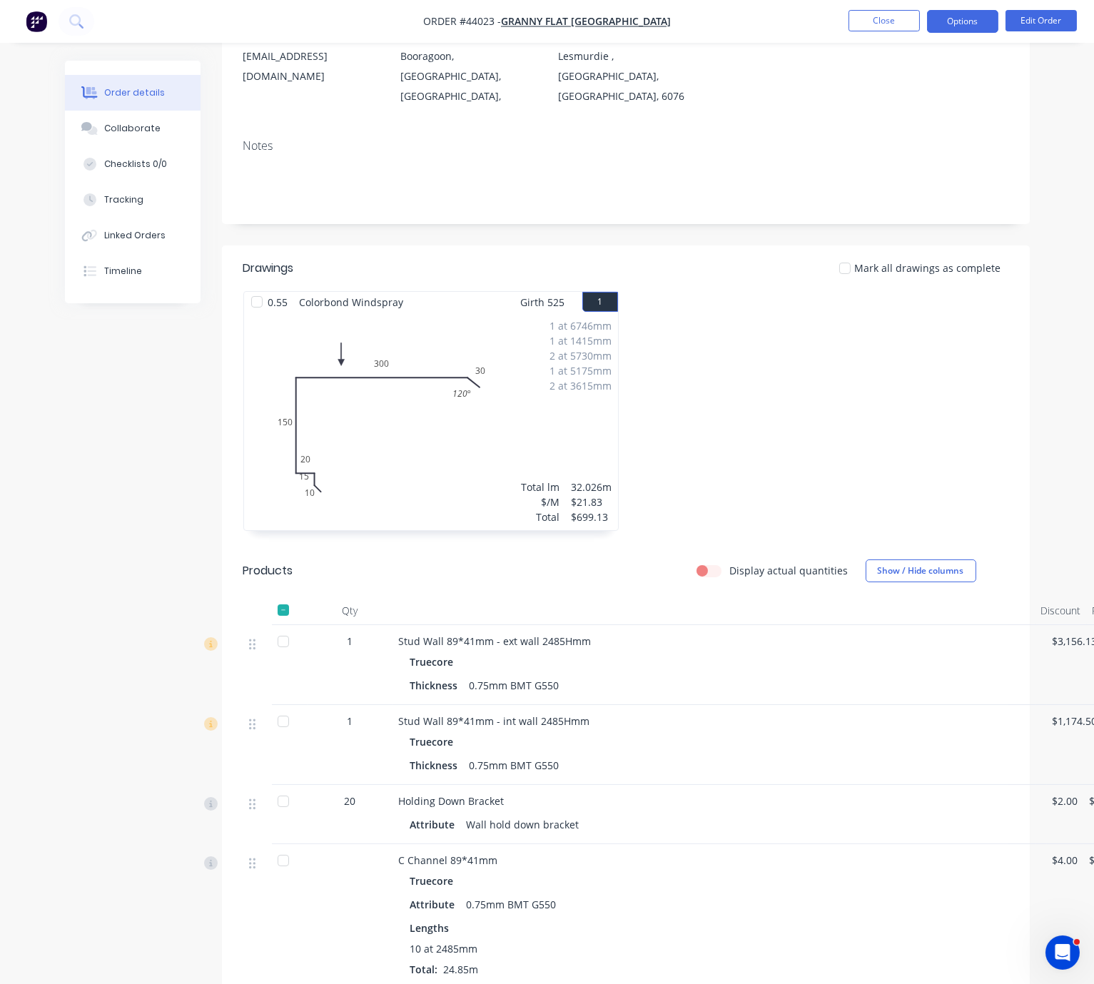
click at [959, 16] on button "Options" at bounding box center [962, 21] width 71 height 23
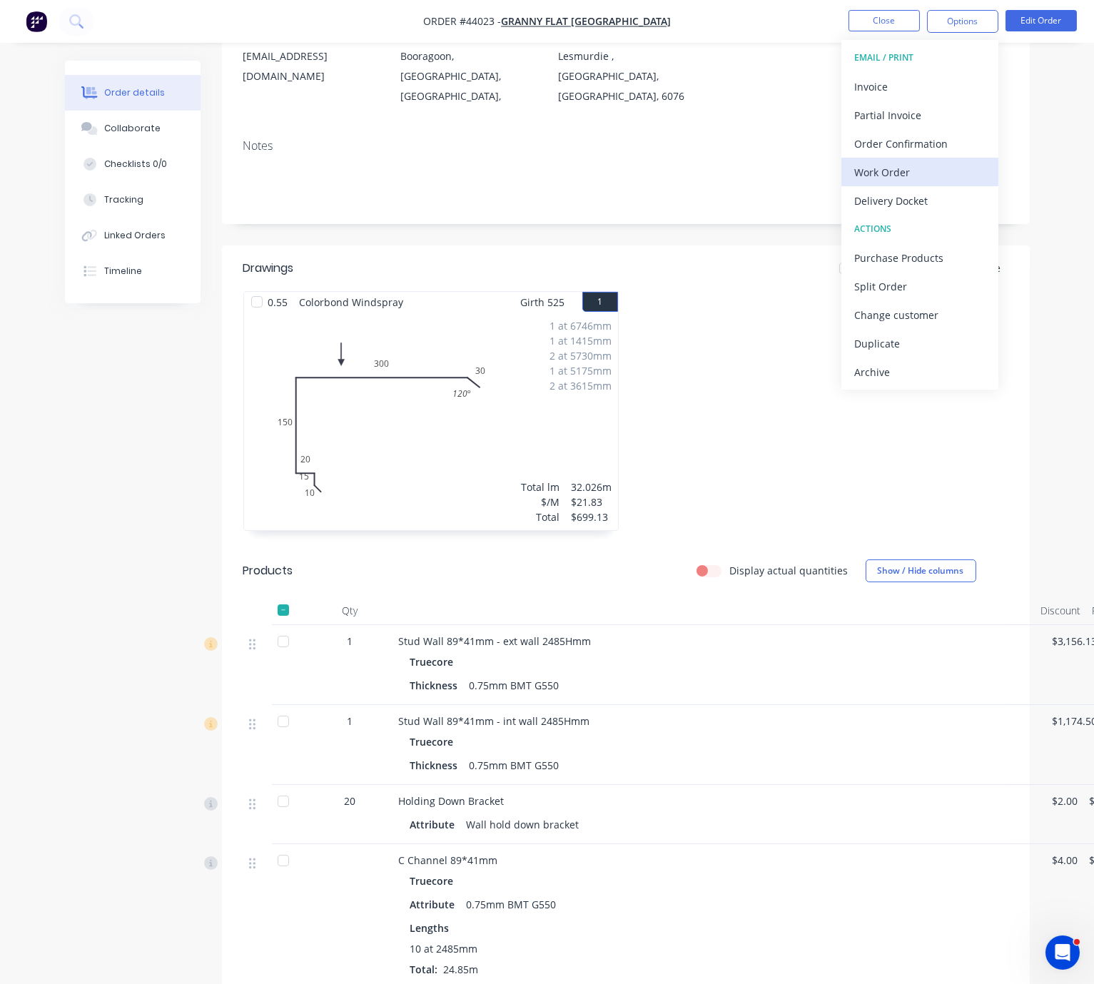
click at [898, 175] on div "Work Order" at bounding box center [919, 172] width 131 height 21
click at [898, 178] on div "Custom" at bounding box center [919, 172] width 131 height 21
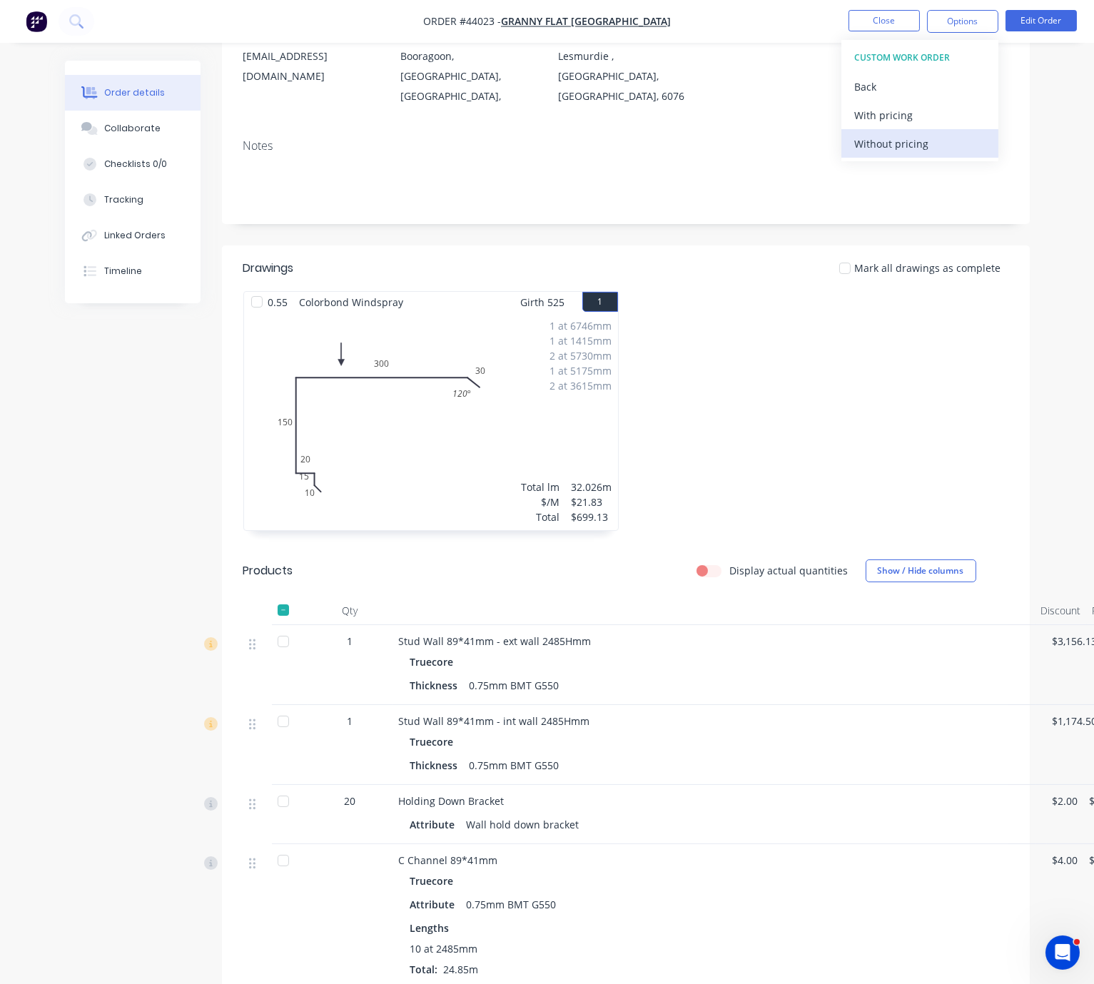
click at [896, 141] on div "Without pricing" at bounding box center [919, 143] width 131 height 21
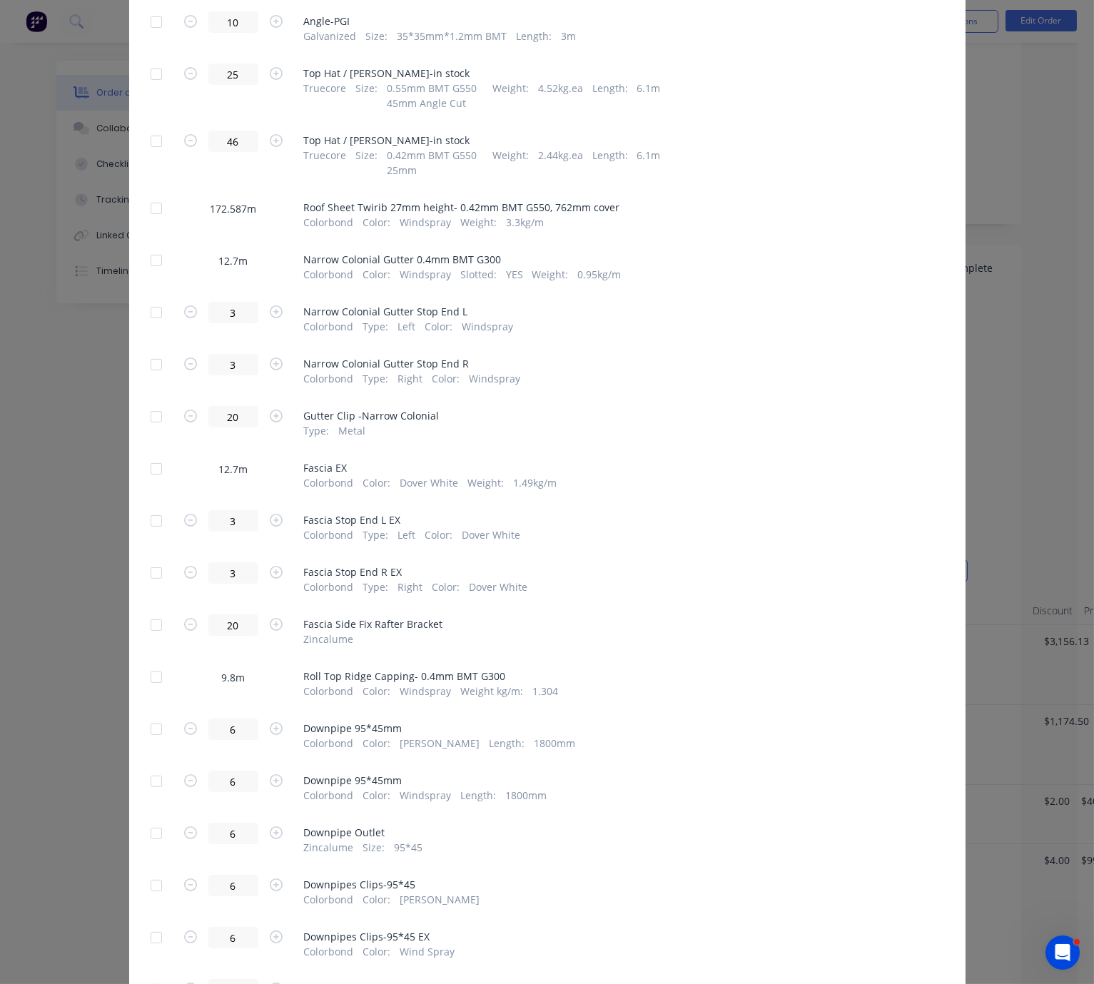
scroll to position [999, 0]
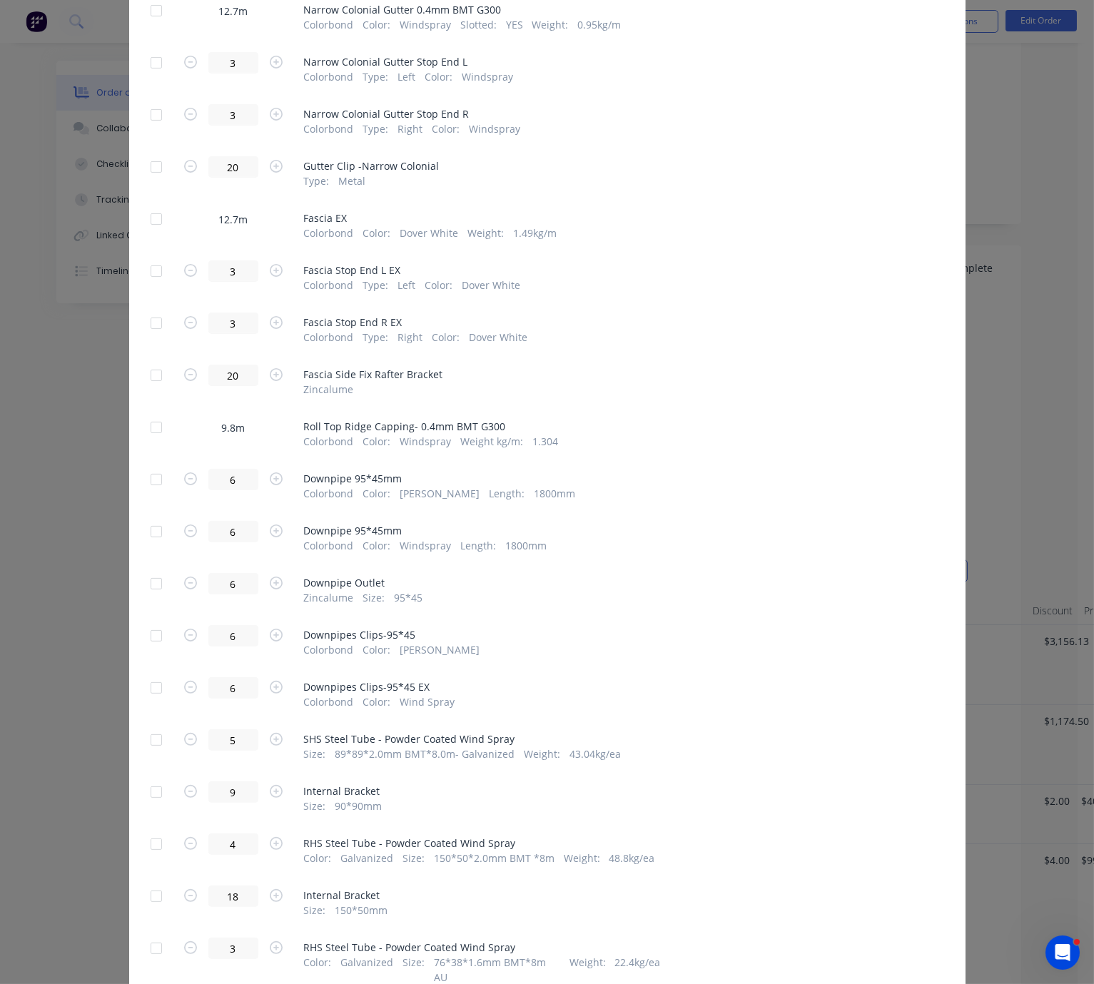
click at [153, 442] on div at bounding box center [156, 427] width 29 height 29
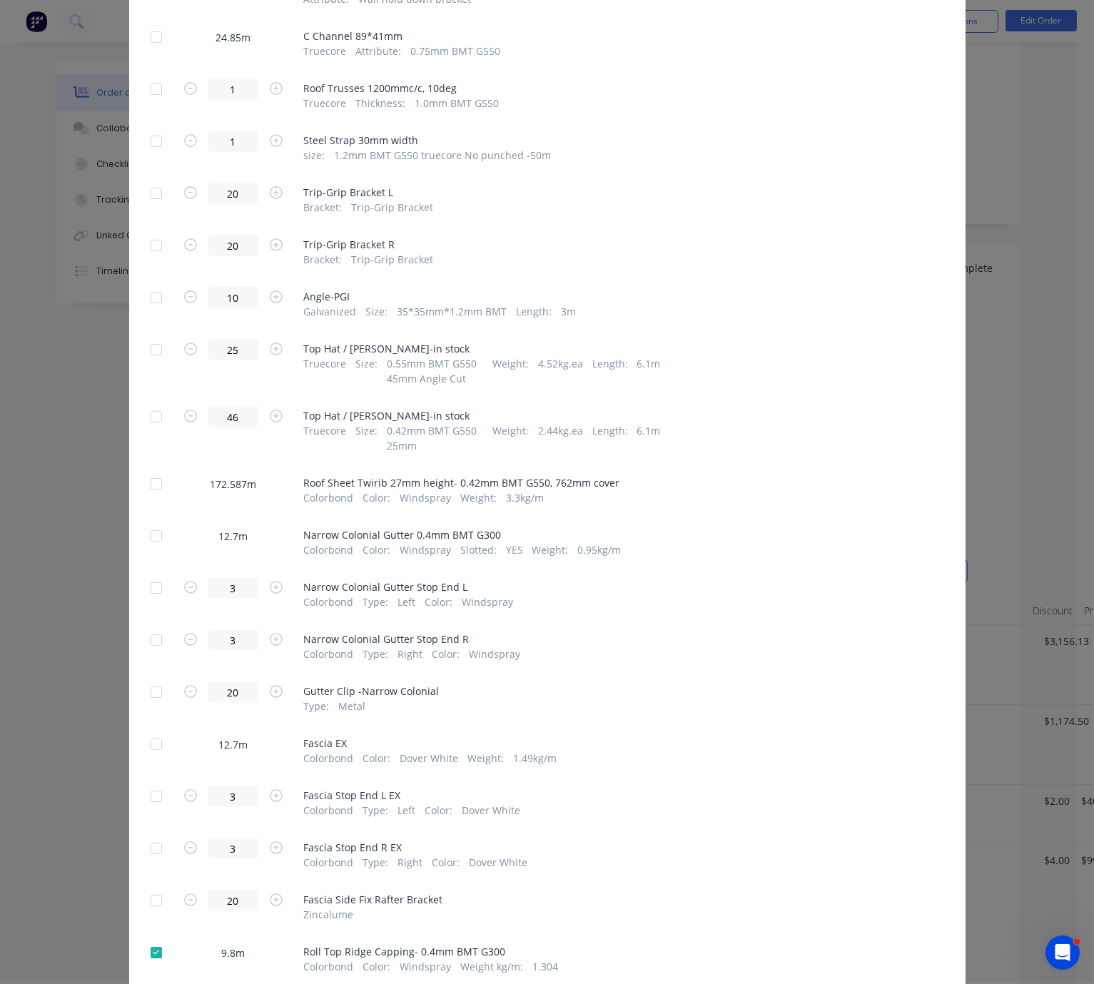
scroll to position [0, 0]
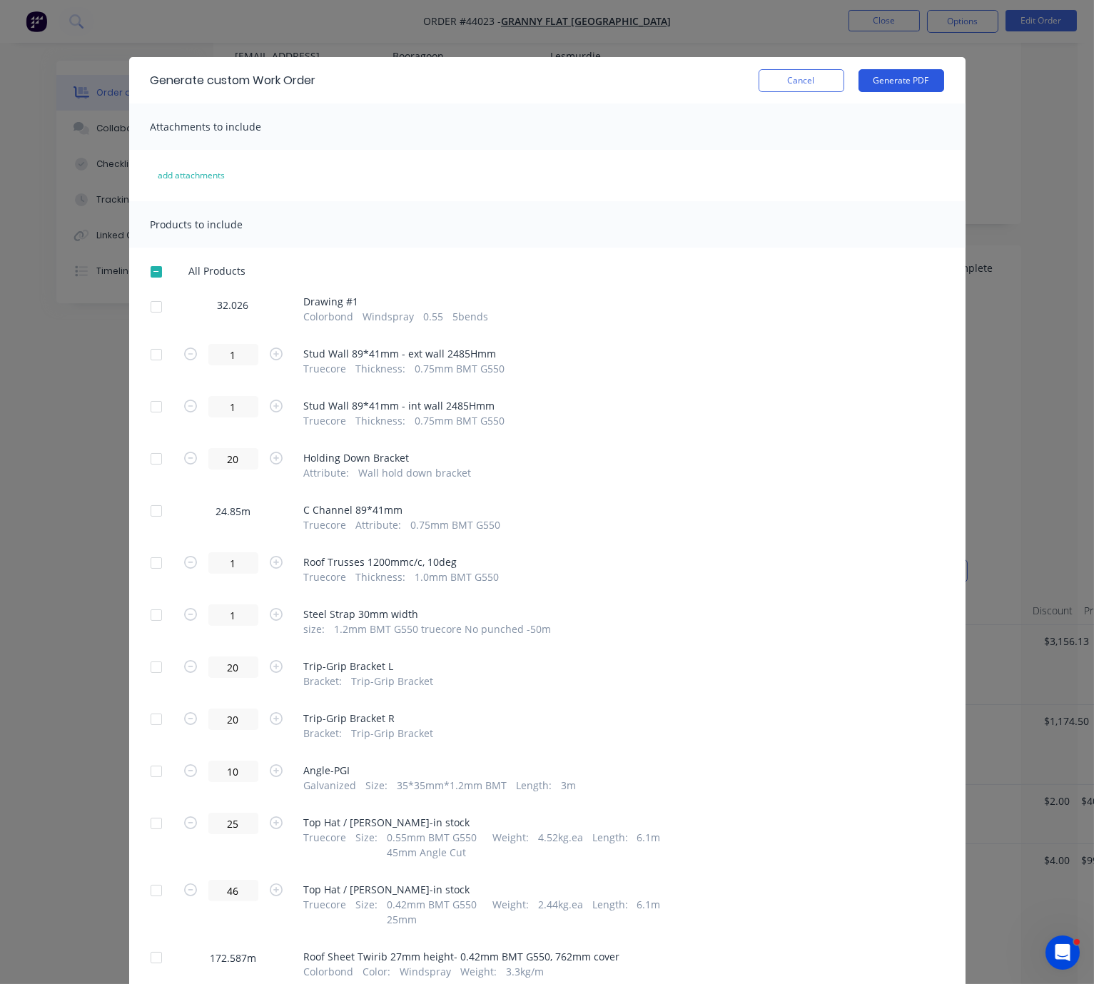
click at [906, 77] on button "Generate PDF" at bounding box center [902, 80] width 86 height 23
click at [801, 83] on button "Cancel" at bounding box center [802, 80] width 86 height 23
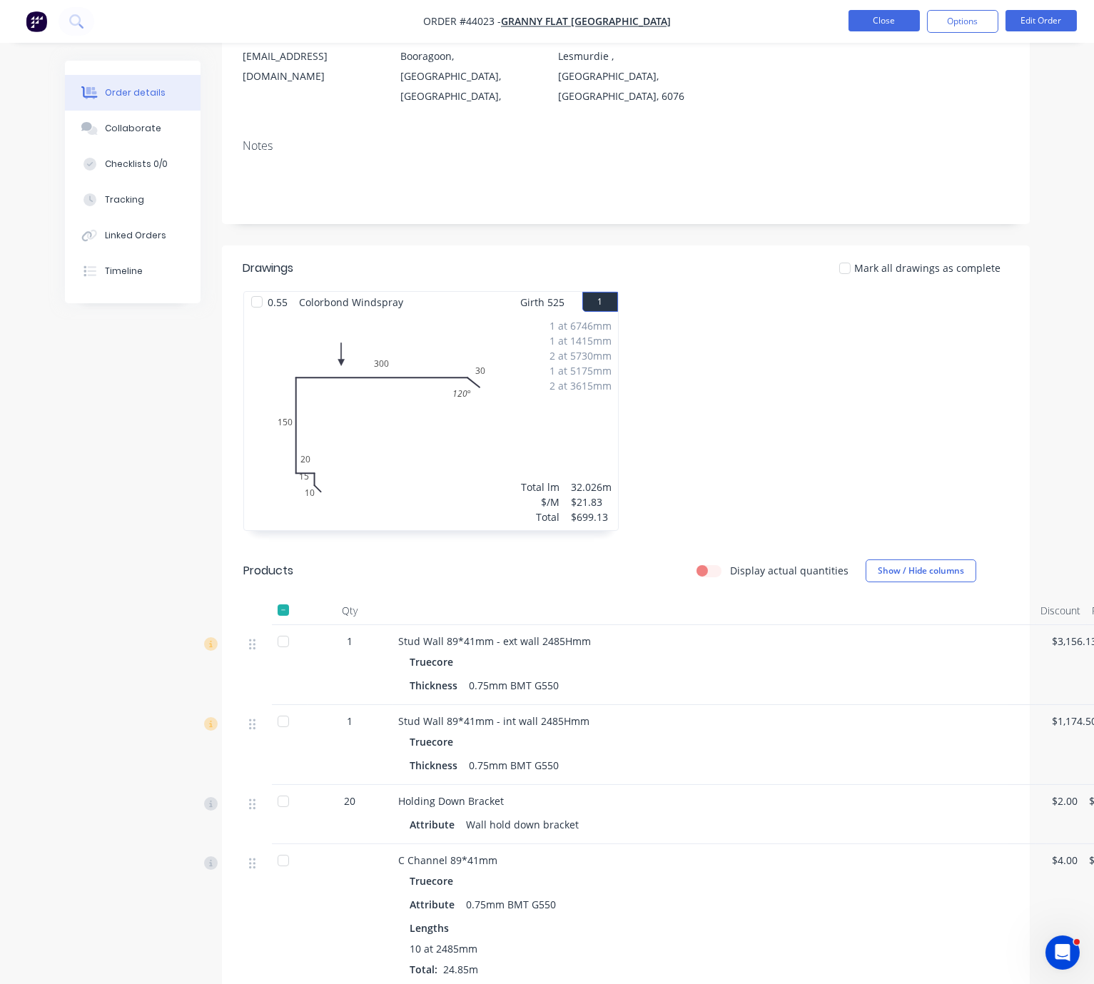
click at [884, 25] on button "Close" at bounding box center [884, 20] width 71 height 21
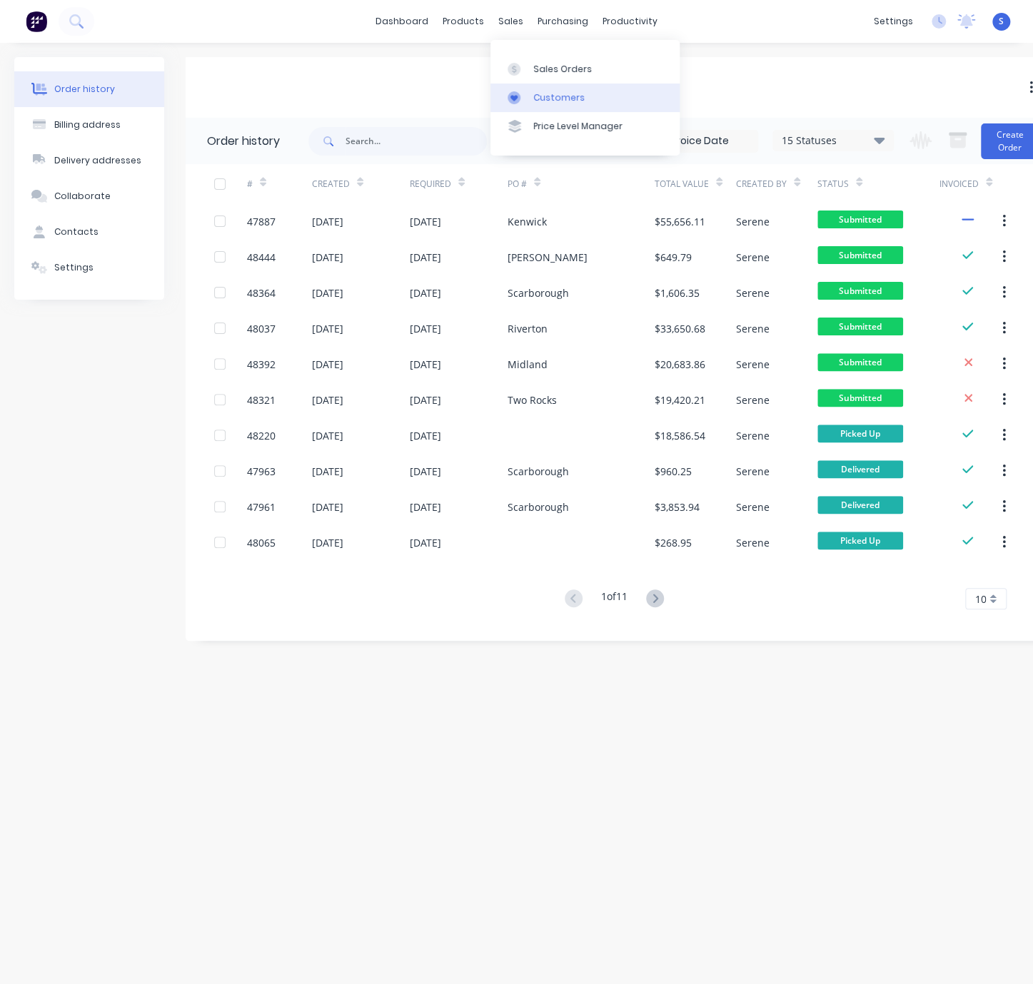
click at [548, 104] on div "Customers" at bounding box center [558, 97] width 51 height 13
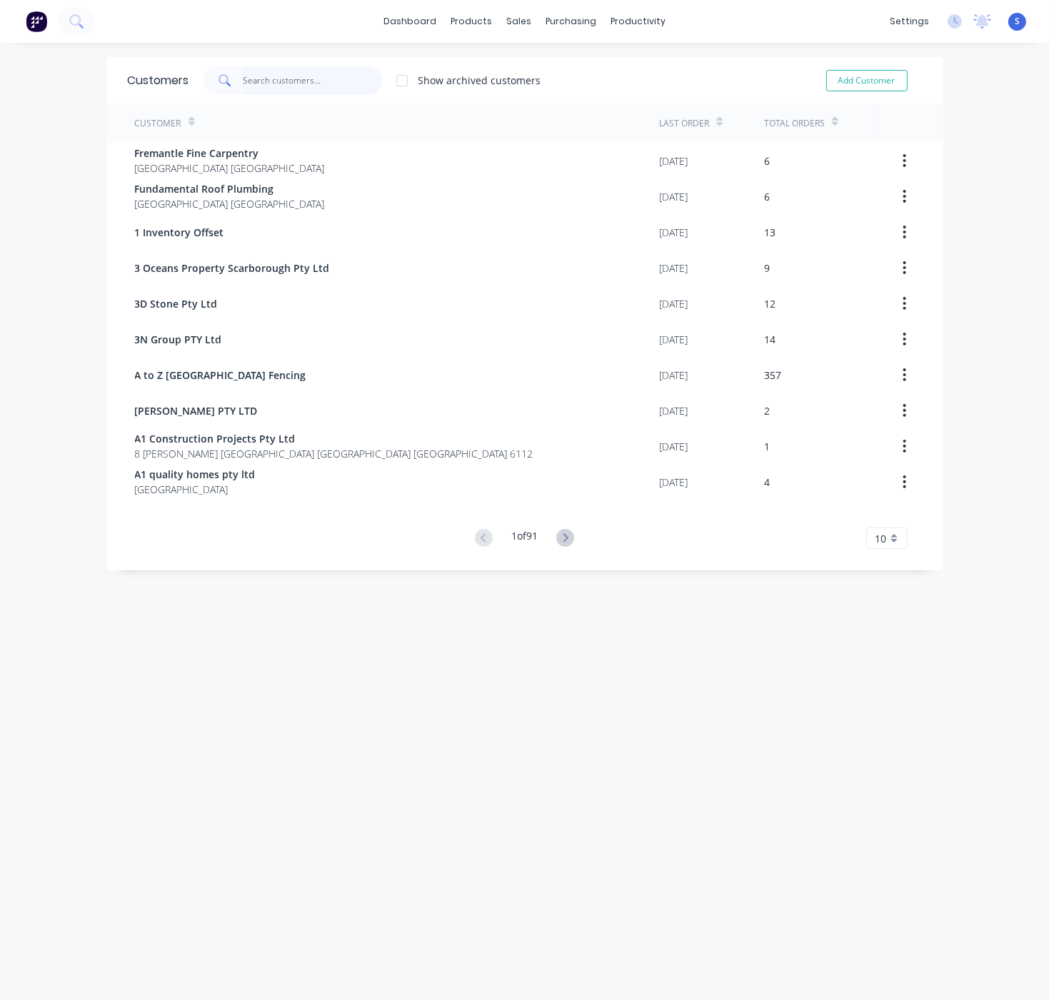
click at [293, 76] on input "text" at bounding box center [312, 80] width 139 height 29
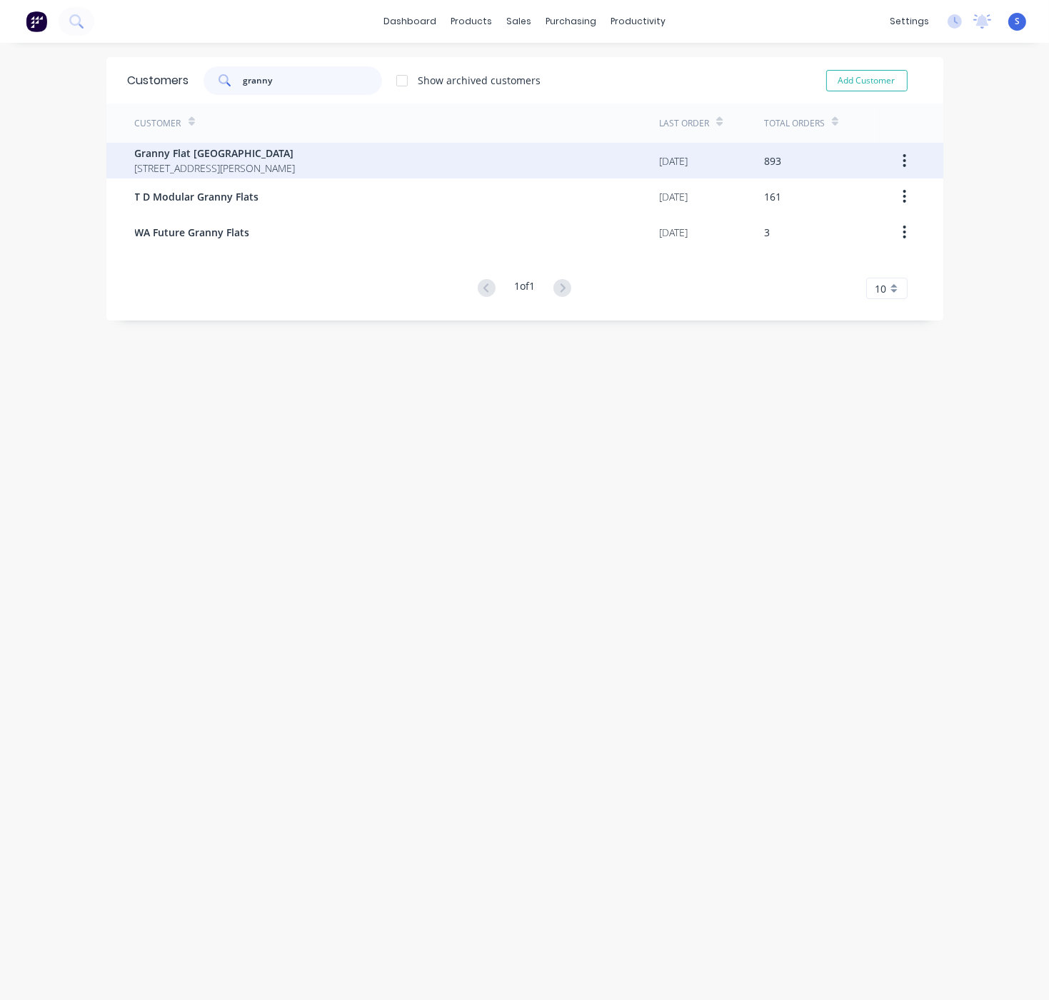
type input "granny"
click at [280, 152] on span "Granny Flat [GEOGRAPHIC_DATA]" at bounding box center [215, 153] width 161 height 15
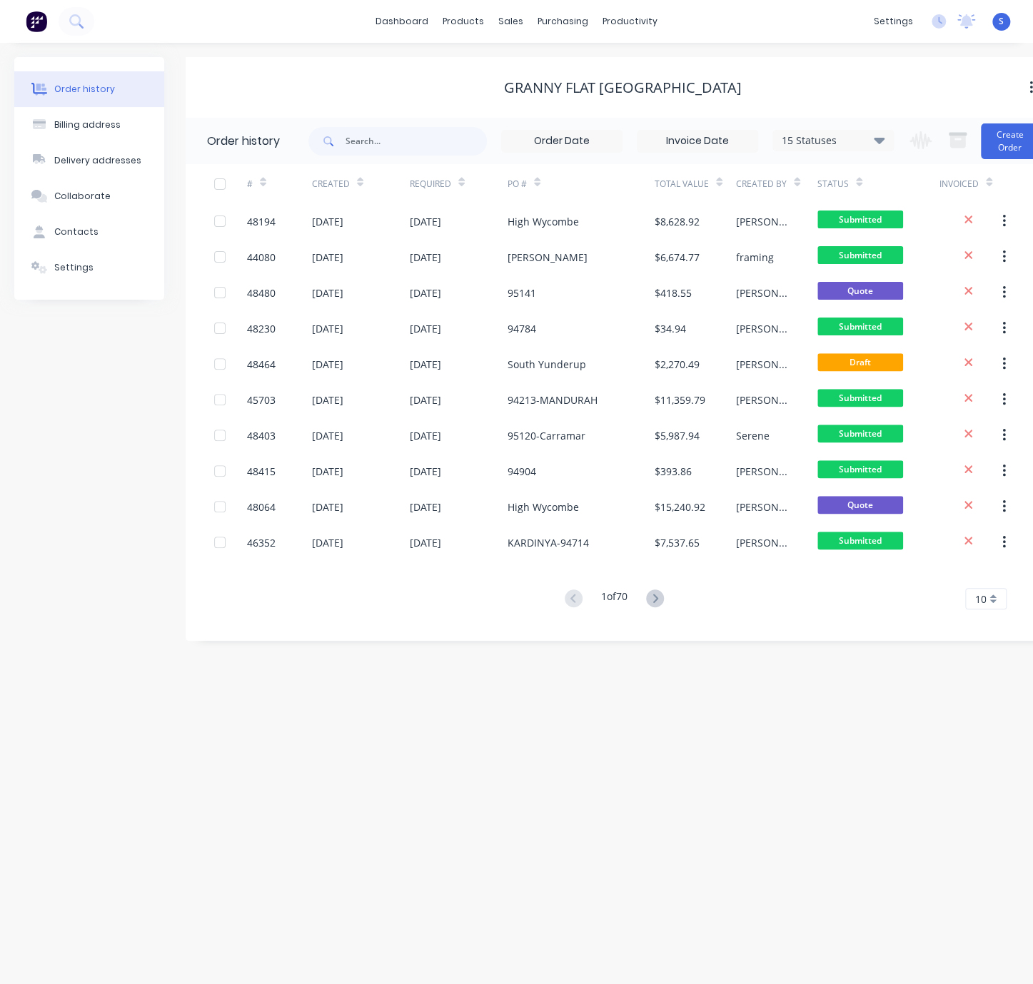
scroll to position [0, 30]
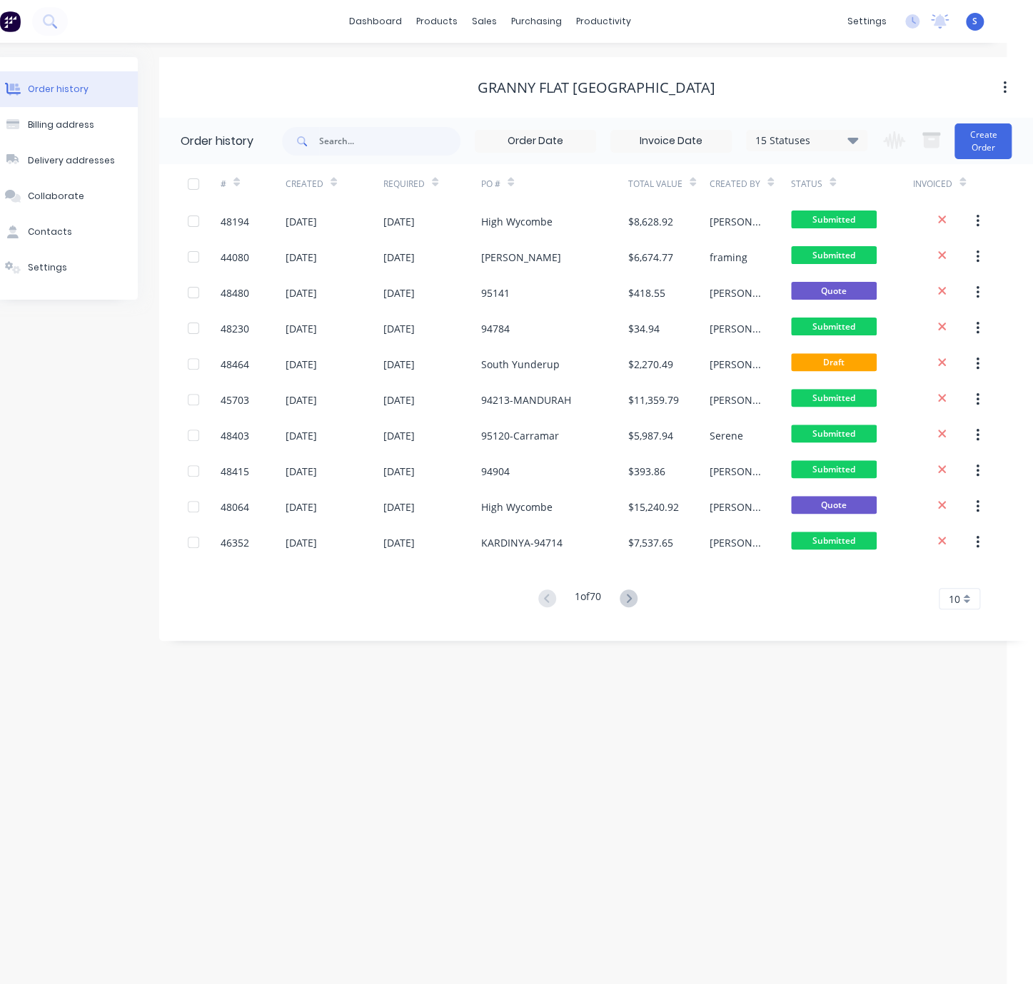
drag, startPoint x: 389, startPoint y: 72, endPoint x: 570, endPoint y: 122, distance: 187.4
click at [395, 150] on input "text" at bounding box center [389, 141] width 141 height 29
type input "474"
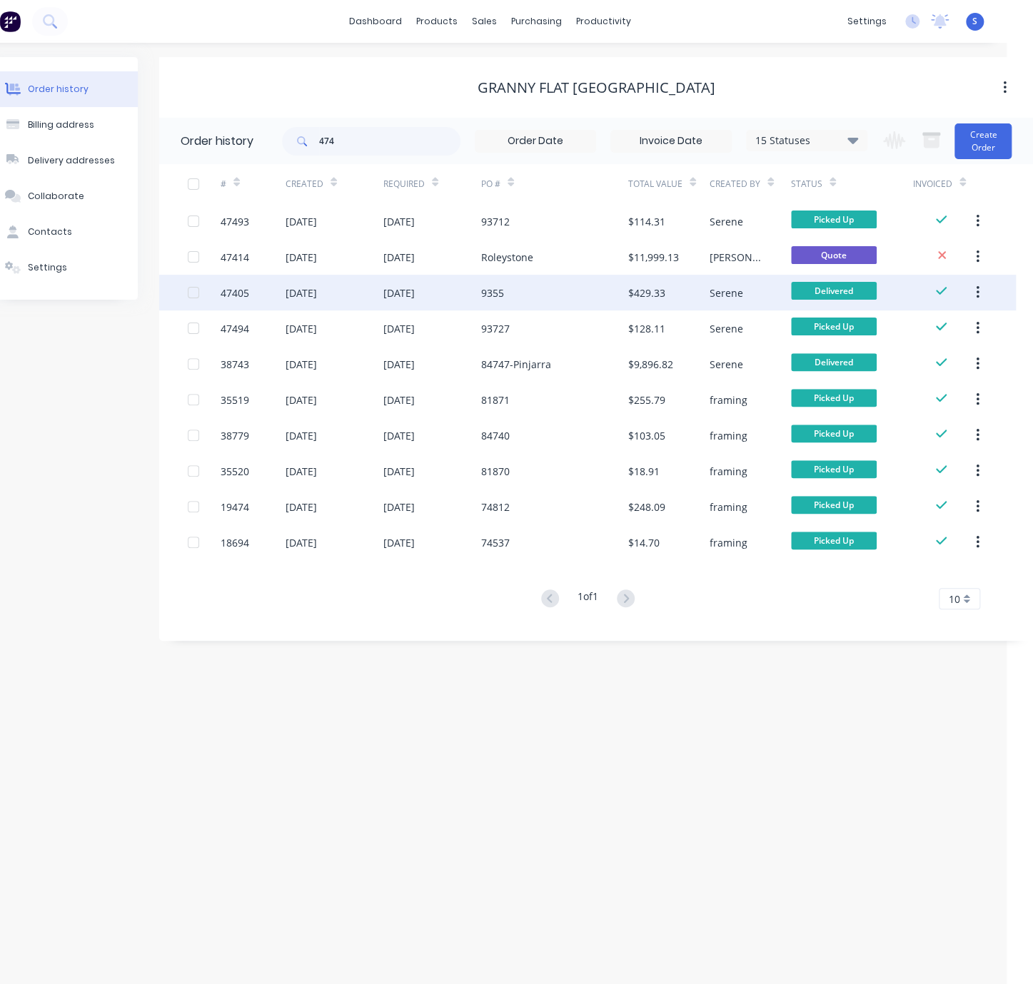
click at [503, 300] on div "9355" at bounding box center [554, 293] width 147 height 36
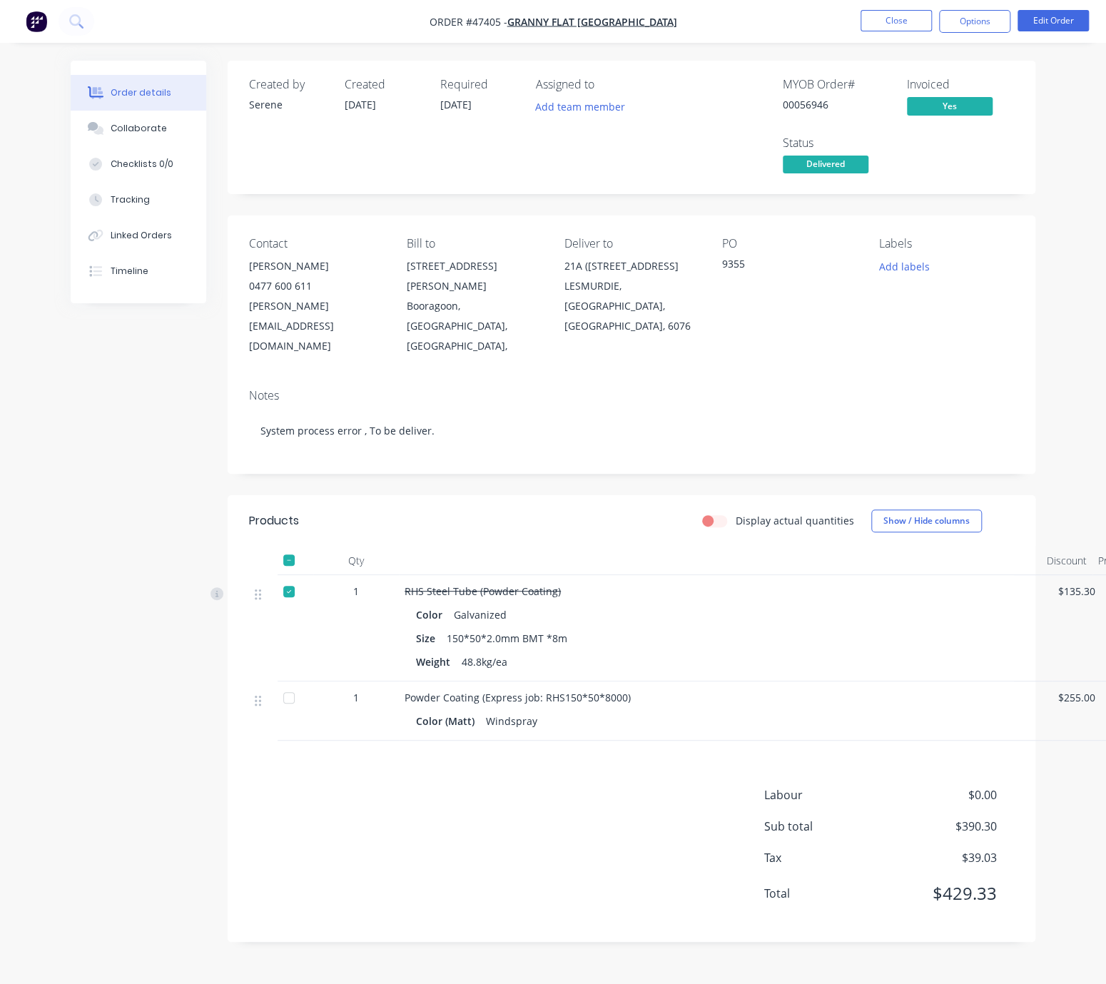
click at [508, 540] on header "Products Display actual quantities Show / Hide columns" at bounding box center [632, 520] width 808 height 51
click at [519, 532] on div "Display actual quantities Show / Hide columns" at bounding box center [713, 521] width 602 height 23
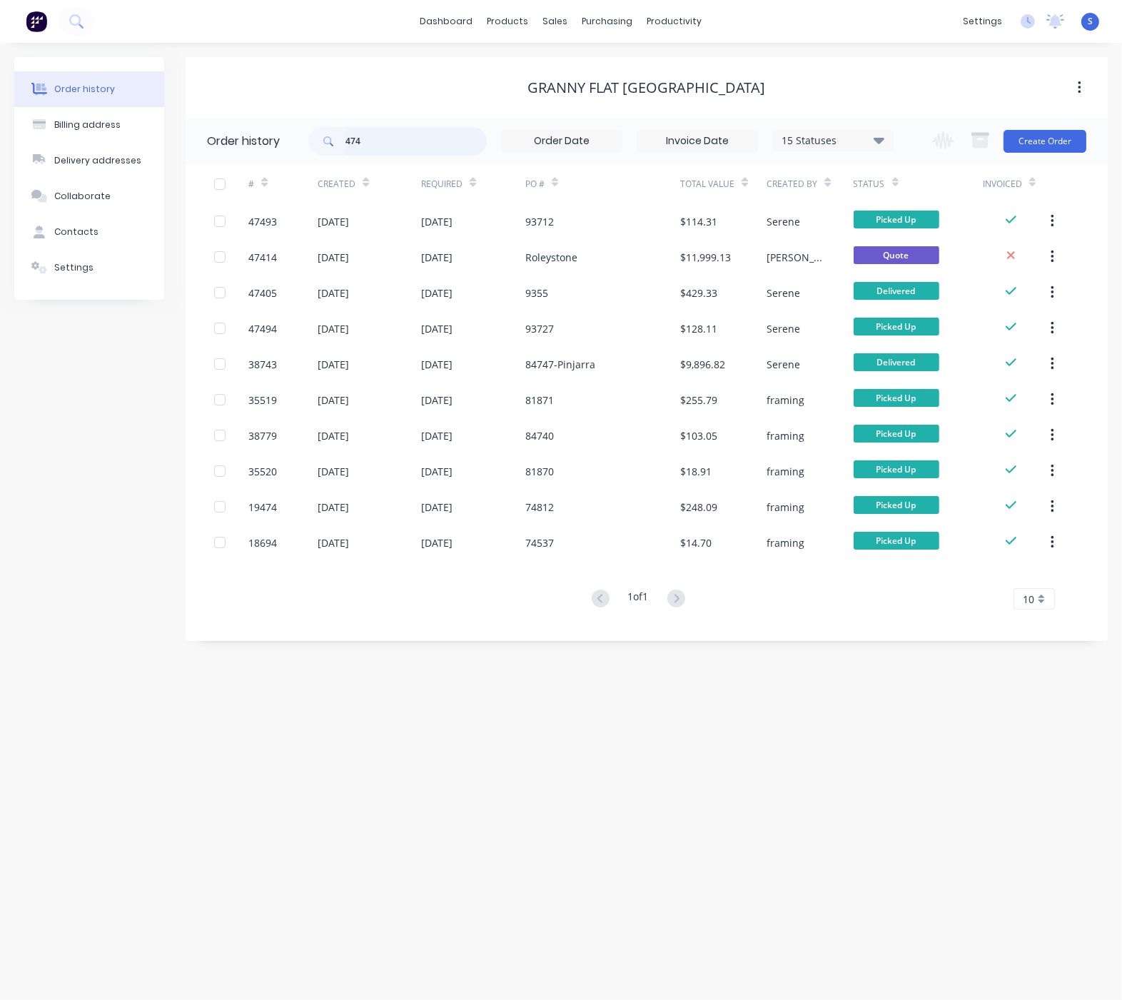
click at [378, 143] on input "474" at bounding box center [415, 141] width 141 height 29
type input "47405"
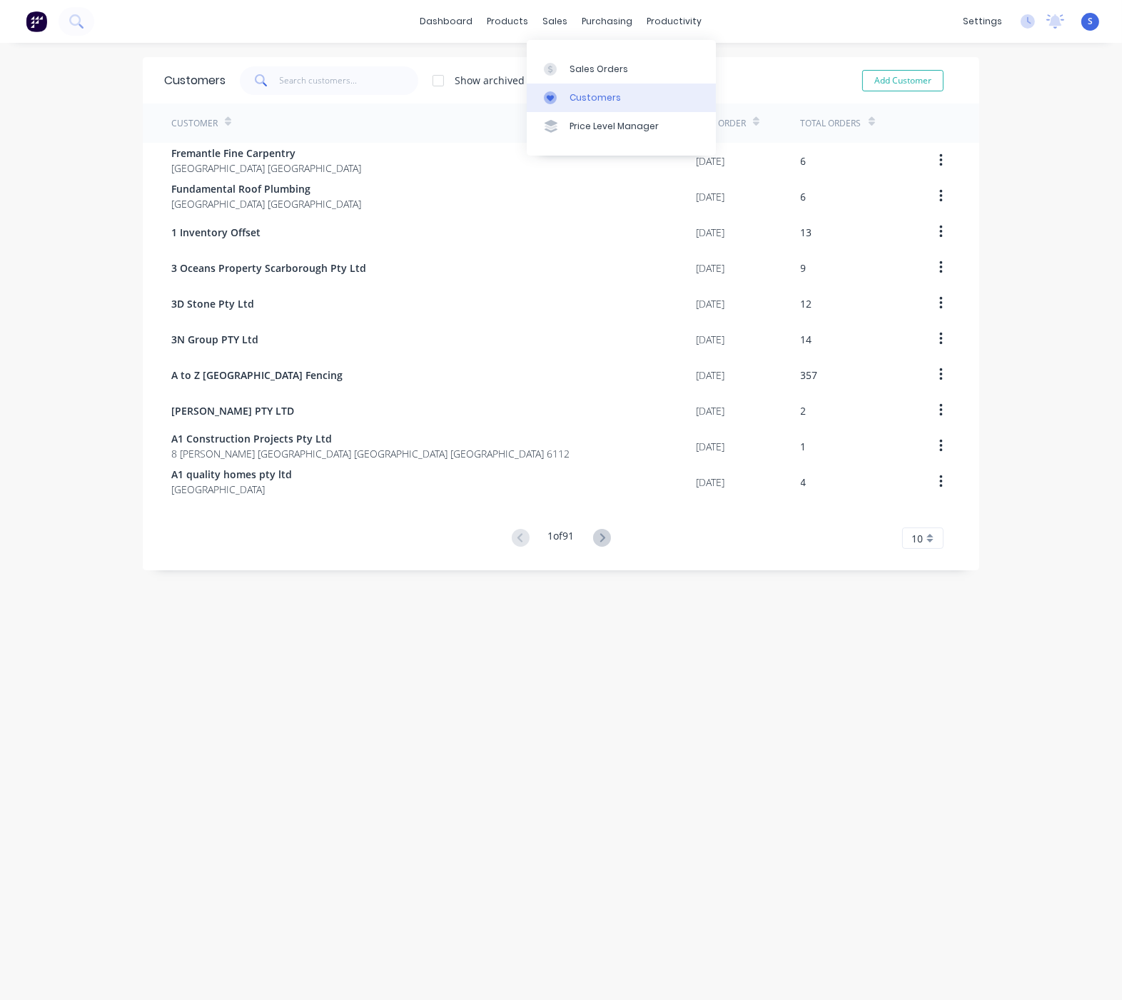
click at [590, 88] on link "Customers" at bounding box center [621, 98] width 189 height 29
click at [320, 81] on input "text" at bounding box center [349, 80] width 139 height 29
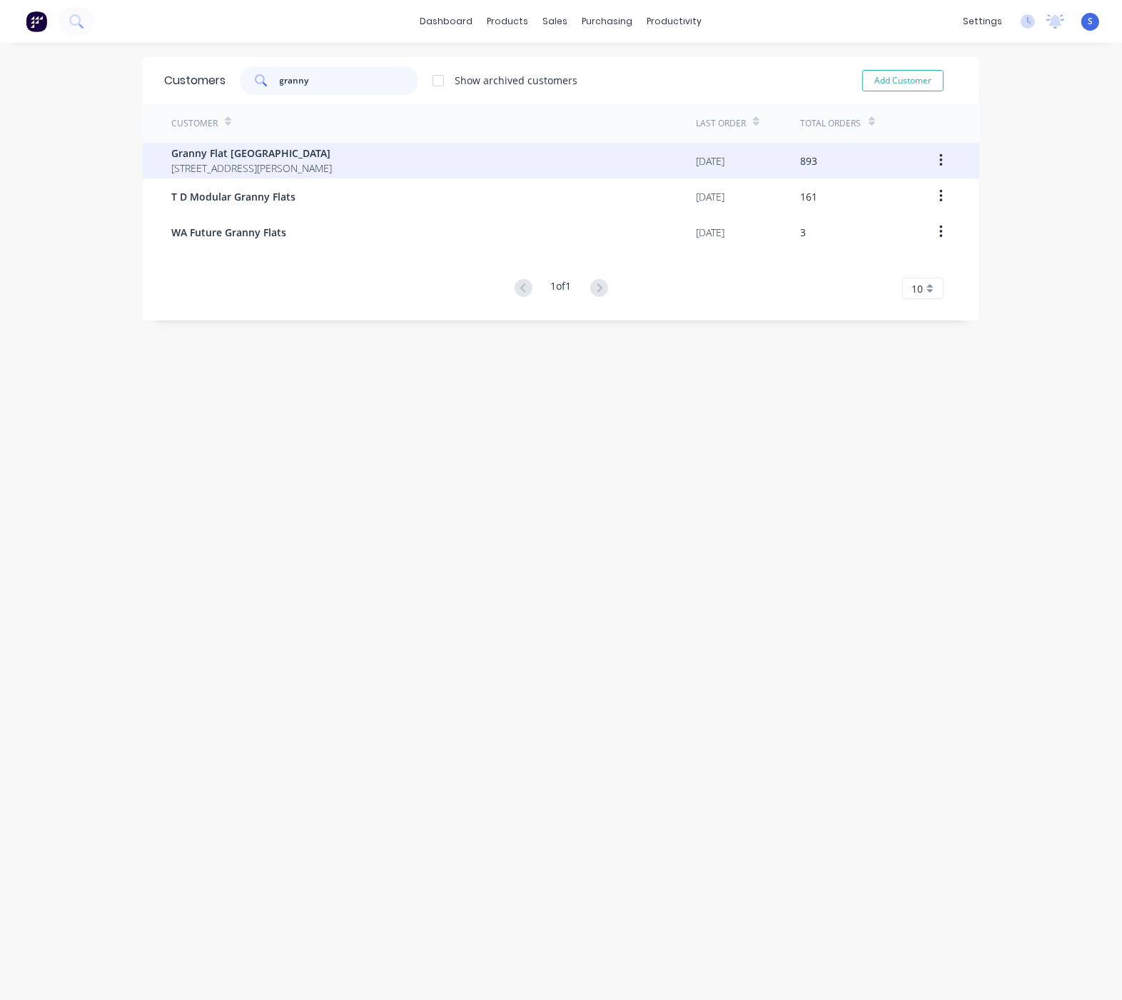
type input "granny"
click at [326, 161] on span "[STREET_ADDRESS][PERSON_NAME]" at bounding box center [251, 168] width 161 height 15
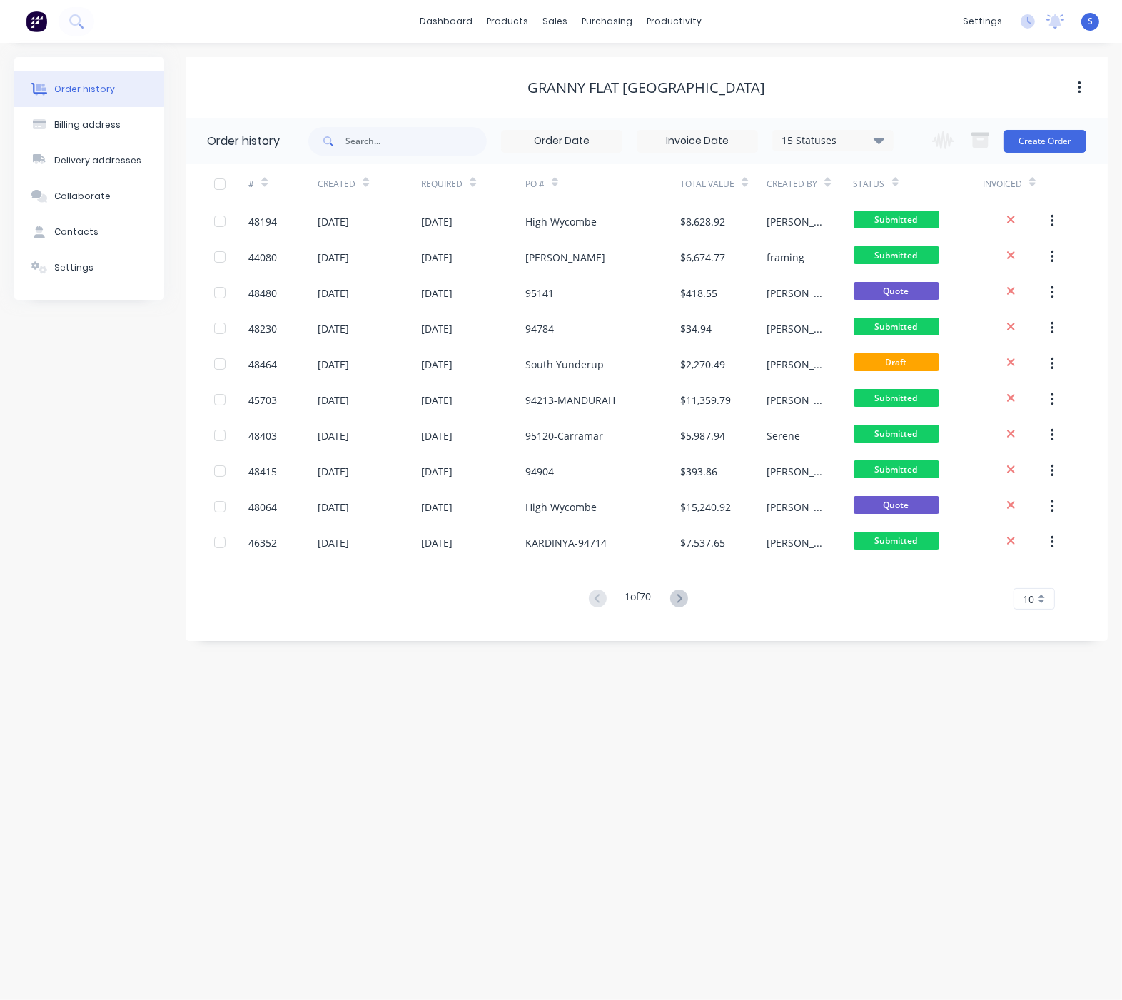
click at [512, 708] on div "Order history Billing address Delivery addresses Collaborate Contacts Settings …" at bounding box center [561, 521] width 1122 height 957
click at [386, 135] on input "text" at bounding box center [415, 141] width 141 height 29
type input "lesmuedie"
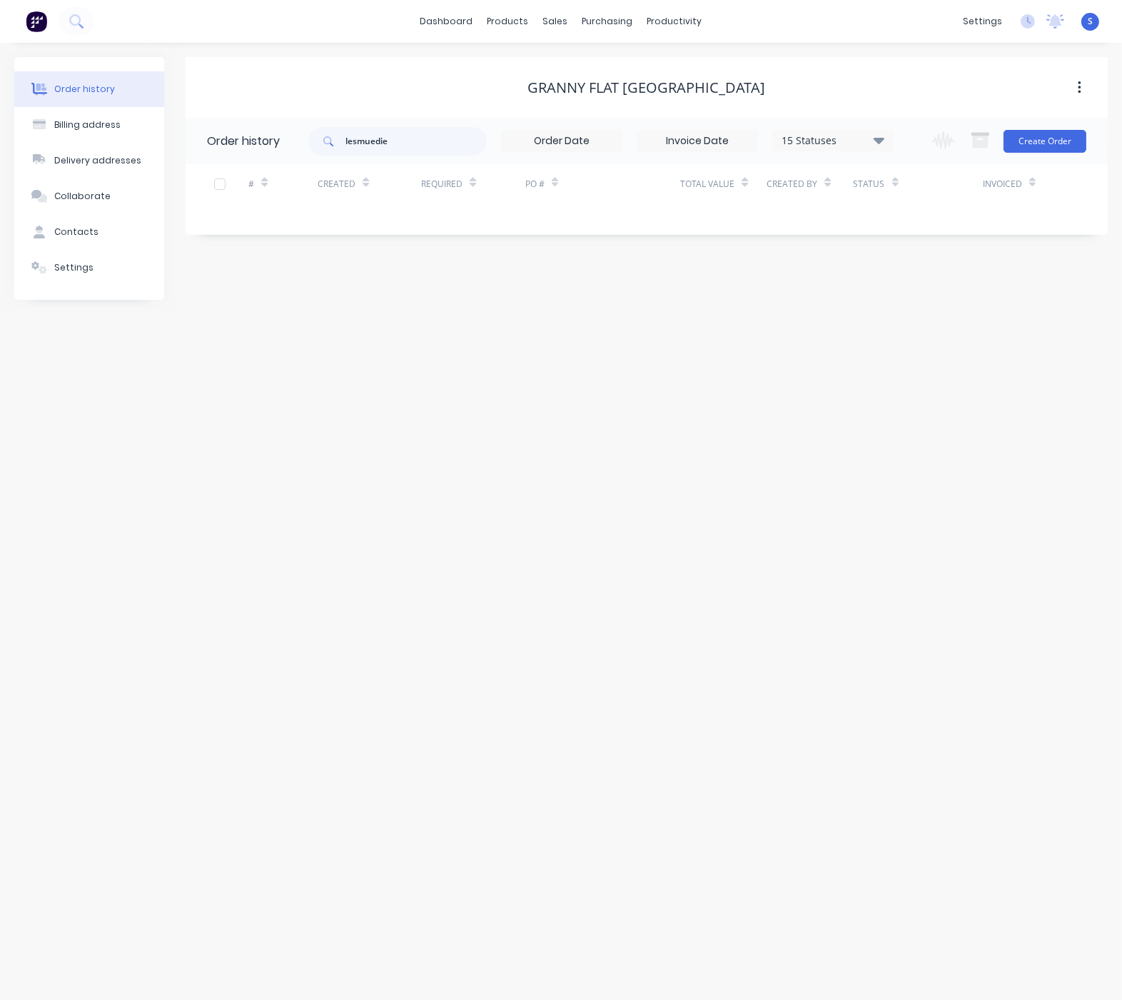
click at [645, 590] on div "Order history Billing address Delivery addresses Collaborate Contacts Settings …" at bounding box center [561, 521] width 1122 height 957
drag, startPoint x: 423, startPoint y: 139, endPoint x: 324, endPoint y: 145, distance: 99.4
click at [327, 145] on div "lesmuedie" at bounding box center [397, 141] width 178 height 29
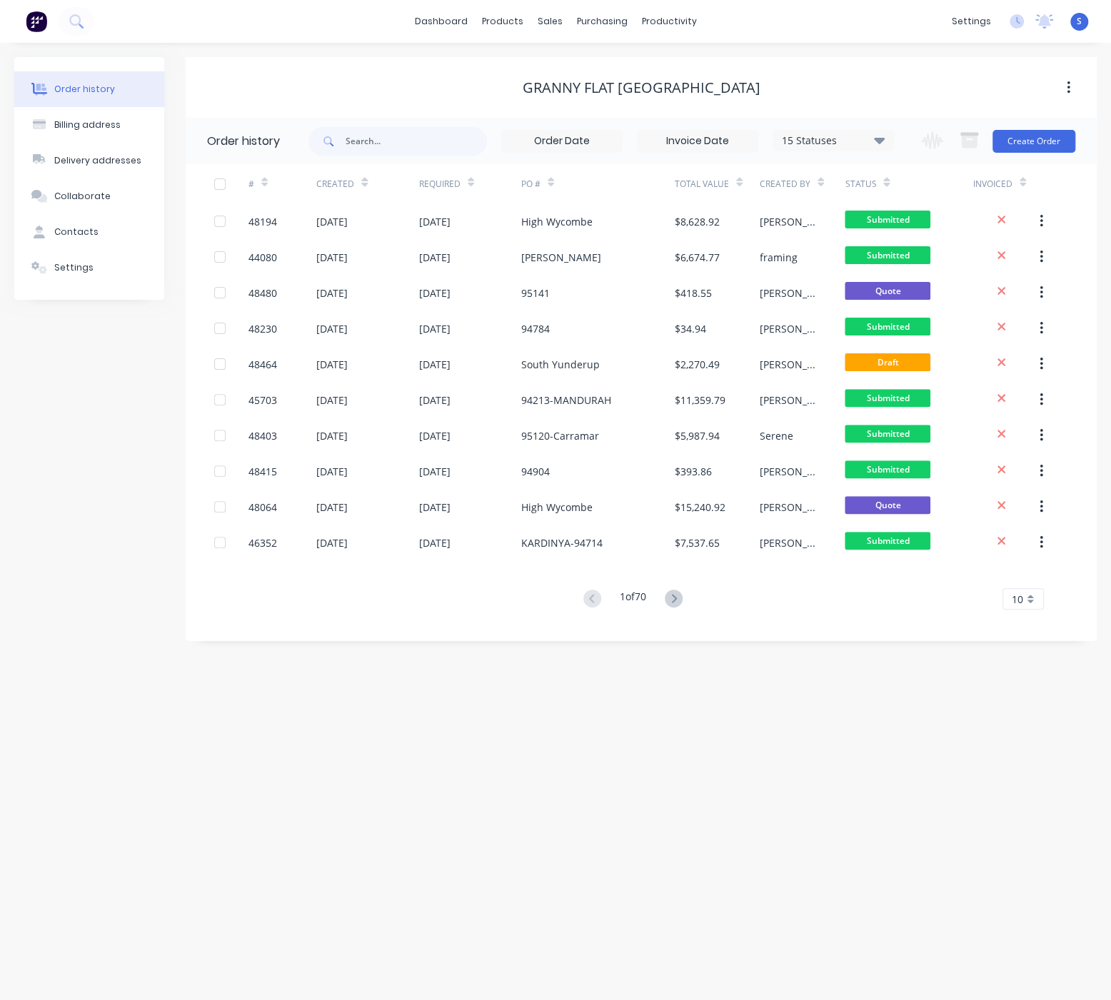
click at [127, 511] on div "Order history Billing address Delivery addresses Collaborate Contacts Settings" at bounding box center [89, 349] width 150 height 584
drag, startPoint x: 183, startPoint y: 802, endPoint x: 187, endPoint y: 793, distance: 9.3
click at [185, 801] on div "Order history Billing address Delivery addresses Collaborate Contacts Settings …" at bounding box center [555, 521] width 1111 height 957
drag, startPoint x: 86, startPoint y: 407, endPoint x: 51, endPoint y: 406, distance: 35.0
click at [86, 407] on div "Order history Billing address Delivery addresses Collaborate Contacts Settings" at bounding box center [89, 349] width 150 height 584
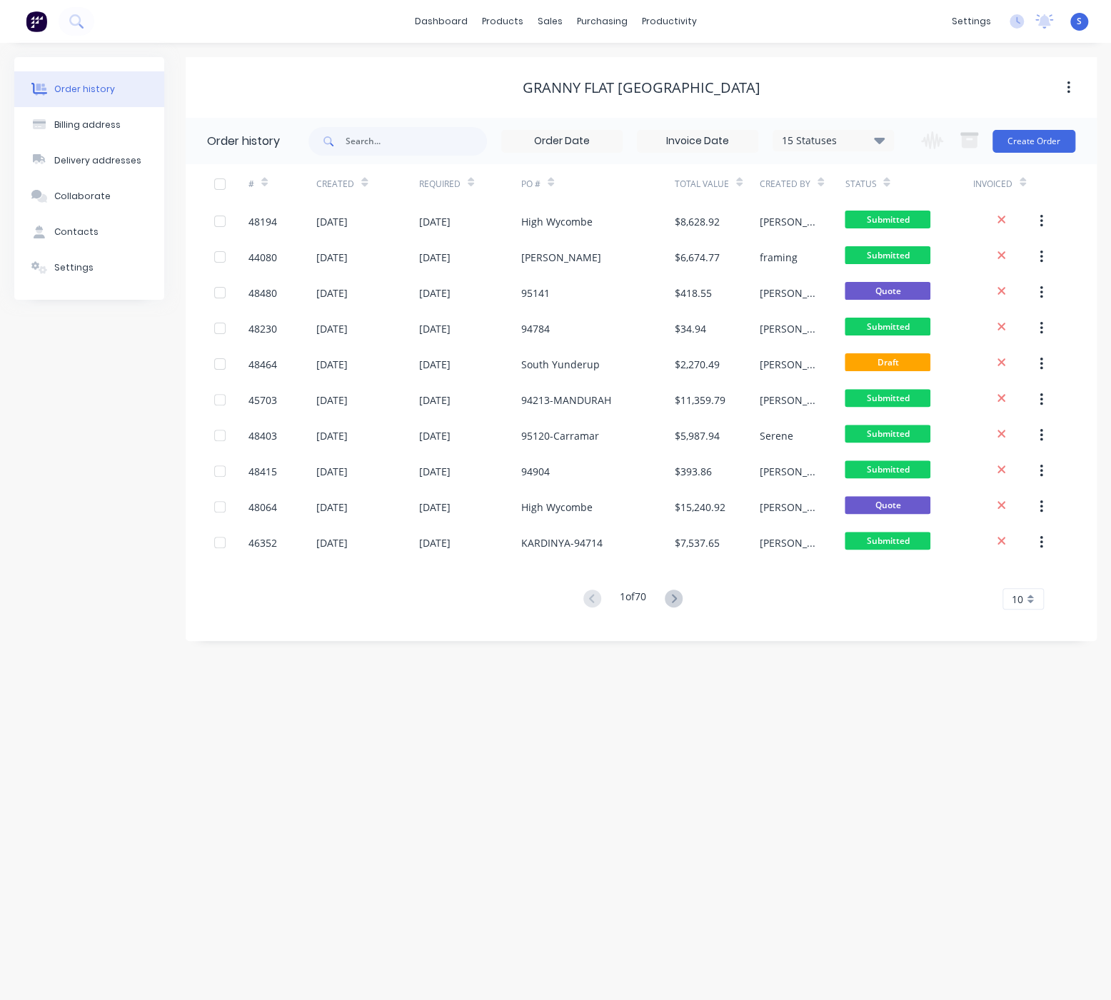
click at [279, 717] on div "Order history Billing address Delivery addresses Collaborate Contacts Settings …" at bounding box center [555, 521] width 1111 height 957
